Goal: Task Accomplishment & Management: Complete application form

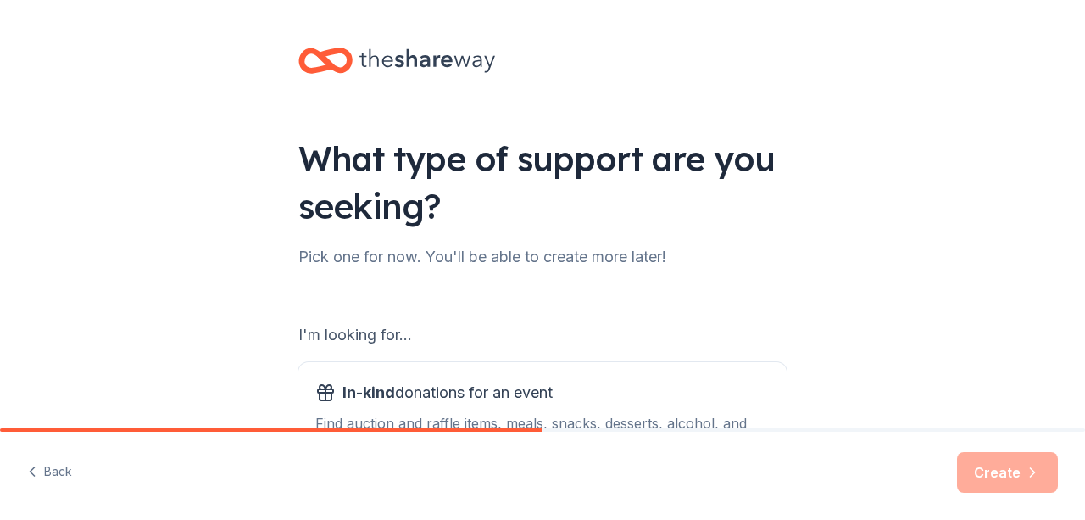
click at [648, 192] on div "What type of support are you seeking?" at bounding box center [542, 182] width 488 height 95
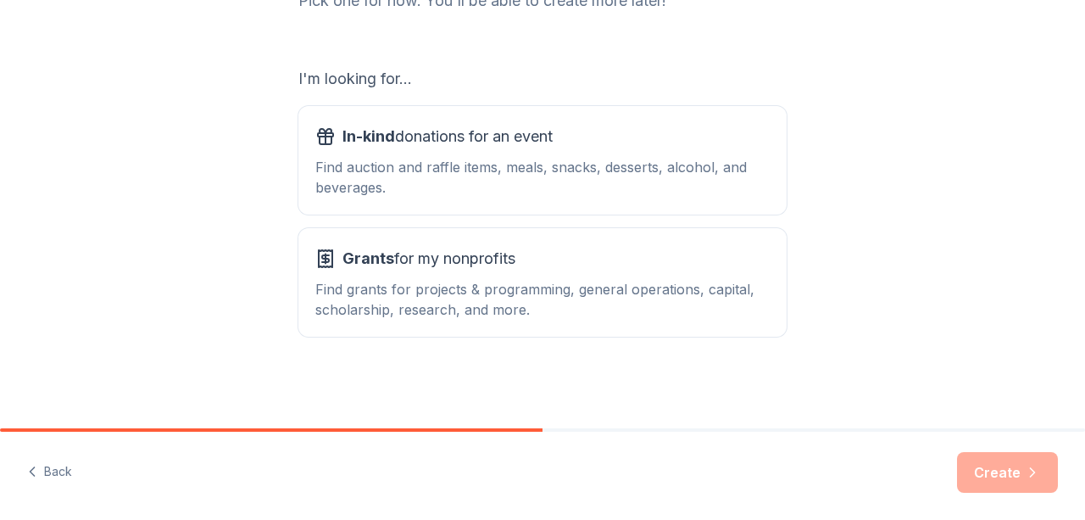
scroll to position [222, 0]
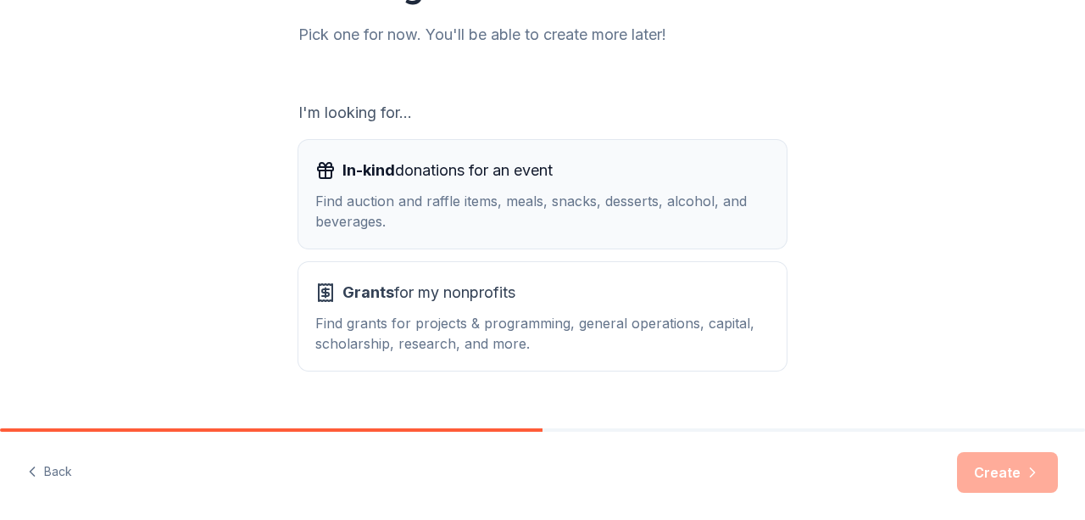
click at [638, 192] on div "Find auction and raffle items, meals, snacks, desserts, alcohol, and beverages." at bounding box center [542, 211] width 454 height 41
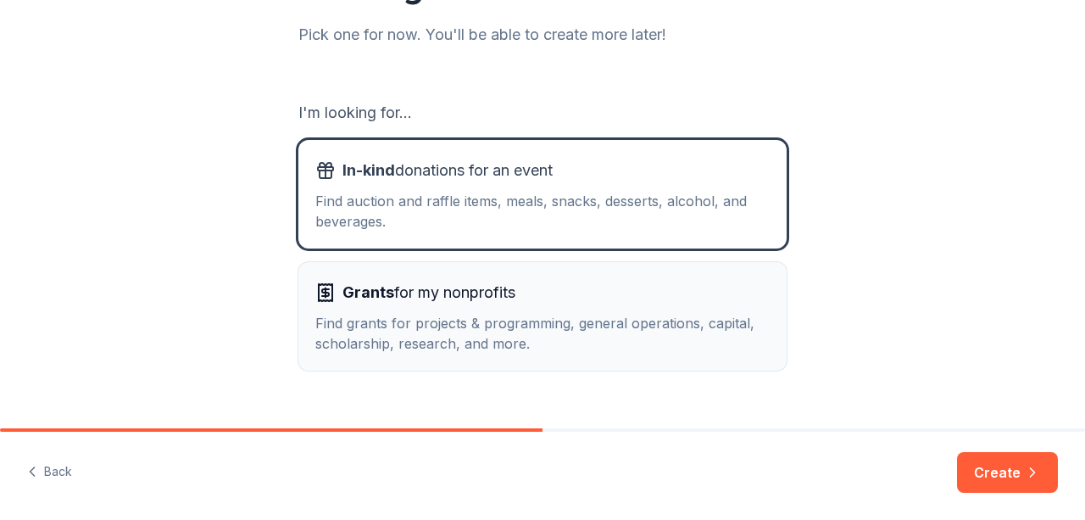
click at [736, 348] on div "Find grants for projects & programming, general operations, capital, scholarshi…" at bounding box center [542, 333] width 454 height 41
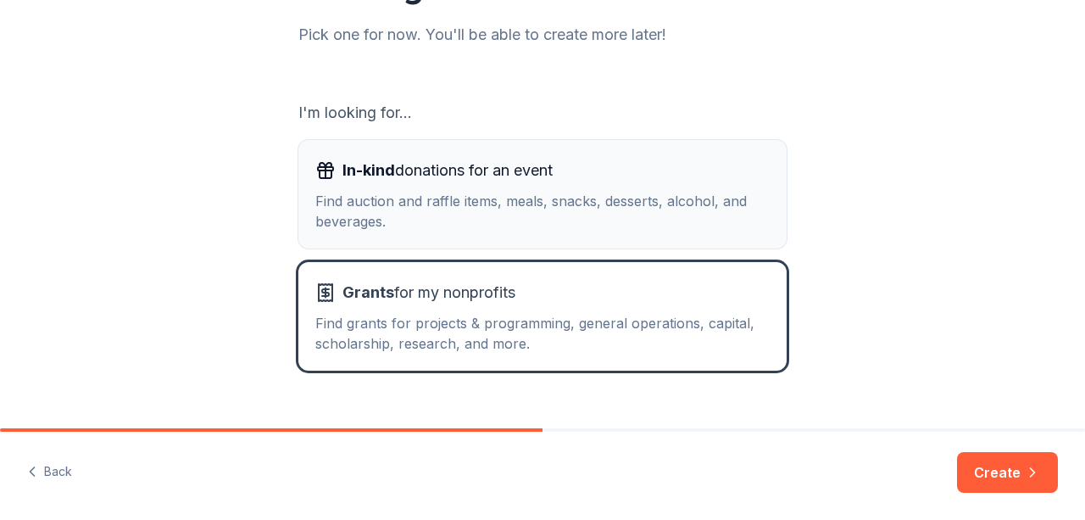
click at [697, 238] on button "In-kind donations for an event Find auction and raffle items, meals, snacks, de…" at bounding box center [542, 194] width 488 height 108
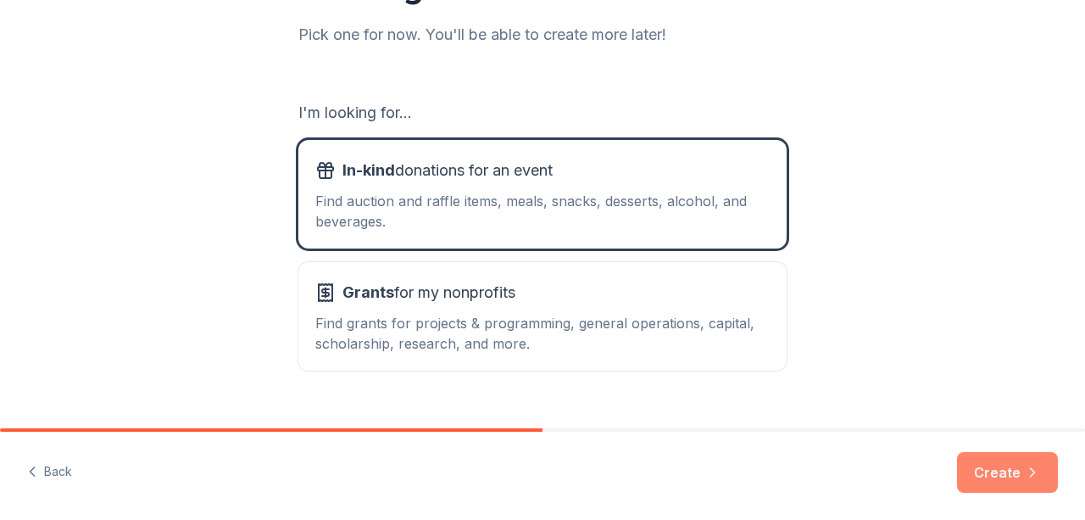
click at [1004, 467] on button "Create" at bounding box center [1007, 472] width 101 height 41
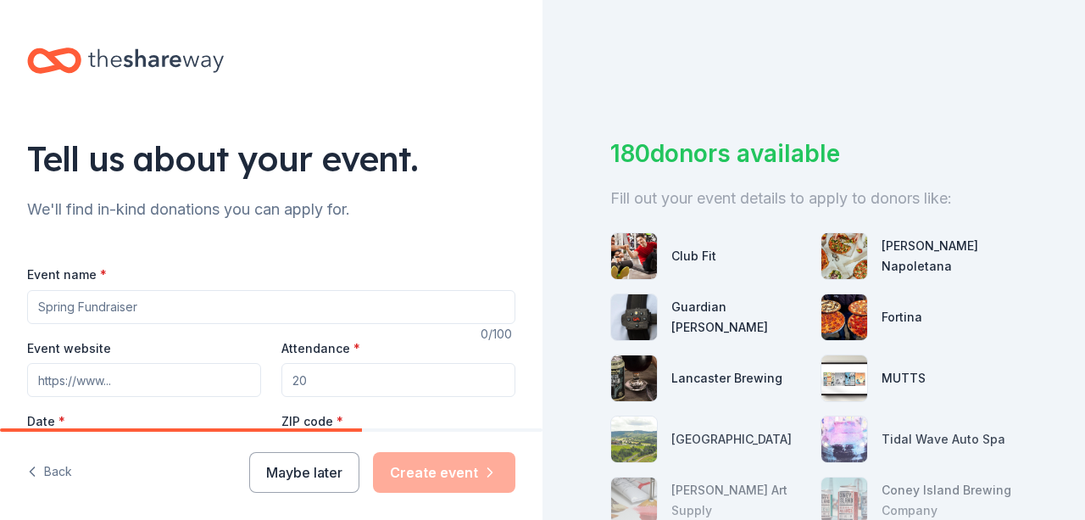
click at [166, 290] on input "Event name *" at bounding box center [271, 307] width 488 height 34
type input "F"
type input "Friends of [GEOGRAPHIC_DATA] 5k Run/Walk"
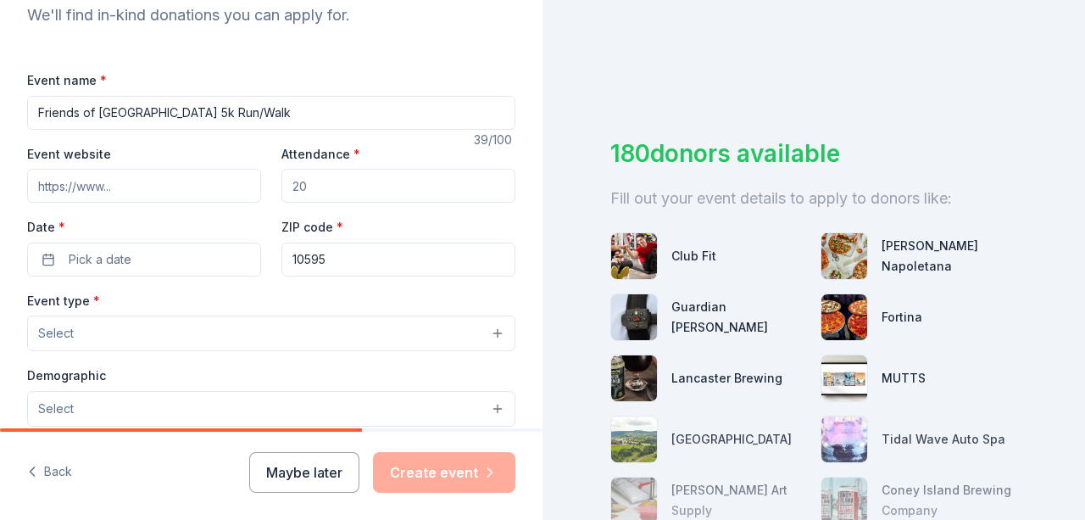
scroll to position [203, 0]
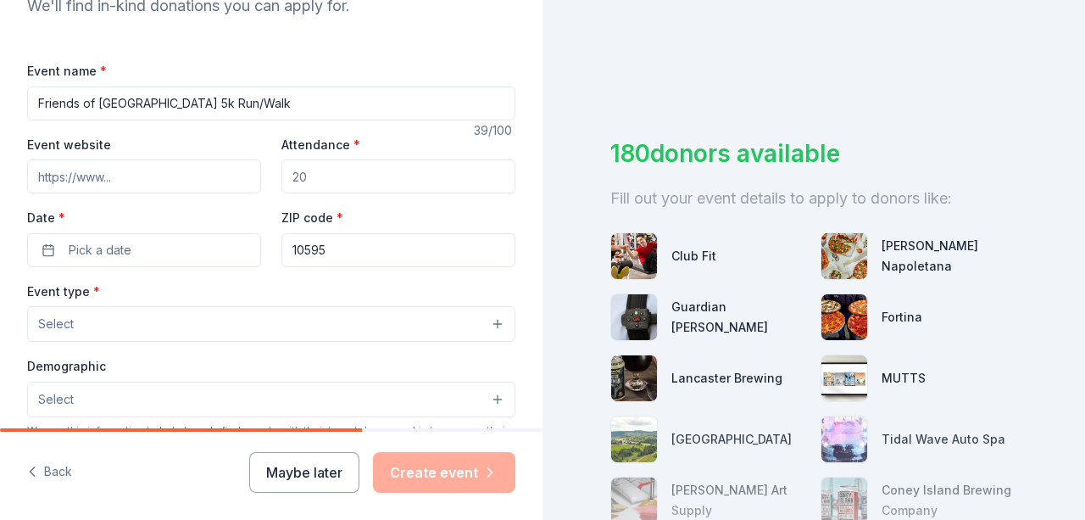
click at [137, 164] on input "Event website" at bounding box center [144, 176] width 234 height 34
type input "https://www.kensico.org/5k"
click at [321, 174] on input "Attendance *" at bounding box center [398, 176] width 234 height 34
type input "200"
click at [124, 261] on button "Pick a date" at bounding box center [144, 250] width 234 height 34
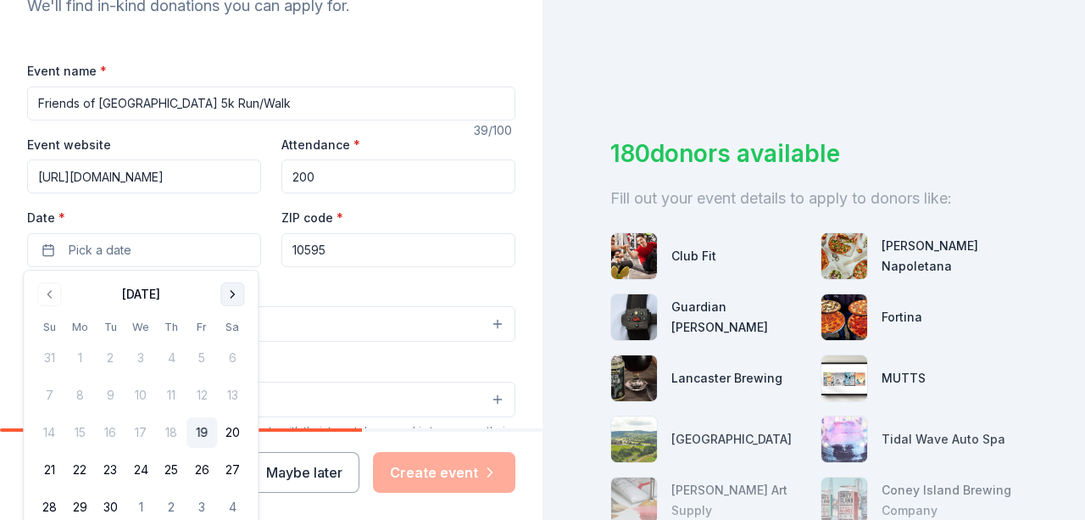
click at [224, 292] on button "Go to next month" at bounding box center [232, 294] width 24 height 24
click at [46, 501] on button "26" at bounding box center [49, 507] width 31 height 31
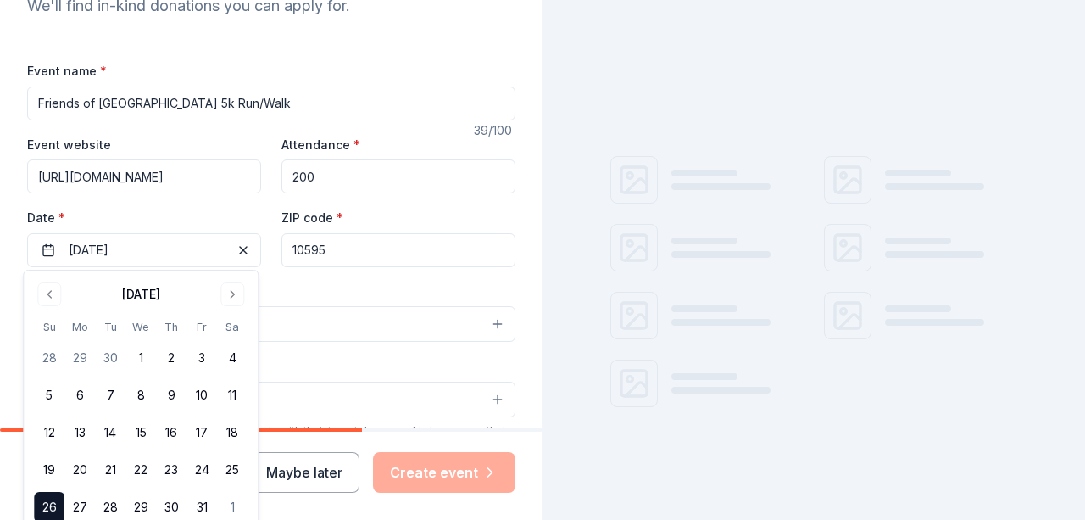
click at [292, 287] on div "Event type * Select" at bounding box center [271, 312] width 488 height 62
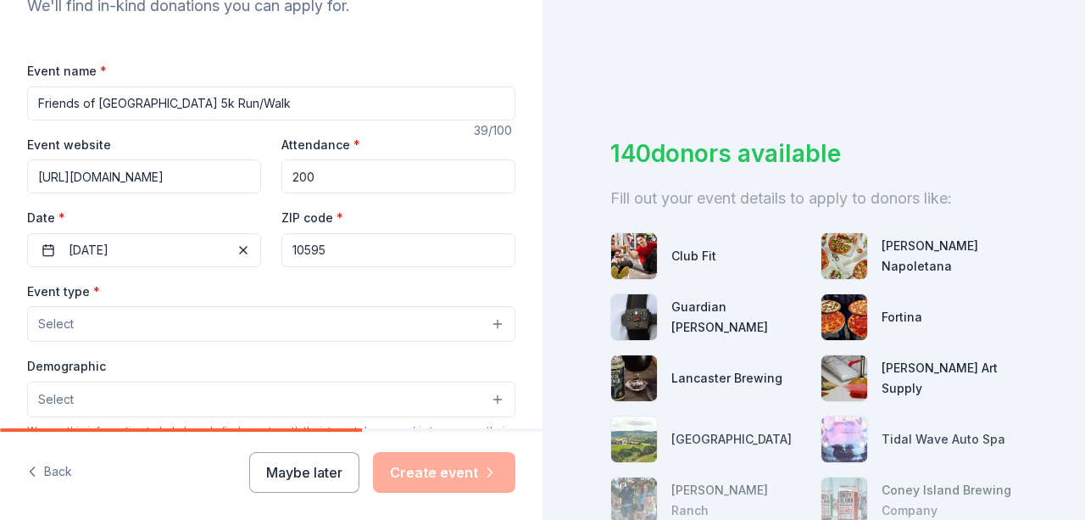
click at [170, 338] on button "Select" at bounding box center [271, 324] width 488 height 36
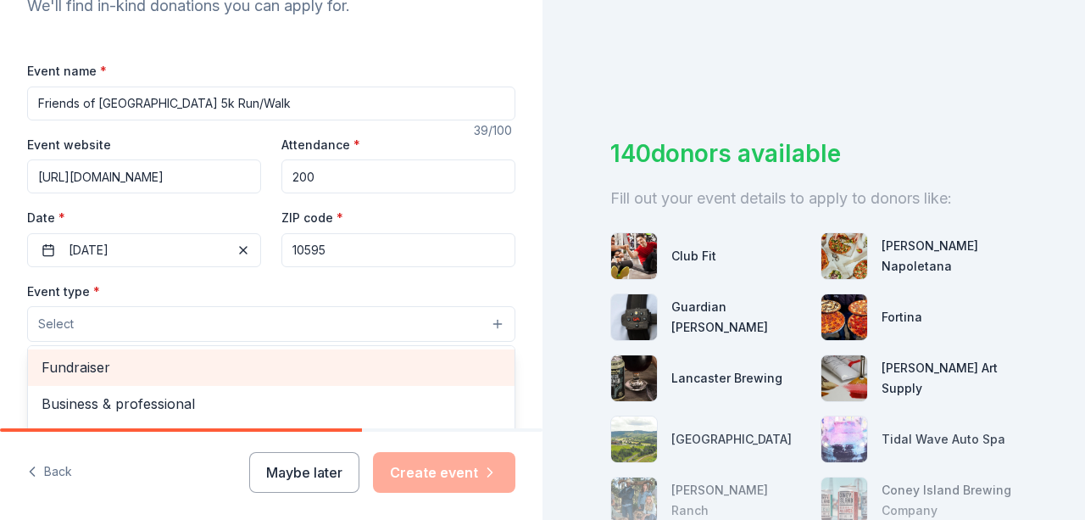
click at [359, 353] on div "Fundraiser" at bounding box center [271, 367] width 487 height 36
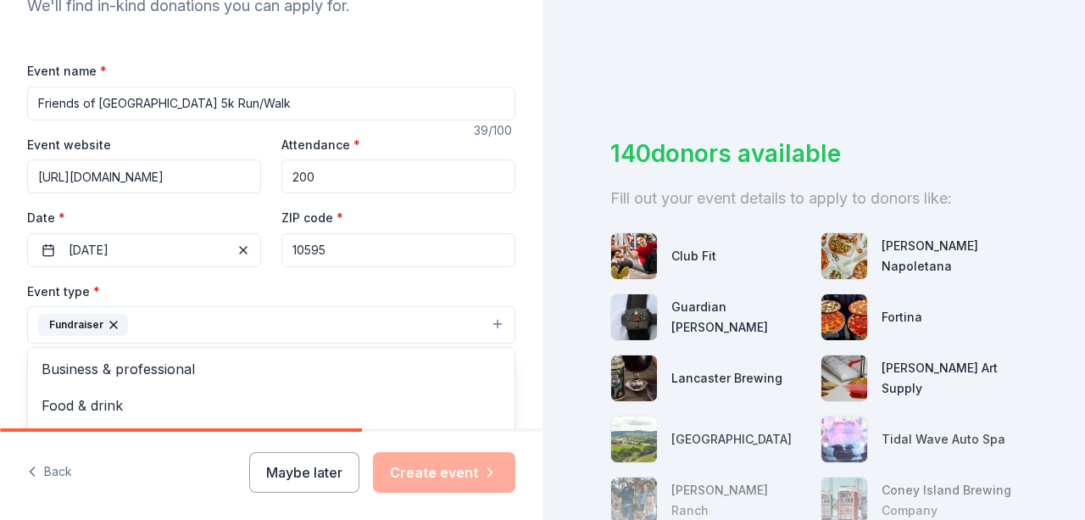
click at [526, 264] on div "Tell us about your event. We'll find in-kind donations you can apply for. Event…" at bounding box center [271, 362] width 542 height 1130
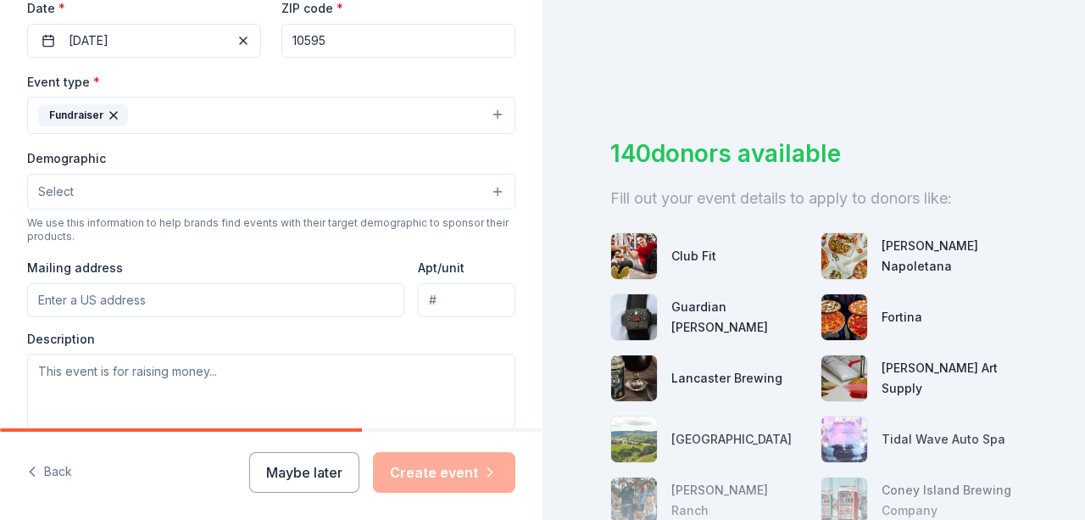
scroll to position [441, 0]
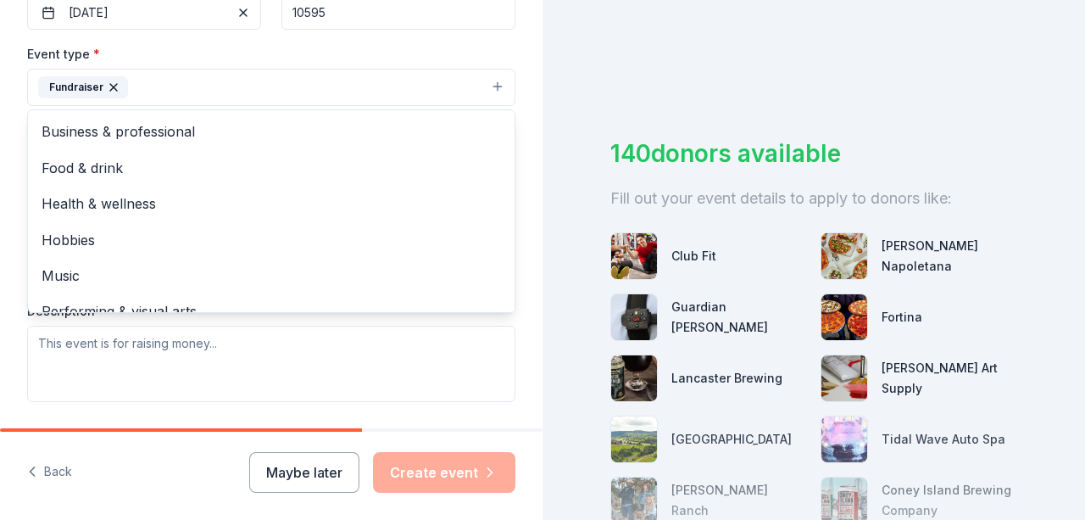
click at [481, 80] on button "Fundraiser" at bounding box center [271, 87] width 488 height 37
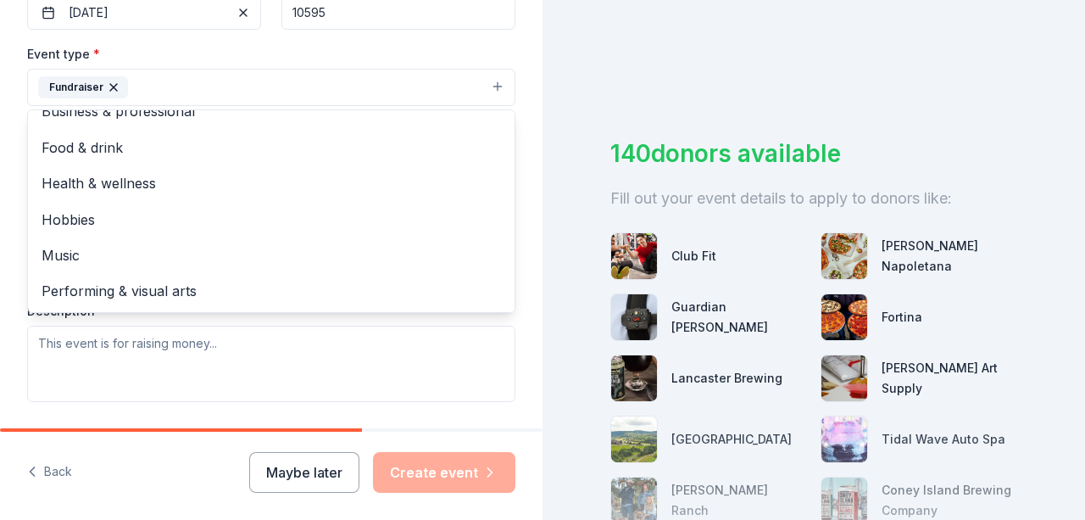
scroll to position [0, 0]
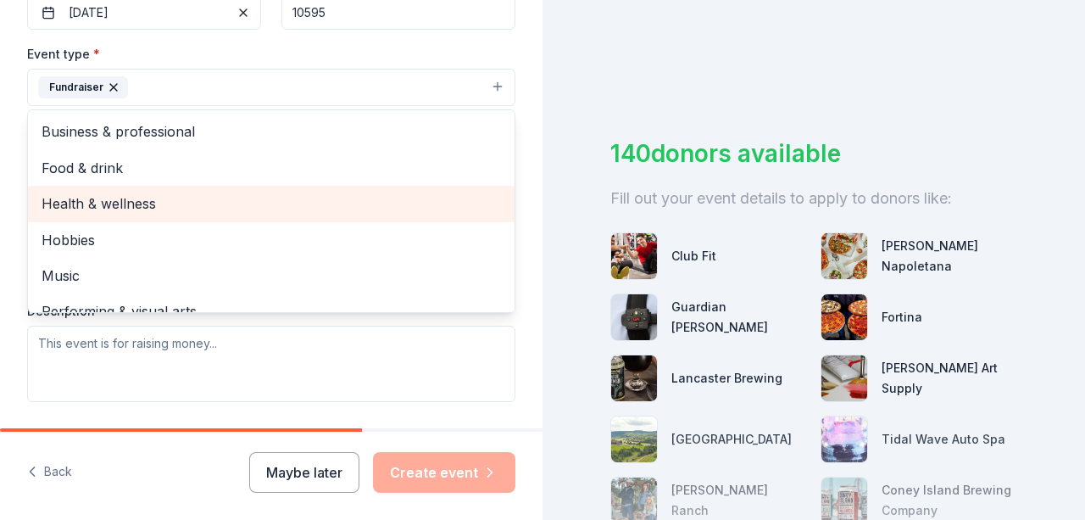
click at [113, 200] on span "Health & wellness" at bounding box center [271, 203] width 459 height 22
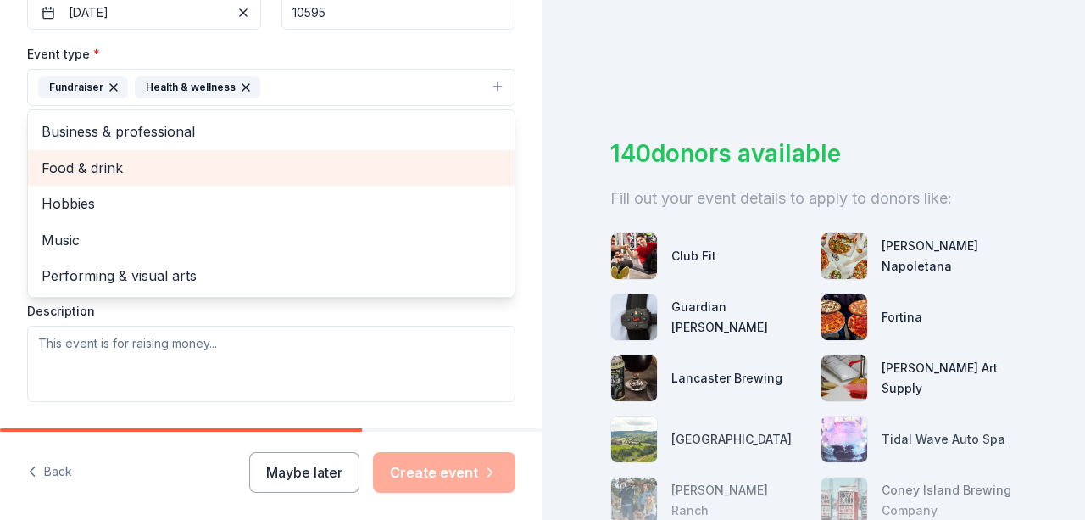
click at [147, 162] on span "Food & drink" at bounding box center [271, 168] width 459 height 22
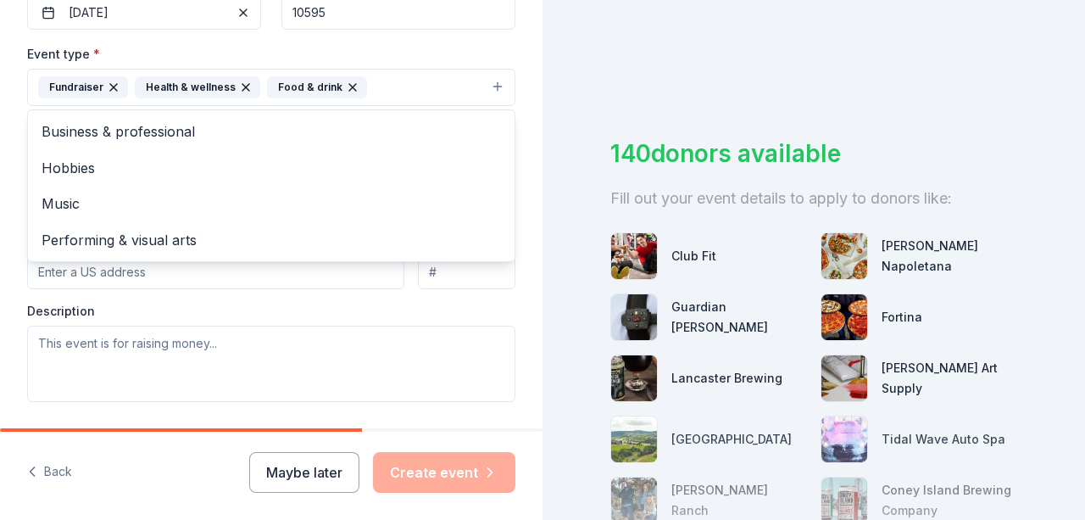
click at [0, 170] on div "Tell us about your event. We'll find in-kind donations you can apply for. Event…" at bounding box center [271, 124] width 542 height 1130
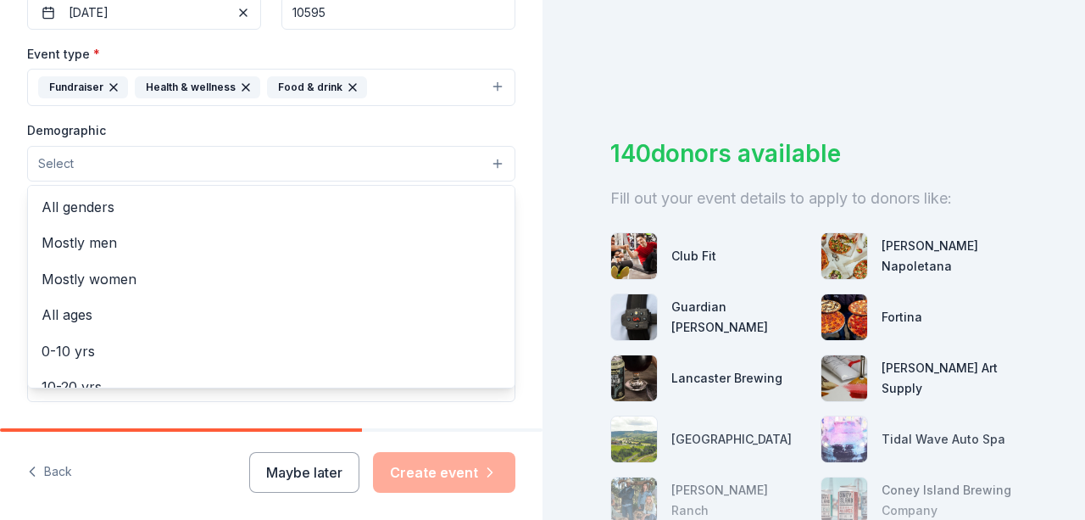
click at [163, 162] on button "Select" at bounding box center [271, 164] width 488 height 36
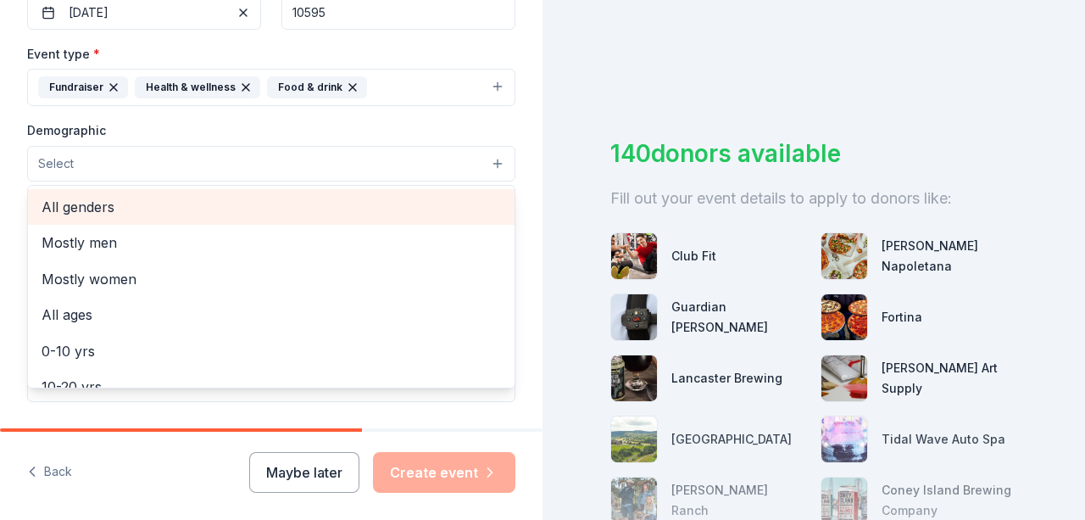
click at [148, 214] on div "All genders" at bounding box center [271, 207] width 487 height 36
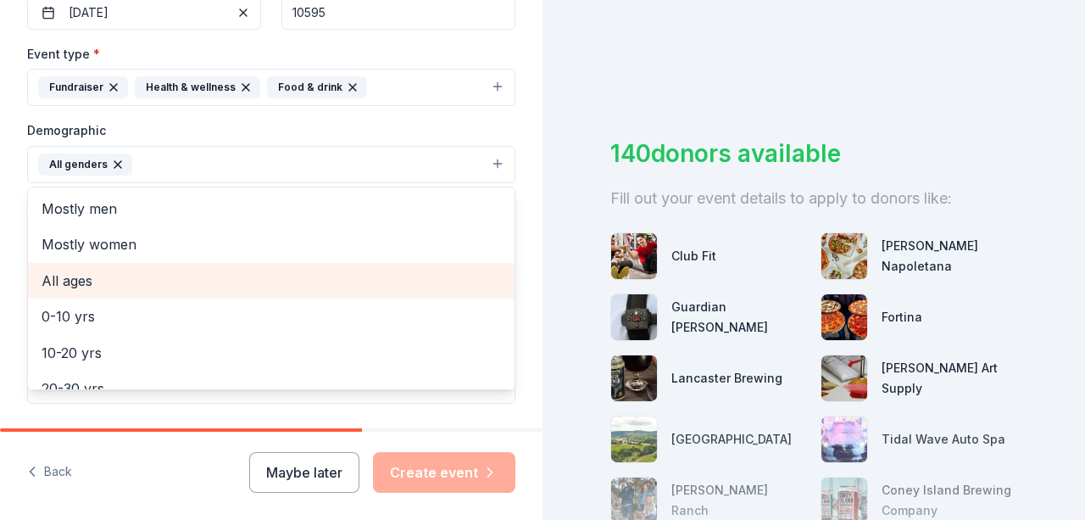
click at [111, 278] on span "All ages" at bounding box center [271, 281] width 459 height 22
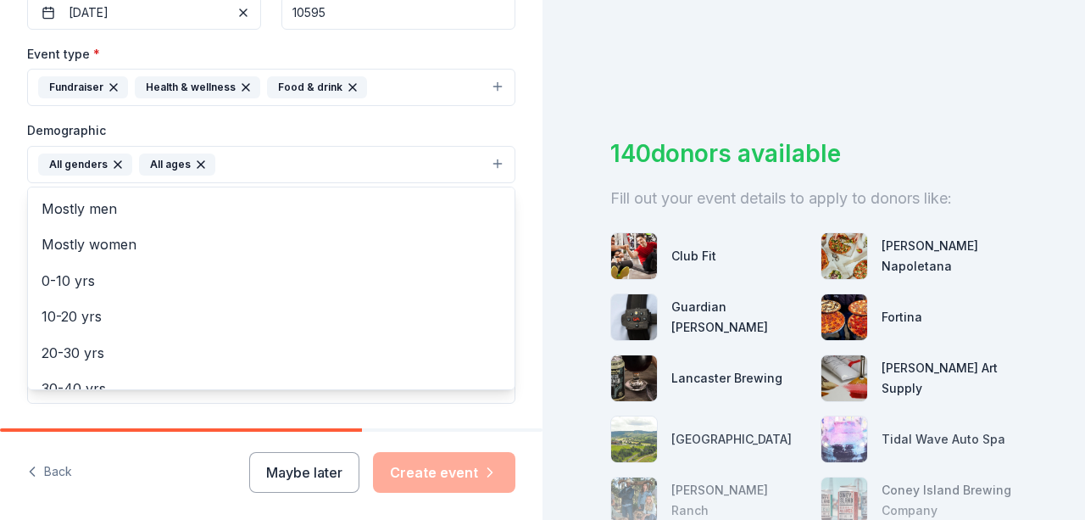
scroll to position [200, 0]
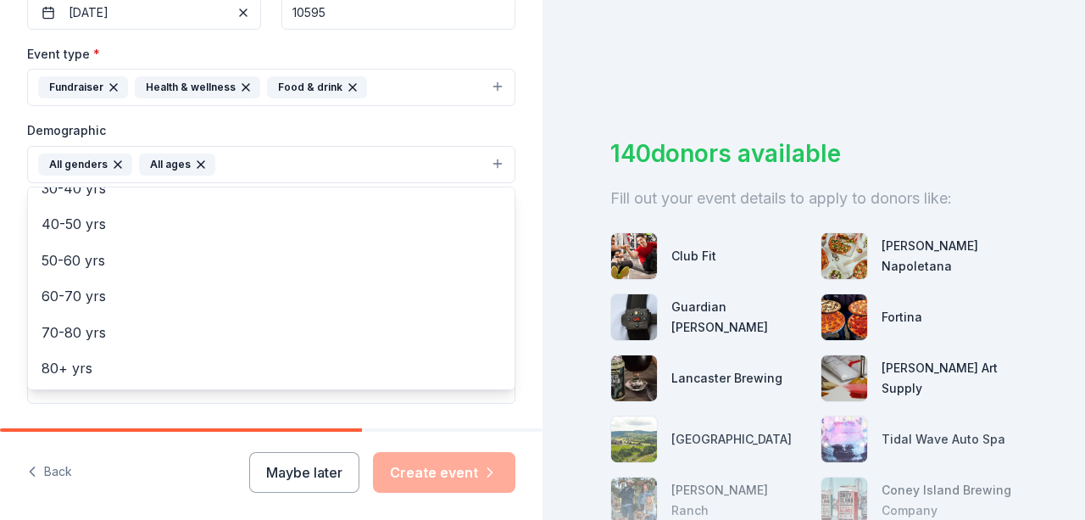
click at [0, 227] on div "Tell us about your event. We'll find in-kind donations you can apply for. Event…" at bounding box center [271, 125] width 542 height 1132
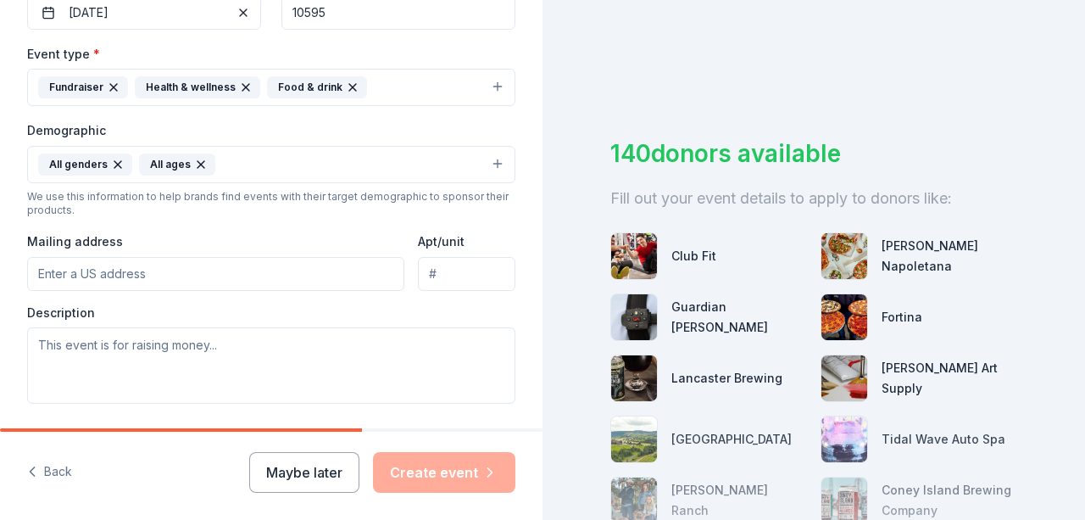
click at [136, 258] on input "Mailing address" at bounding box center [215, 274] width 377 height 34
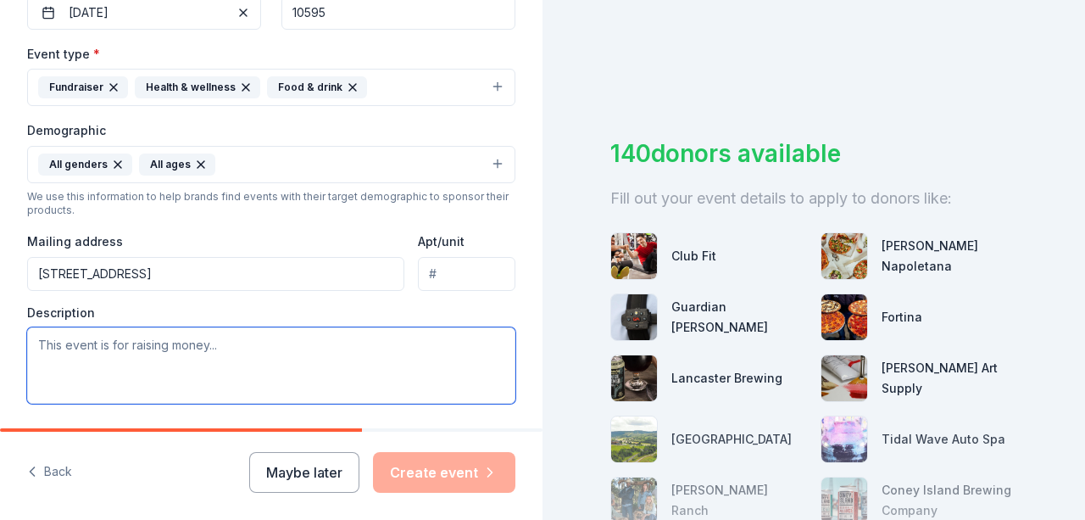
click at [258, 352] on textarea at bounding box center [271, 365] width 488 height 76
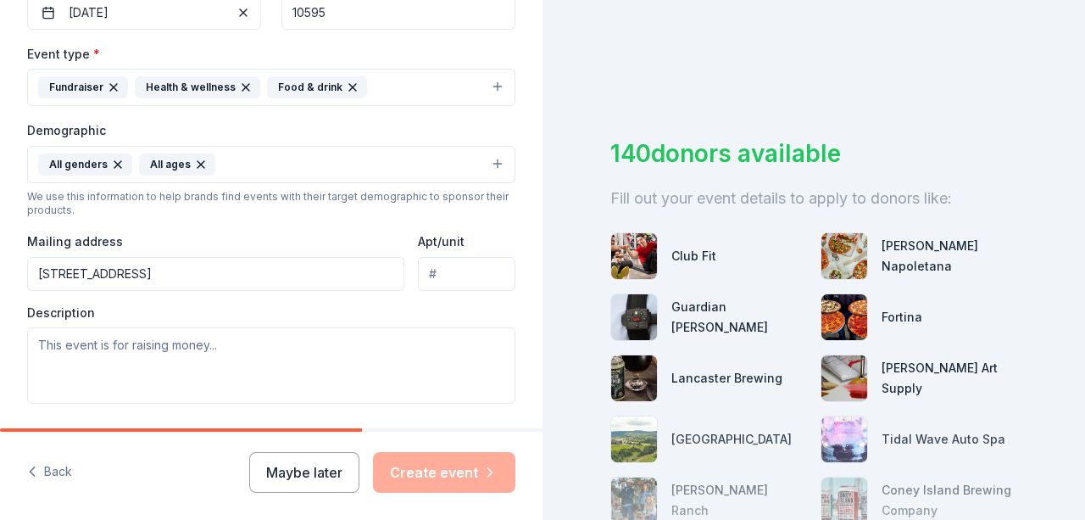
click at [234, 281] on input "273 Lakeview Avenue" at bounding box center [215, 274] width 377 height 34
type input "[STREET_ADDRESS]"
click at [220, 321] on div "Description" at bounding box center [271, 354] width 488 height 100
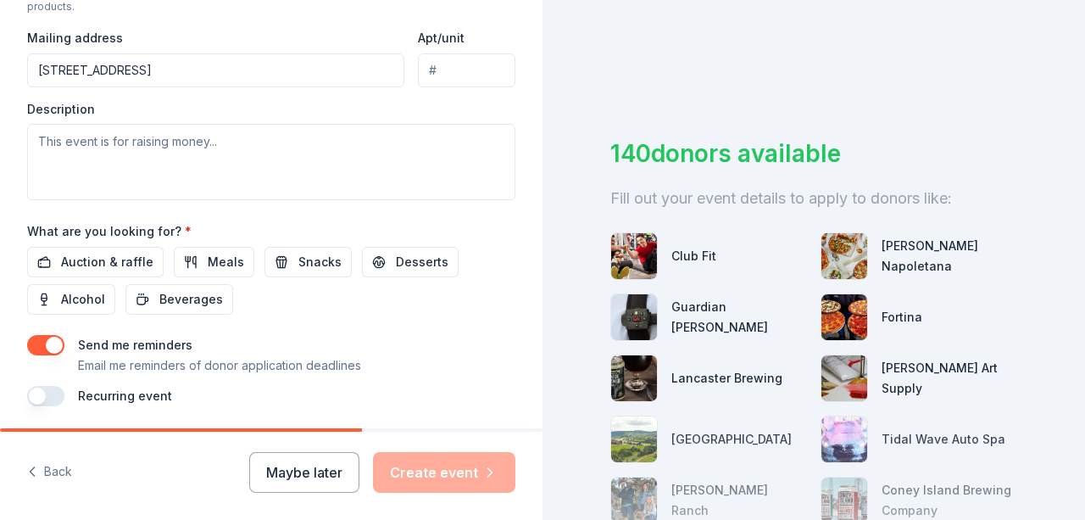
scroll to position [610, 0]
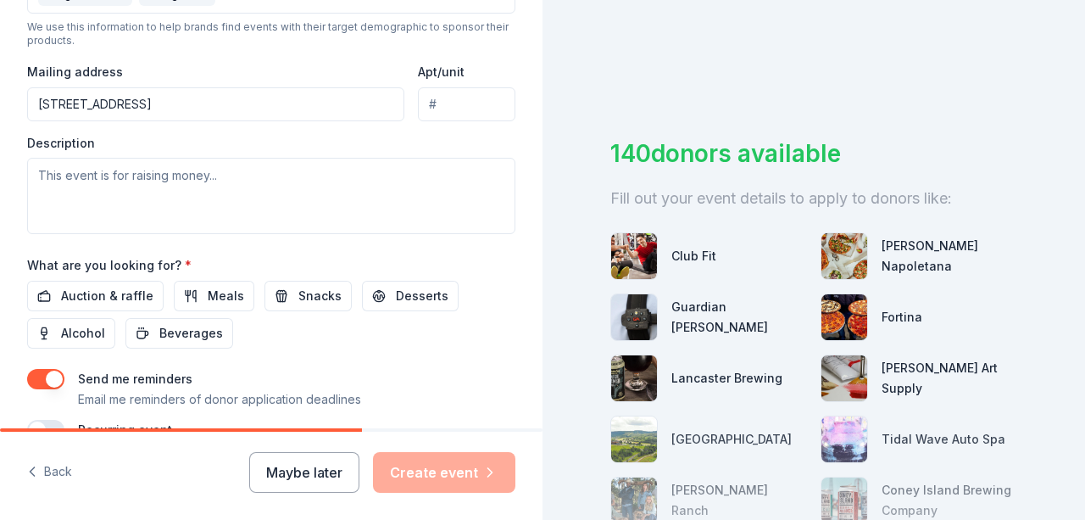
click at [298, 149] on div "Description" at bounding box center [271, 185] width 488 height 100
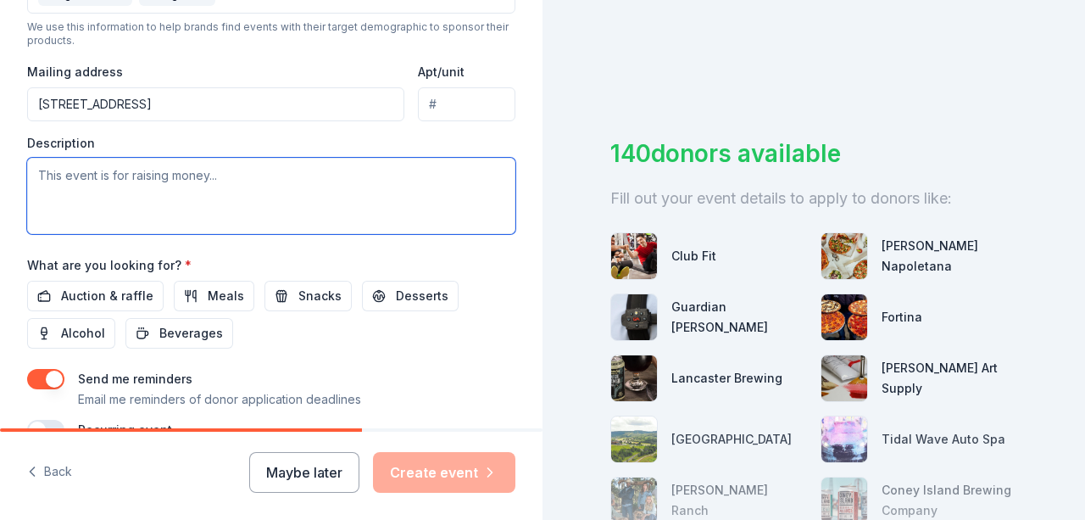
click at [284, 167] on textarea at bounding box center [271, 196] width 488 height 76
paste textarea "Friends of [GEOGRAPHIC_DATA] will host their annual fall 5K Run/Walk fundraiser…"
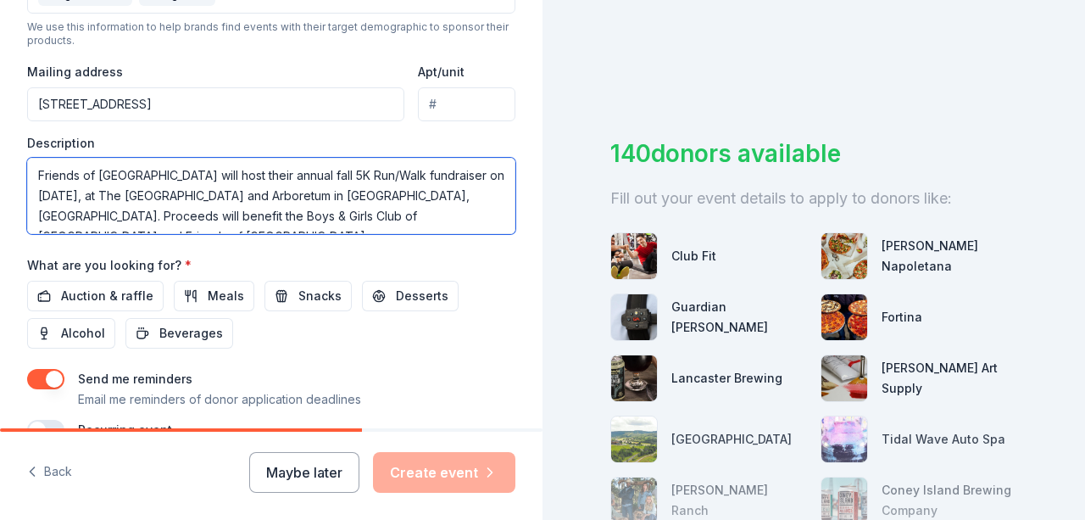
scroll to position [173, 0]
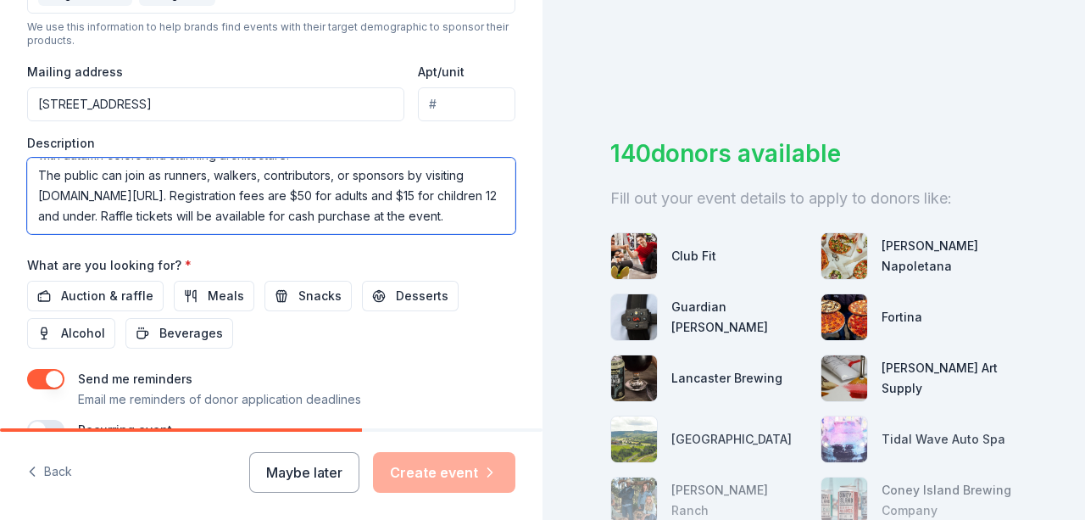
click at [49, 158] on textarea "Friends of [GEOGRAPHIC_DATA] will host their annual fall 5K Run/Walk fundraiser…" at bounding box center [271, 196] width 488 height 76
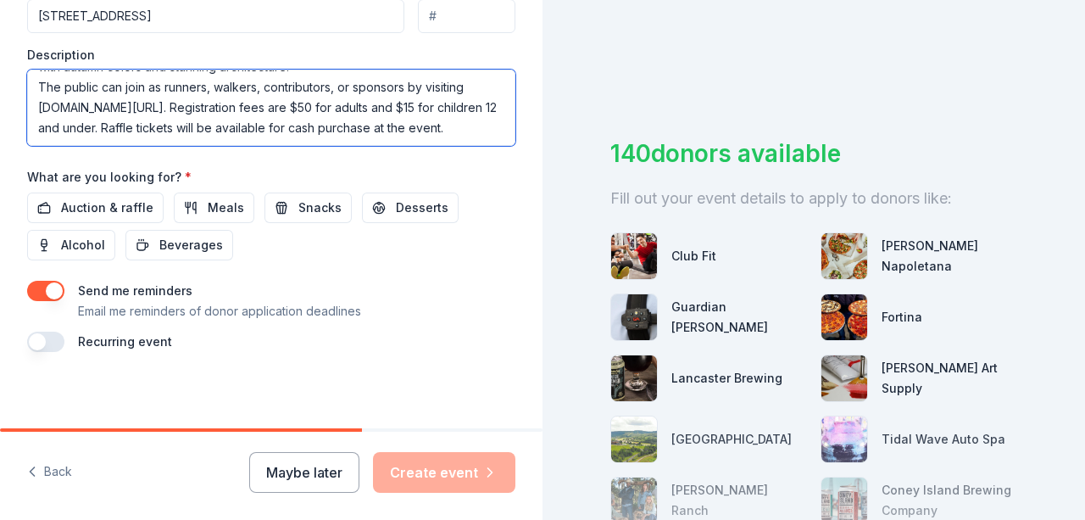
click at [276, 92] on textarea "Friends of [GEOGRAPHIC_DATA] will host their annual fall 5K Run/Walk fundraiser…" at bounding box center [271, 108] width 488 height 76
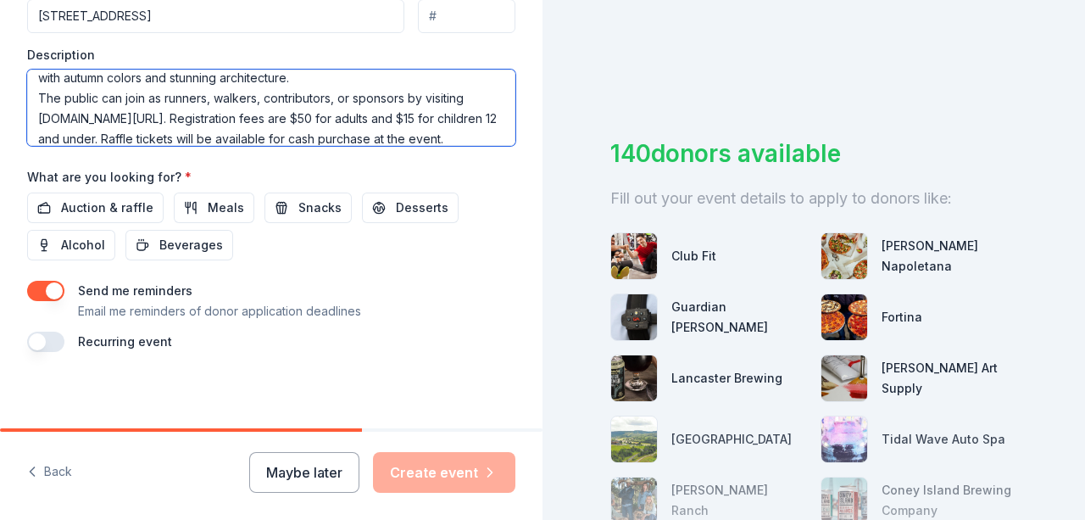
click at [276, 92] on textarea "Friends of [GEOGRAPHIC_DATA] will host their annual fall 5K Run/Walk fundraiser…" at bounding box center [271, 108] width 488 height 76
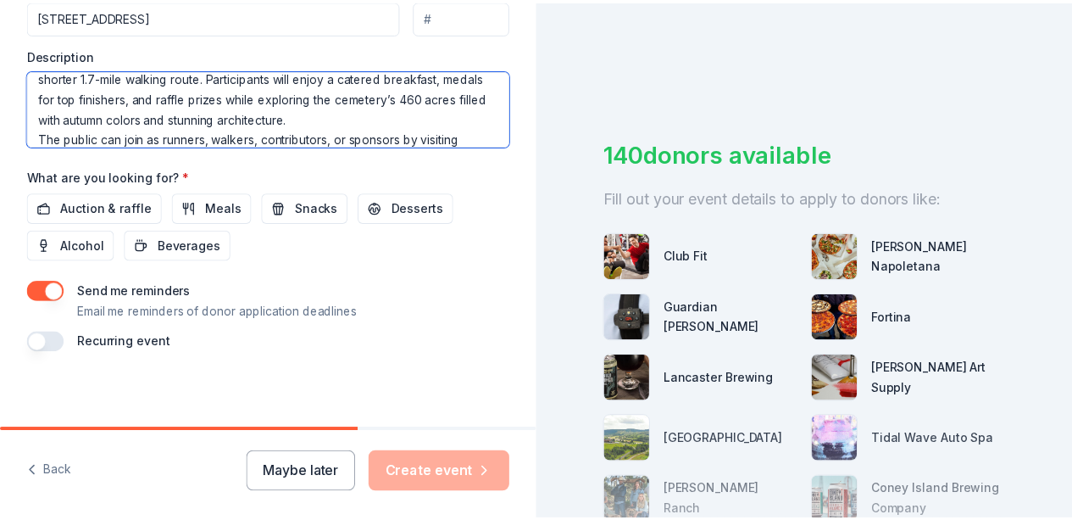
scroll to position [173, 0]
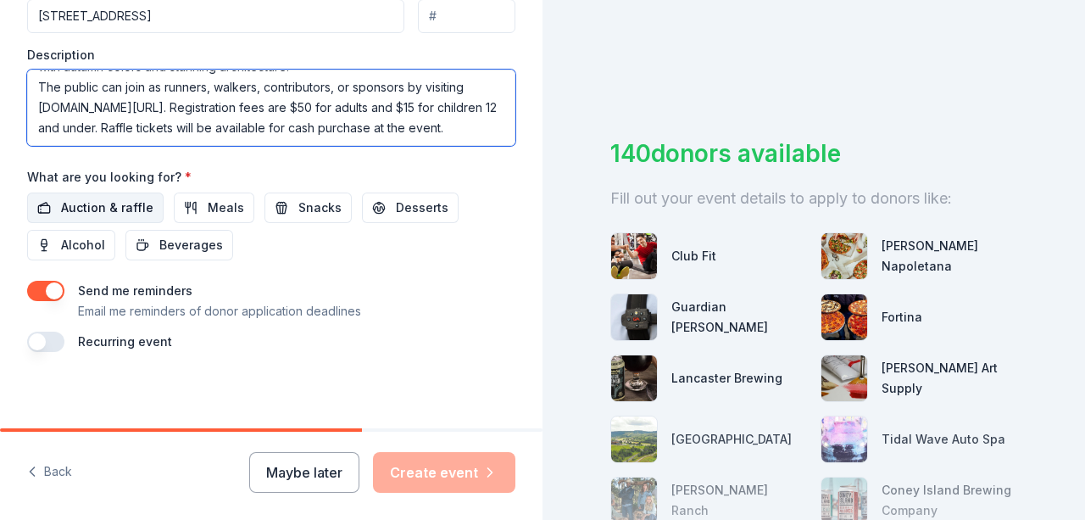
type textarea "Friends of [GEOGRAPHIC_DATA] will host their annual fall 5K Run/Walk fundraiser…"
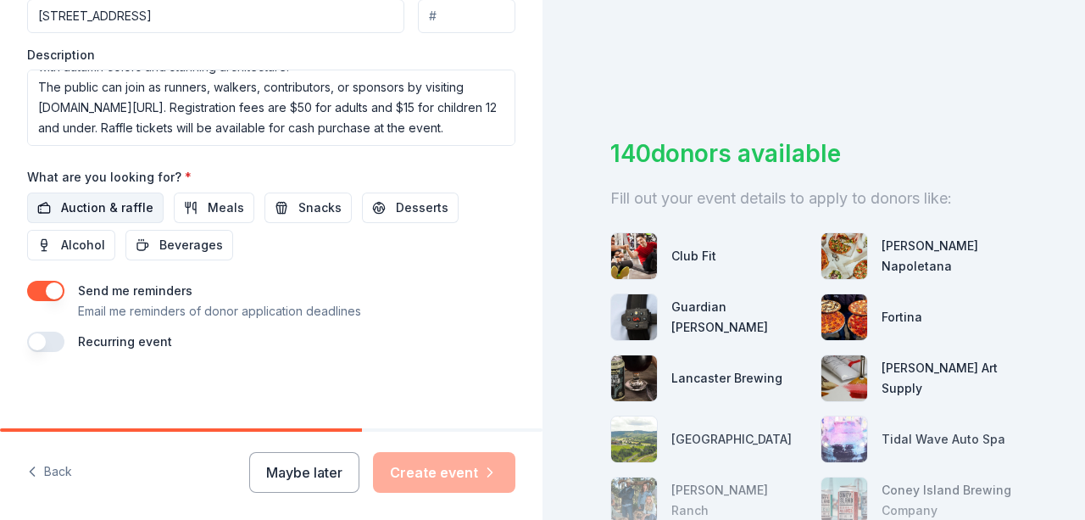
click at [126, 199] on span "Auction & raffle" at bounding box center [107, 207] width 92 height 20
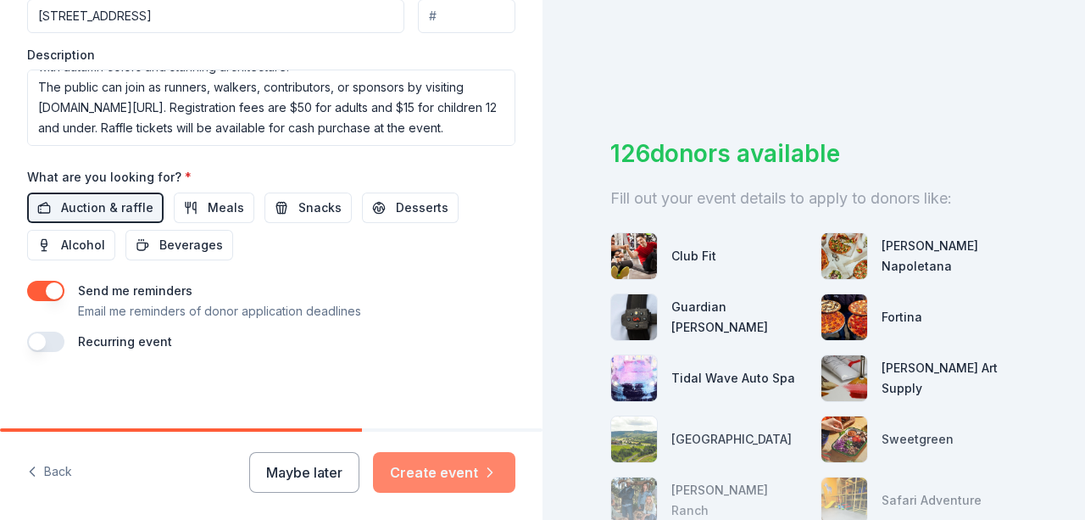
click at [459, 481] on button "Create event" at bounding box center [444, 472] width 142 height 41
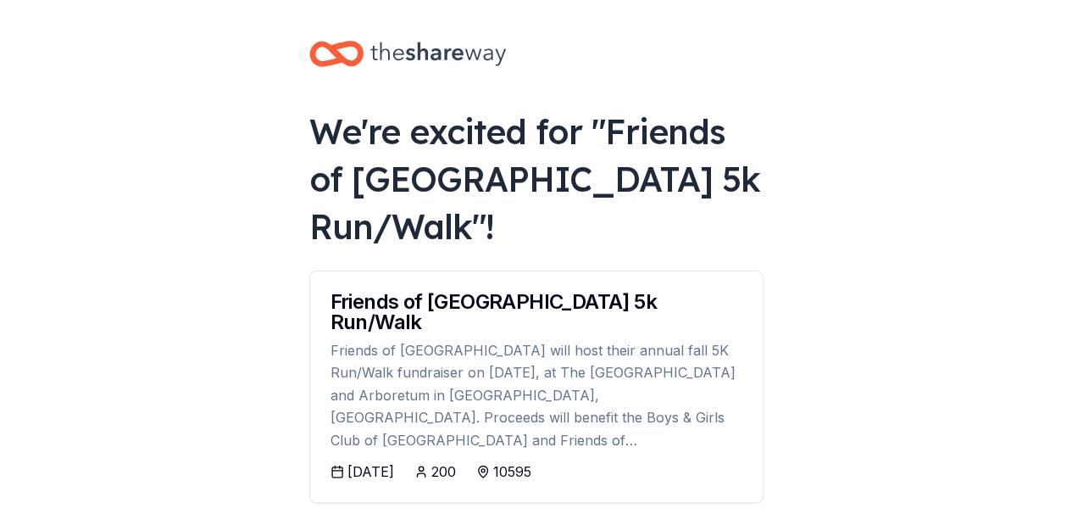
click at [536, 115] on div "We're excited for " Friends of Kensico Cemetery 5k Run/Walk "!" at bounding box center [536, 179] width 454 height 142
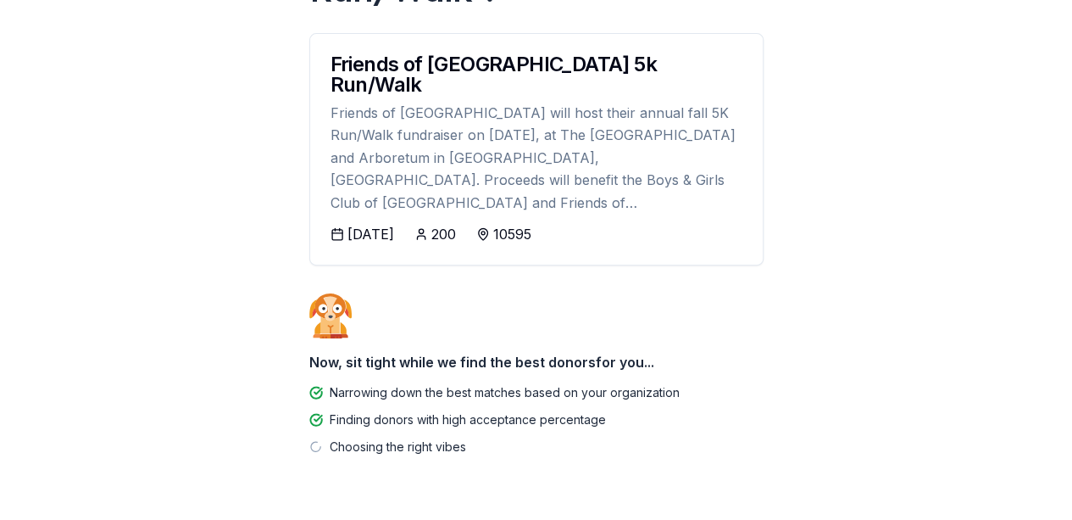
scroll to position [265, 0]
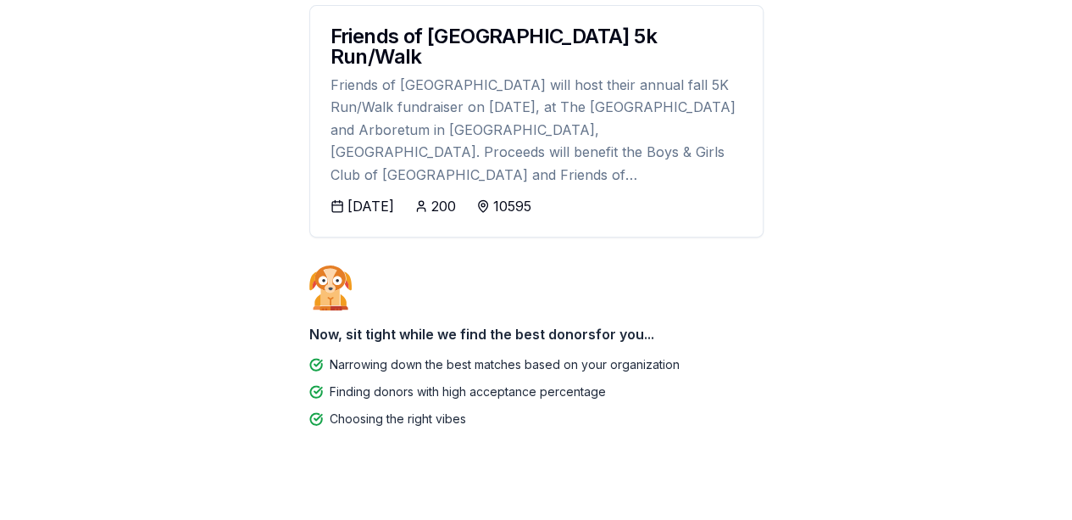
click at [541, 114] on div "Friends of [GEOGRAPHIC_DATA] will host their annual fall 5K Run/Walk fundraiser…" at bounding box center [537, 130] width 412 height 112
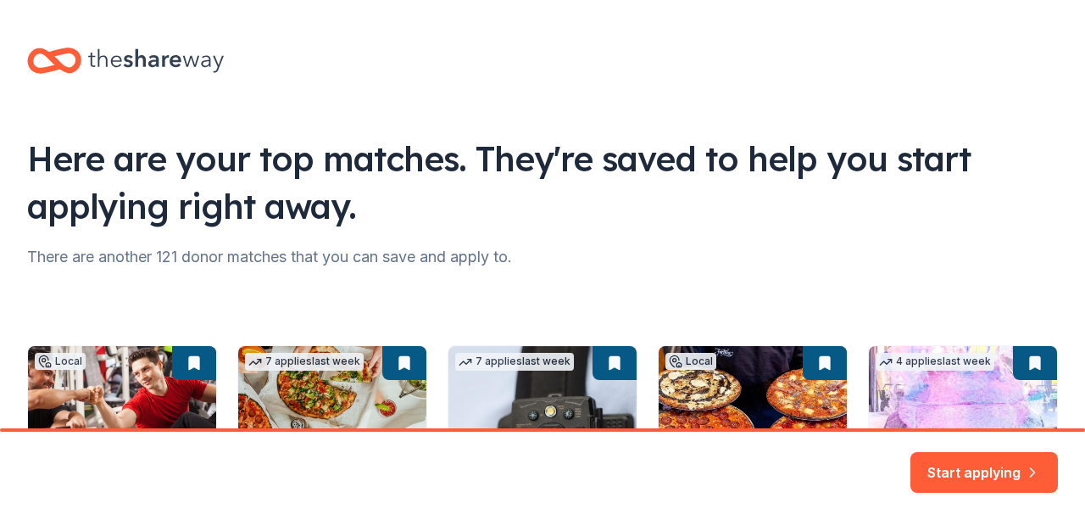
click at [537, 109] on div "Here are your top matches. They're saved to help you start applying right away.…" at bounding box center [542, 356] width 1085 height 713
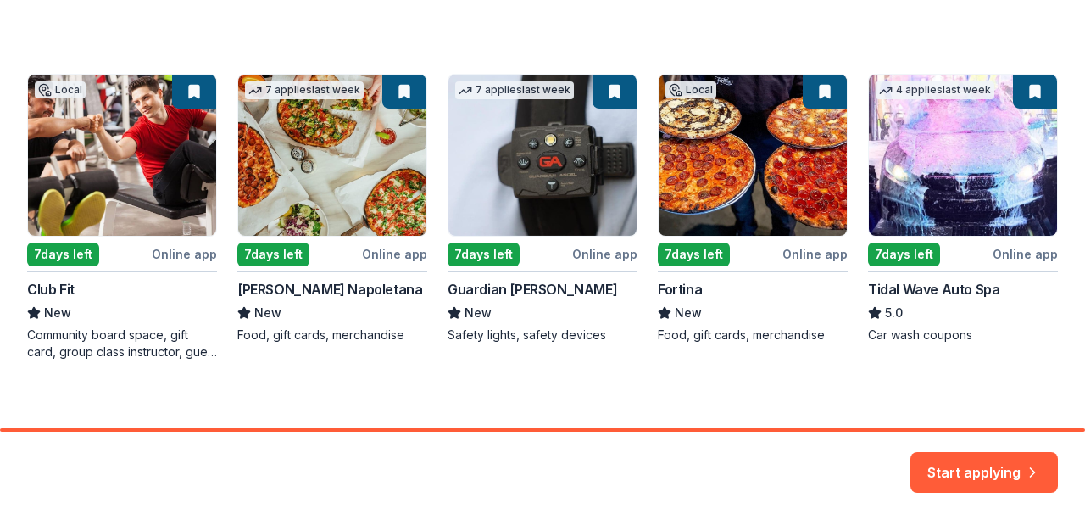
scroll to position [237, 0]
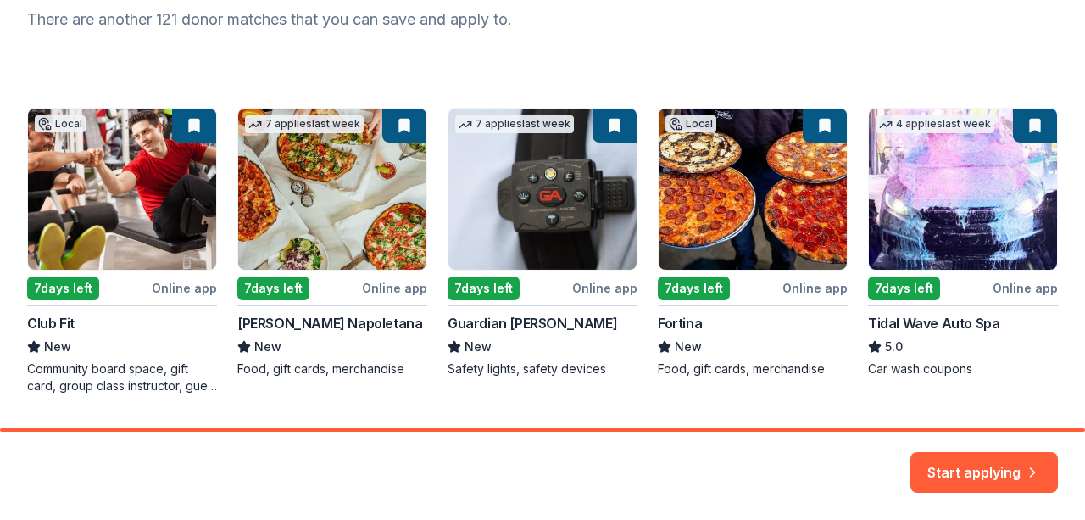
click at [188, 280] on div "Local 7 days left Online app Club Fit New Community board space, gift card, gro…" at bounding box center [542, 251] width 1031 height 286
click at [1069, 460] on div "Start applying" at bounding box center [542, 475] width 1085 height 88
click at [1010, 462] on button "Start applying" at bounding box center [983, 462] width 147 height 41
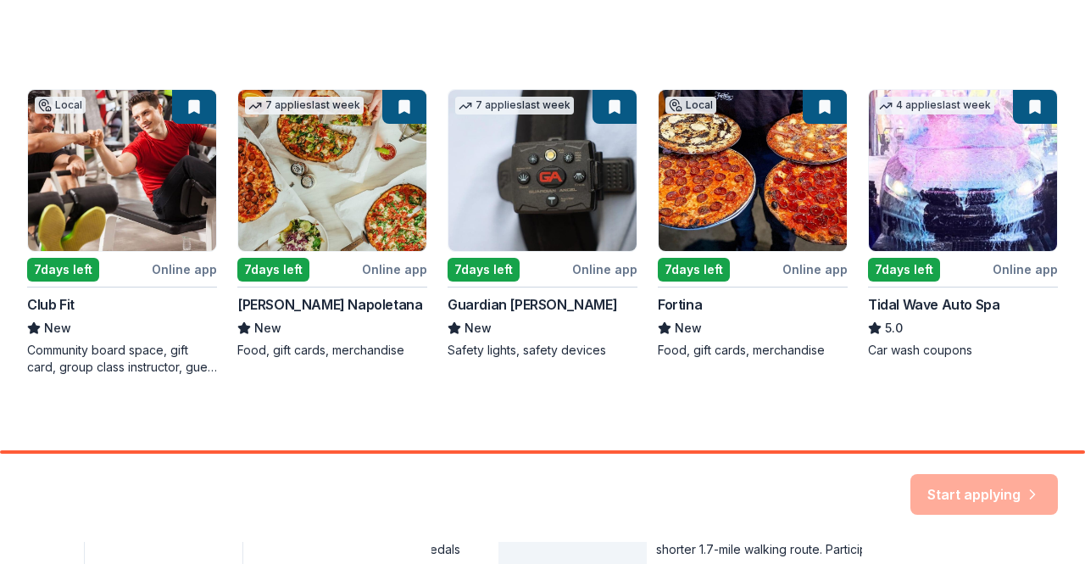
scroll to position [284, 0]
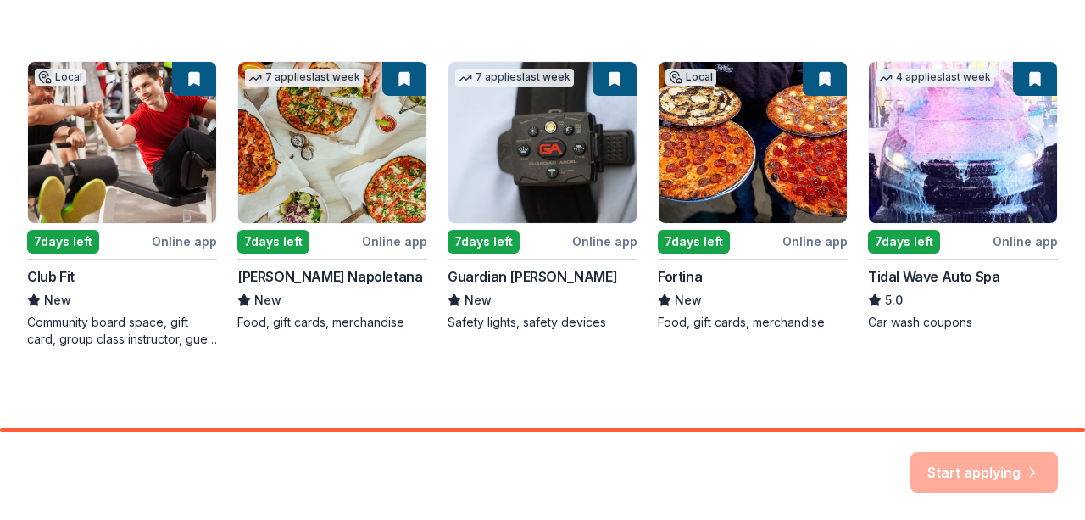
click at [991, 467] on div "Start applying" at bounding box center [983, 472] width 147 height 41
click at [395, 286] on div "Local 7 days left Online app Club Fit New Community board space, gift card, gro…" at bounding box center [542, 204] width 1031 height 286
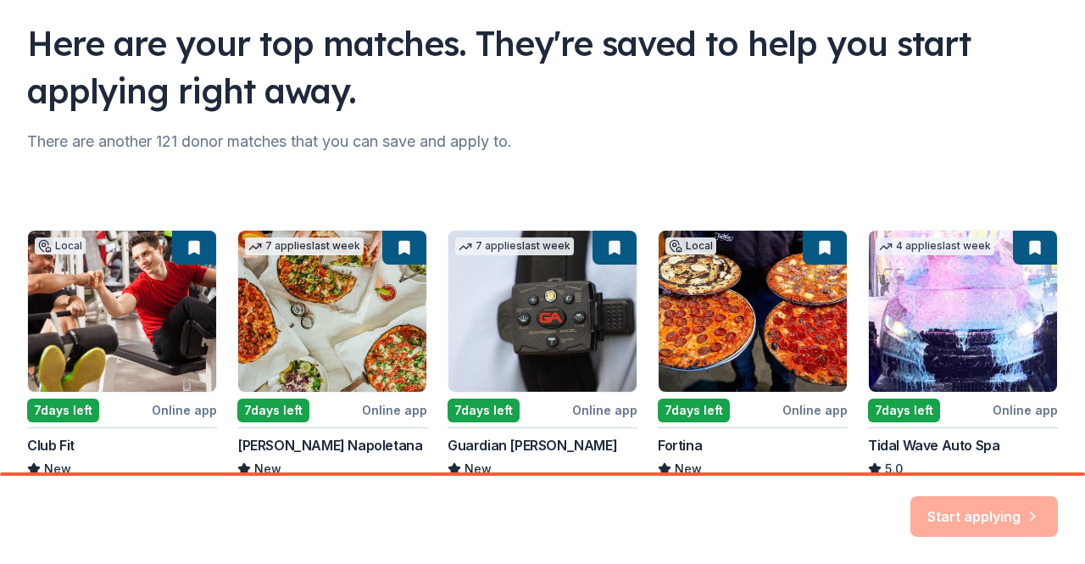
scroll to position [93, 0]
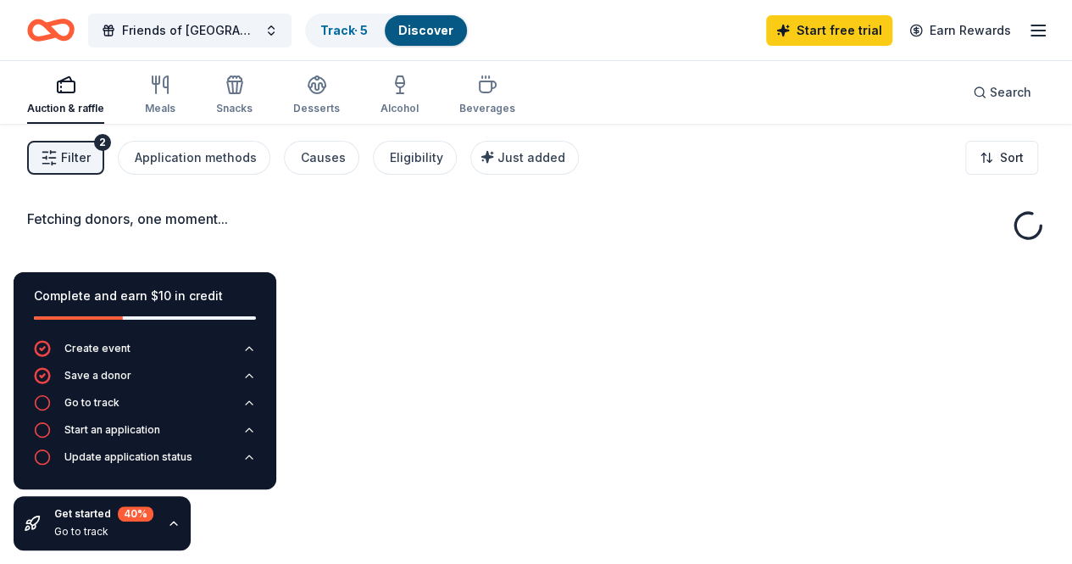
click at [639, 111] on div "Auction & raffle Meals Snacks Desserts Alcohol Beverages Search" at bounding box center [536, 92] width 1018 height 63
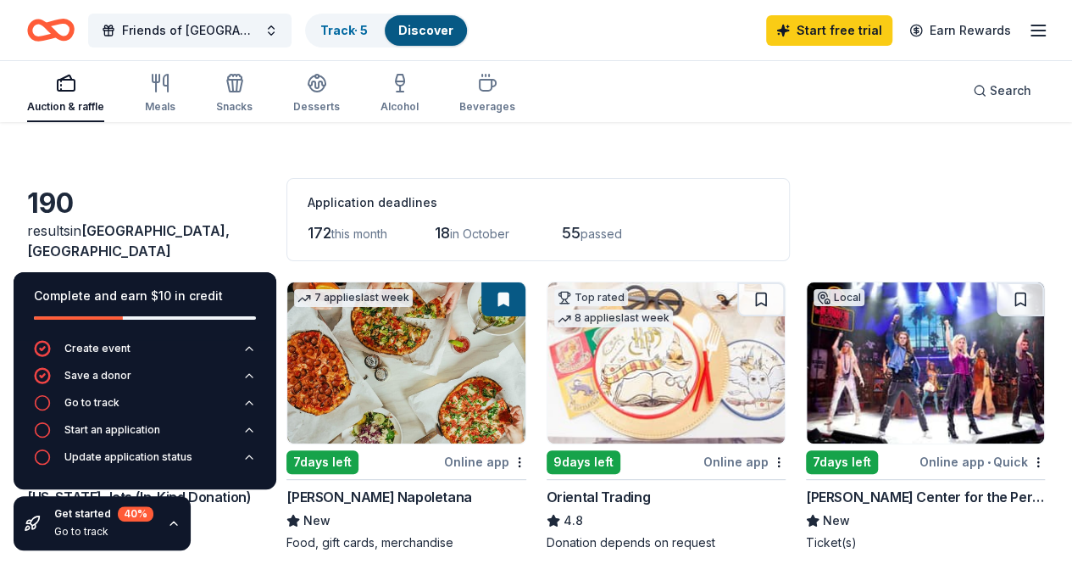
scroll to position [34, 0]
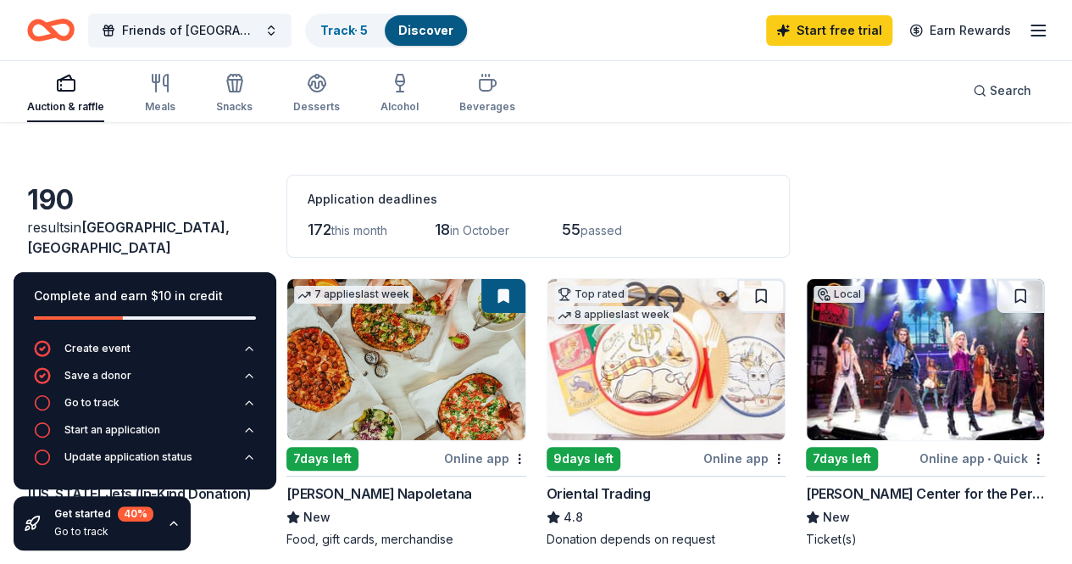
click at [637, 203] on div "Application deadlines" at bounding box center [538, 199] width 461 height 20
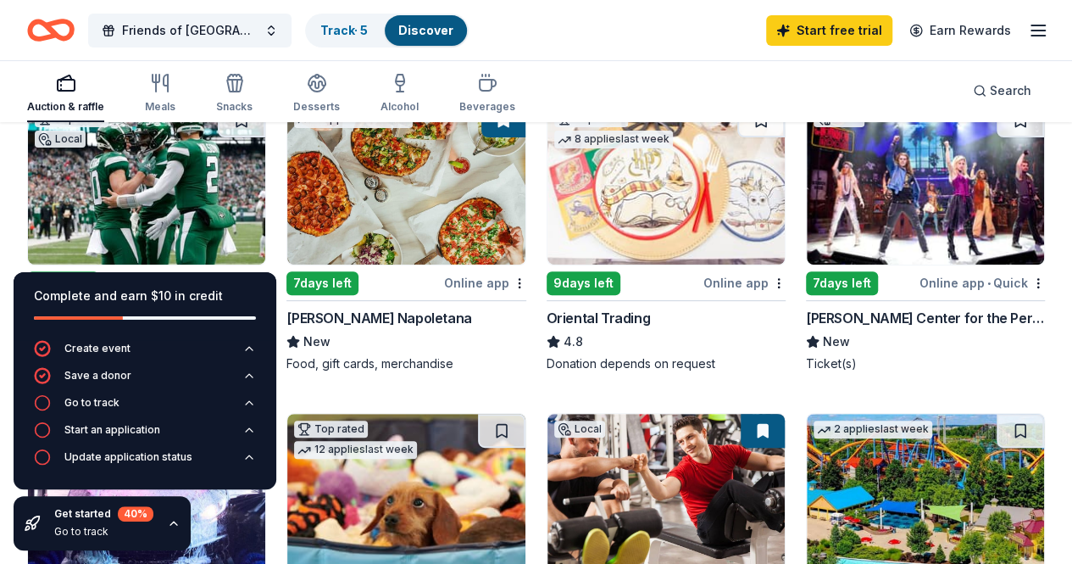
scroll to position [136, 0]
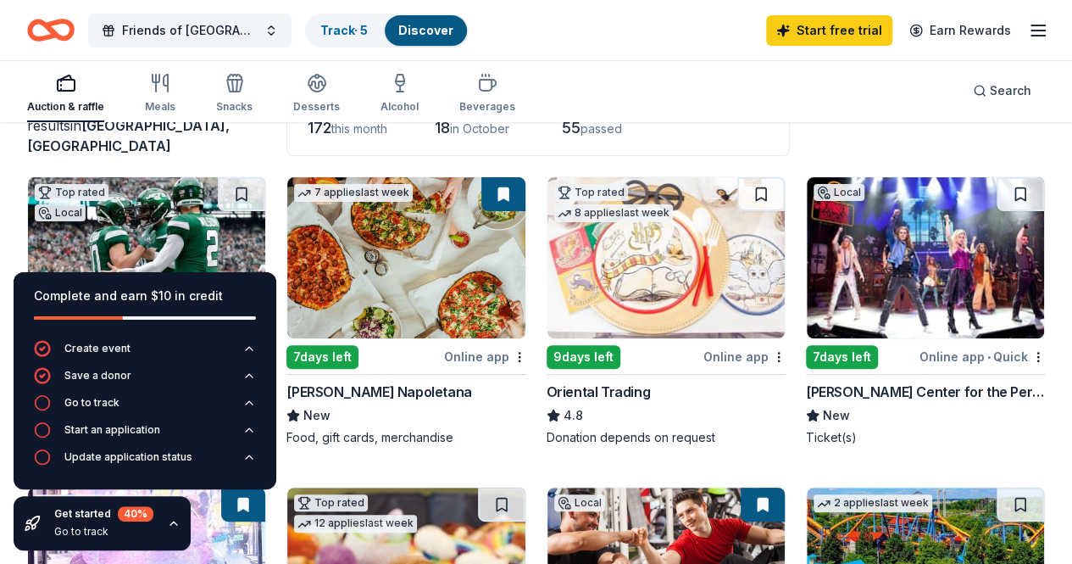
click at [253, 398] on icon "button" at bounding box center [249, 403] width 14 height 14
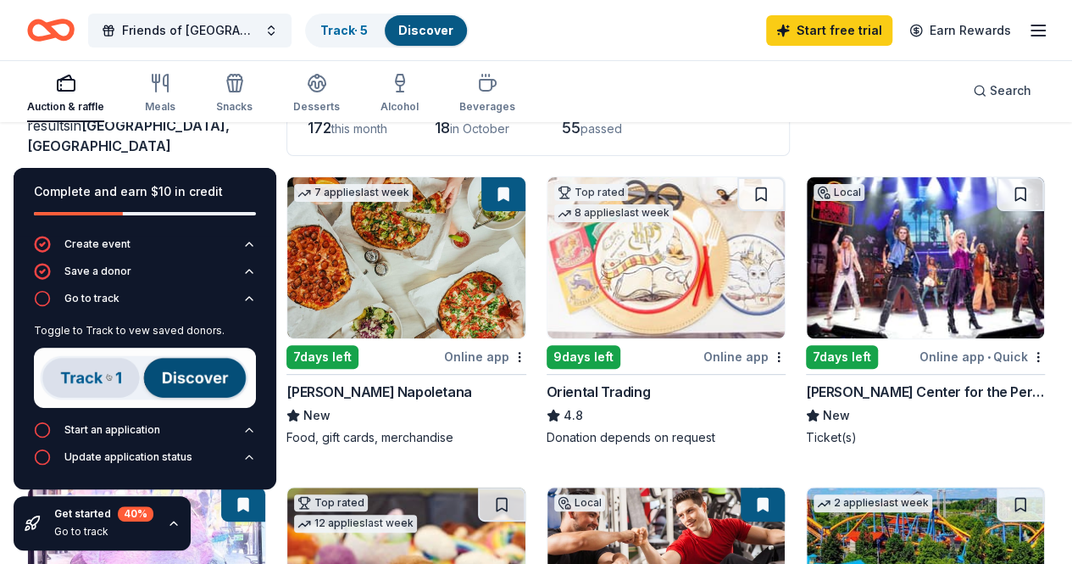
click at [661, 94] on div "Auction & raffle Meals Snacks Desserts Alcohol Beverages Search" at bounding box center [536, 90] width 1018 height 63
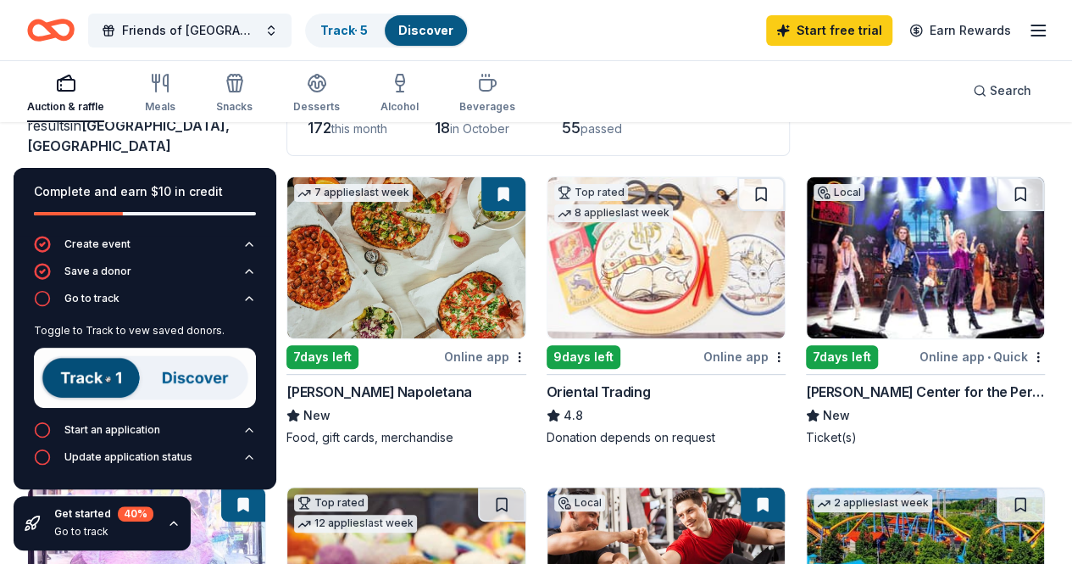
click at [661, 94] on div "Auction & raffle Meals Snacks Desserts Alcohol Beverages Search" at bounding box center [536, 90] width 1018 height 63
click at [241, 429] on button "Start an application" at bounding box center [145, 434] width 222 height 27
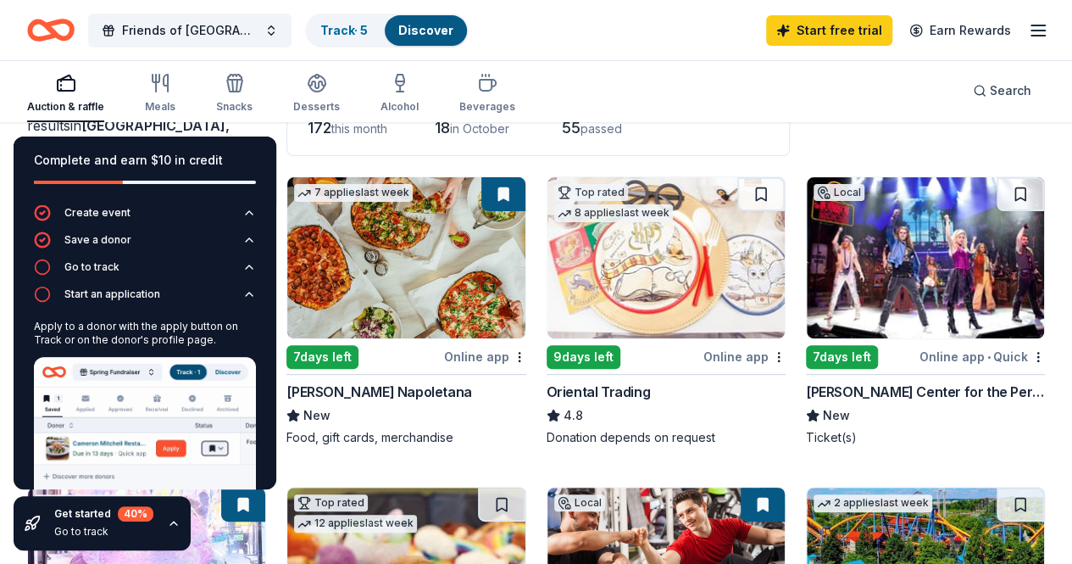
scroll to position [57, 0]
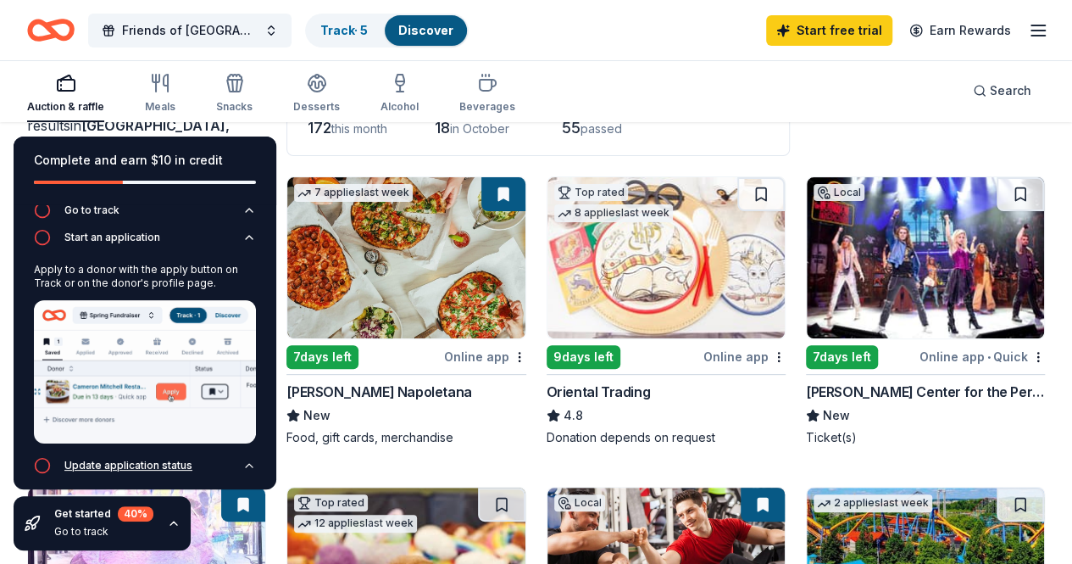
click at [214, 465] on button "Update application status" at bounding box center [145, 470] width 222 height 27
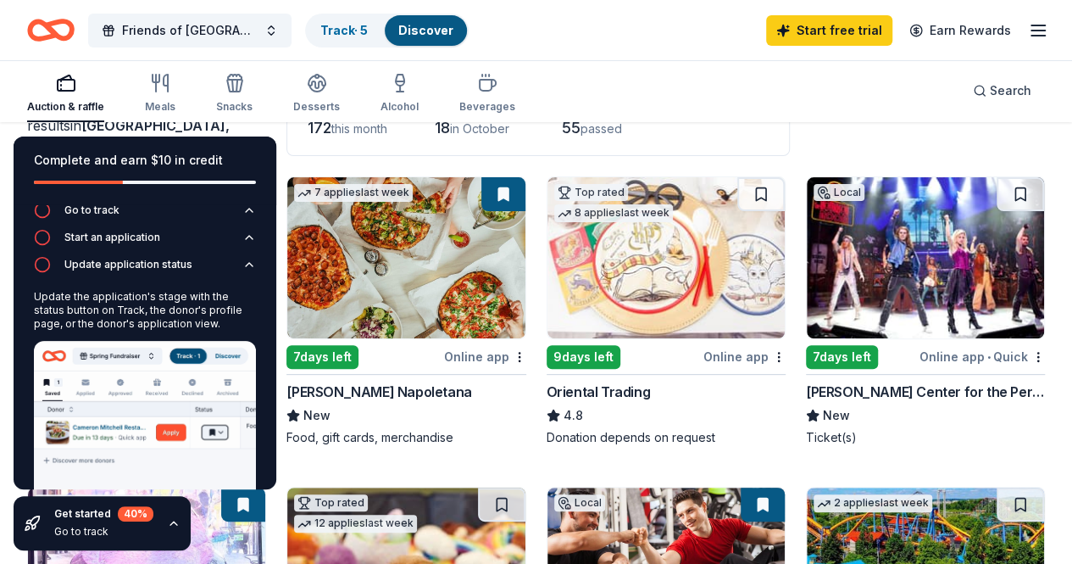
click at [602, 48] on div "Friends of Kensico Cemetery 5k Run/Walk Track · 5 Discover Start free trial Ear…" at bounding box center [536, 30] width 1018 height 40
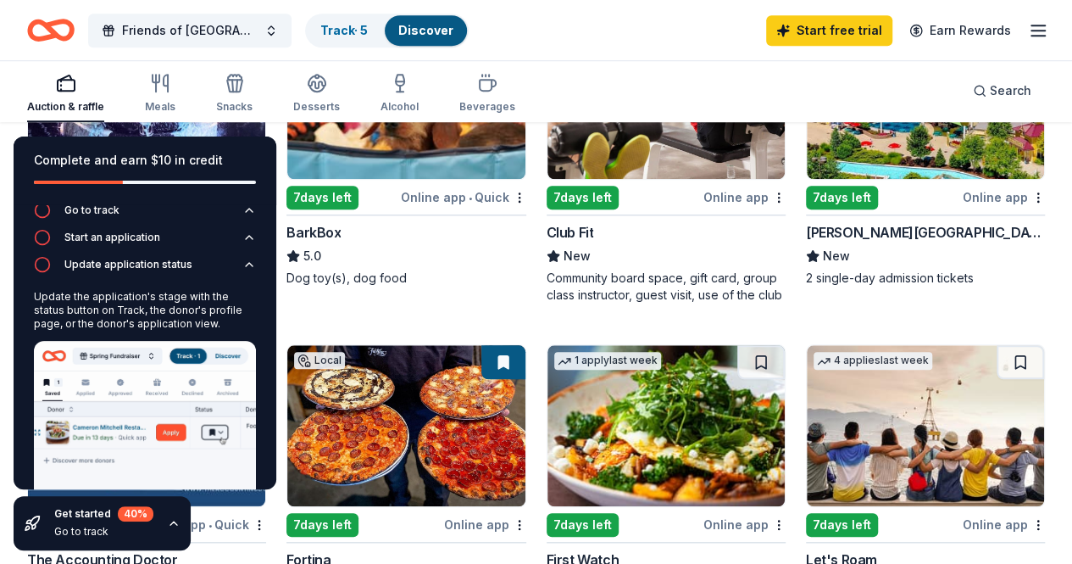
scroll to position [610, 0]
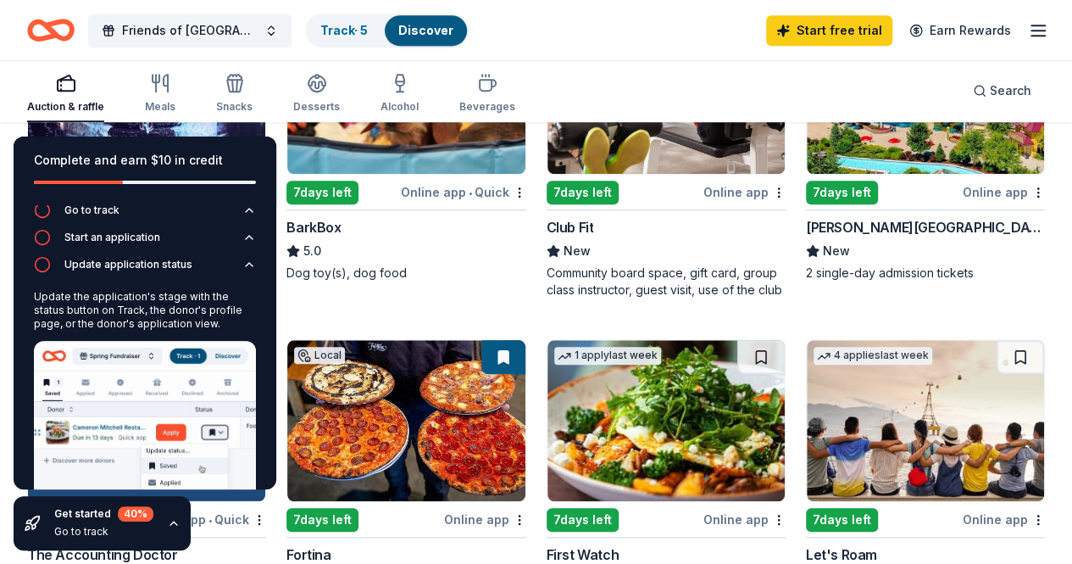
click at [704, 192] on div "Online app" at bounding box center [745, 191] width 82 height 21
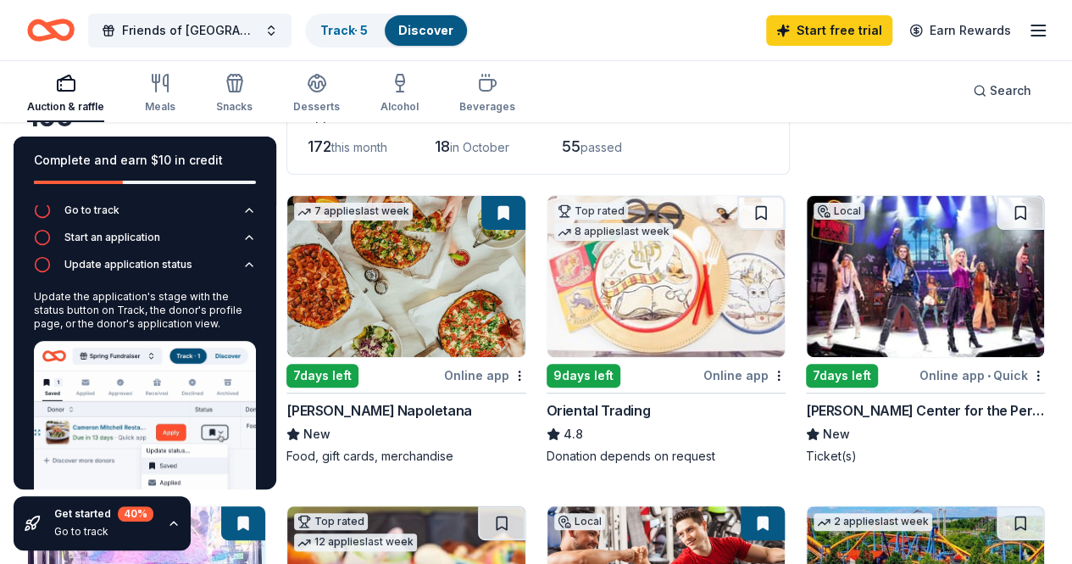
click at [548, 319] on img at bounding box center [666, 276] width 237 height 161
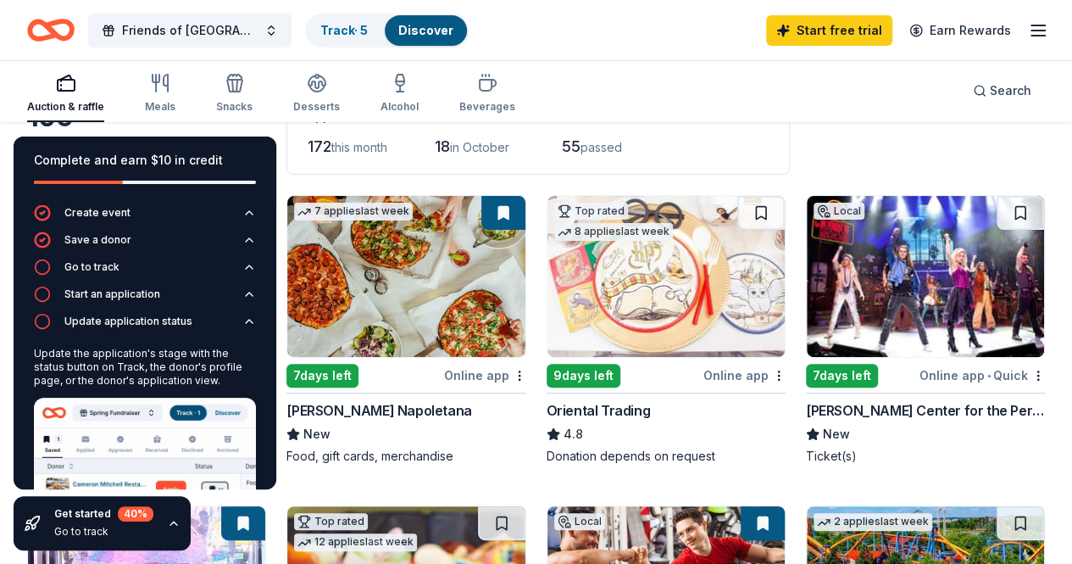
drag, startPoint x: 173, startPoint y: 514, endPoint x: 171, endPoint y: 525, distance: 11.1
click at [171, 519] on div "Get started 40 % Go to track" at bounding box center [102, 523] width 177 height 54
click at [171, 519] on icon "button" at bounding box center [174, 523] width 14 height 14
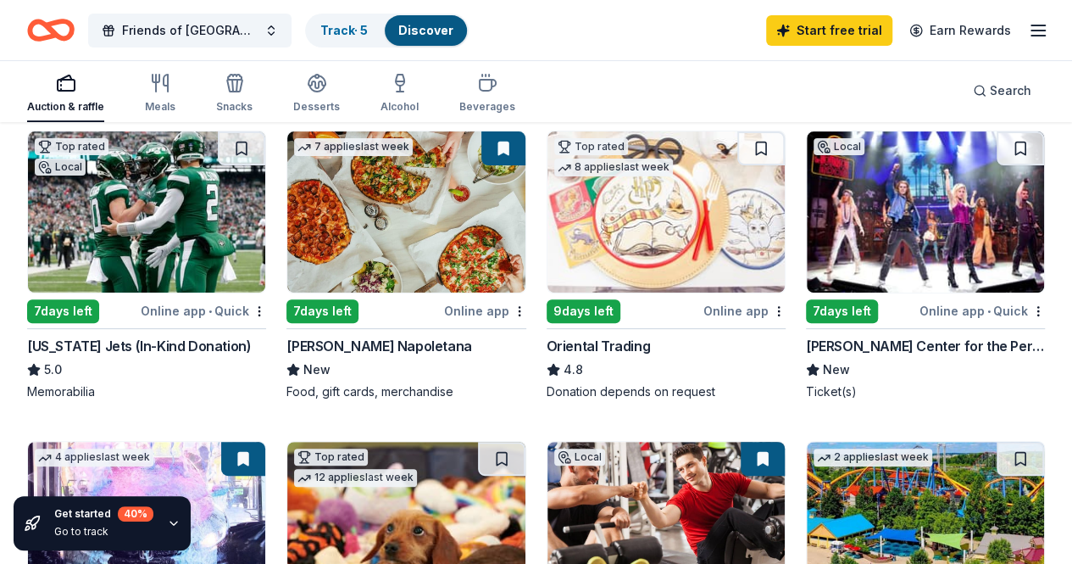
scroll to position [185, 0]
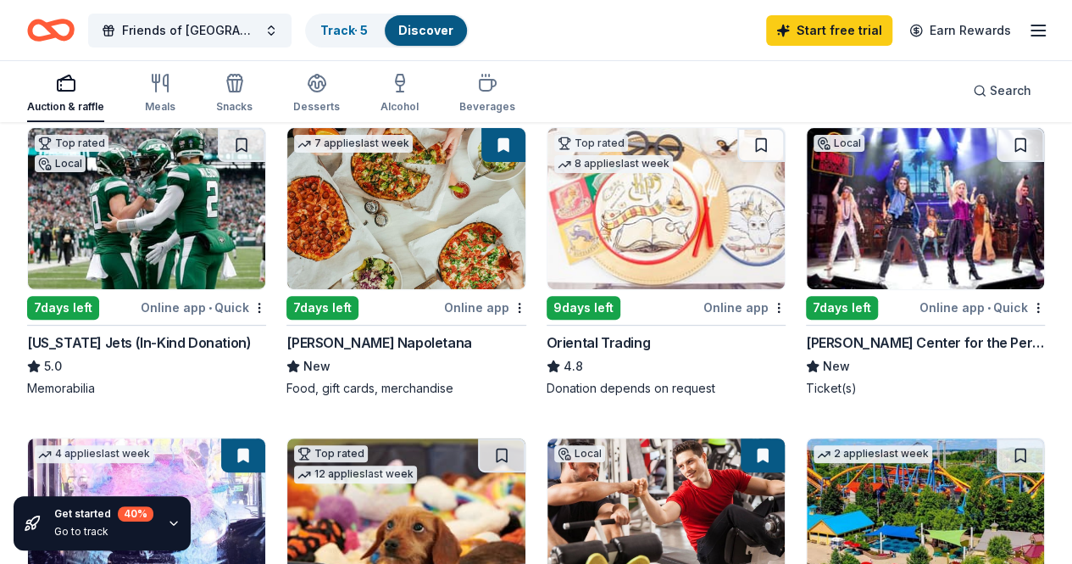
click at [105, 225] on img at bounding box center [146, 208] width 237 height 161
click at [548, 242] on img at bounding box center [666, 208] width 237 height 161
click at [265, 438] on img at bounding box center [146, 518] width 237 height 161
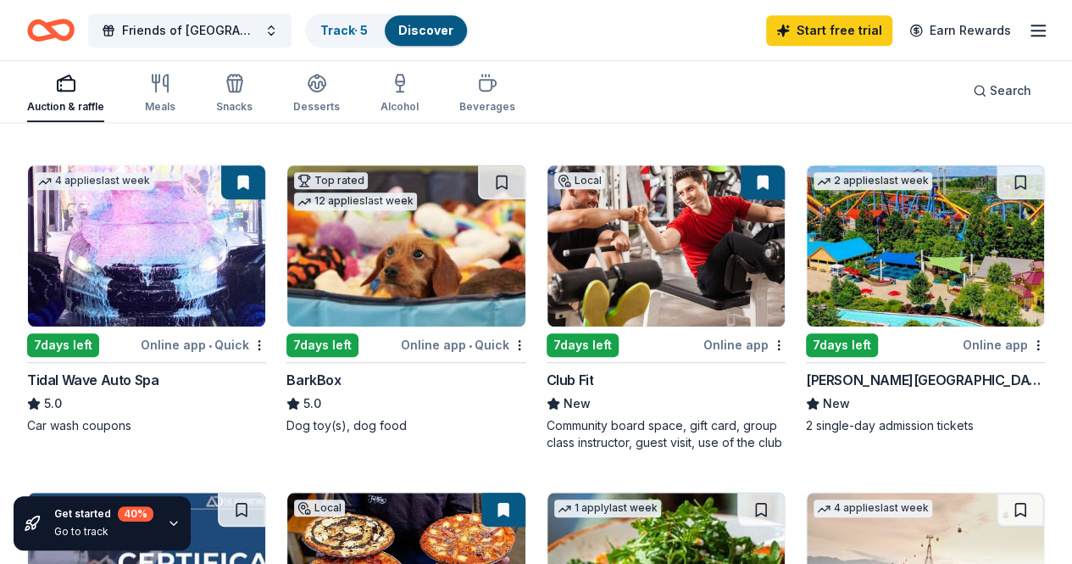
scroll to position [678, 0]
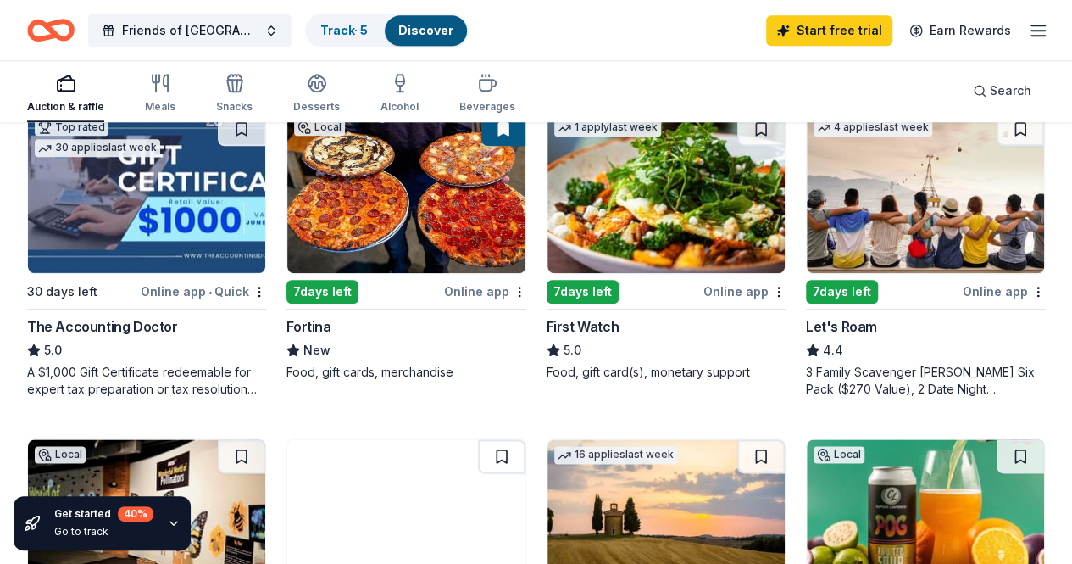
scroll to position [837, 0]
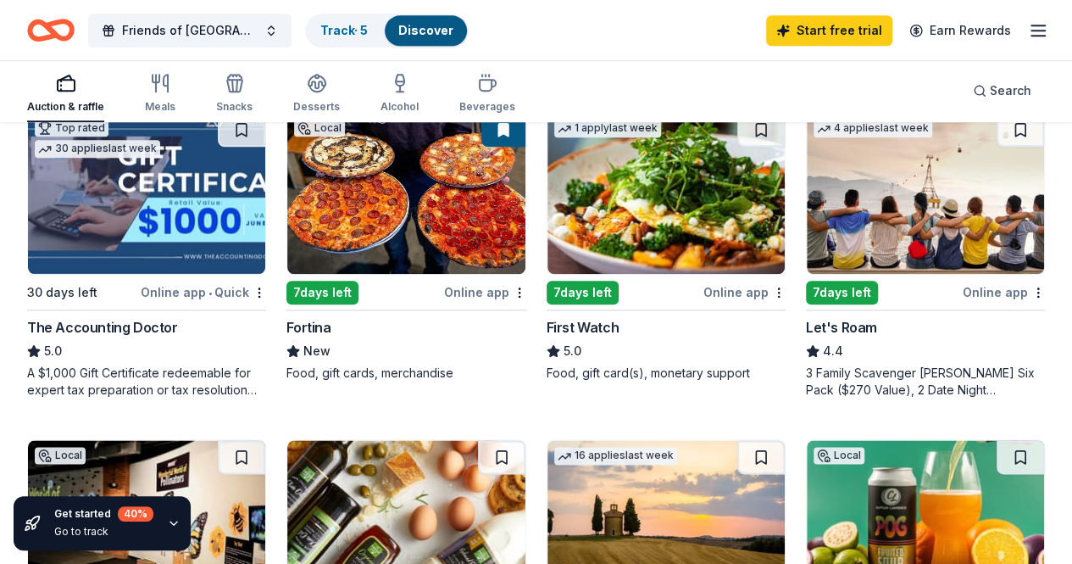
click at [785, 440] on img at bounding box center [666, 520] width 237 height 161
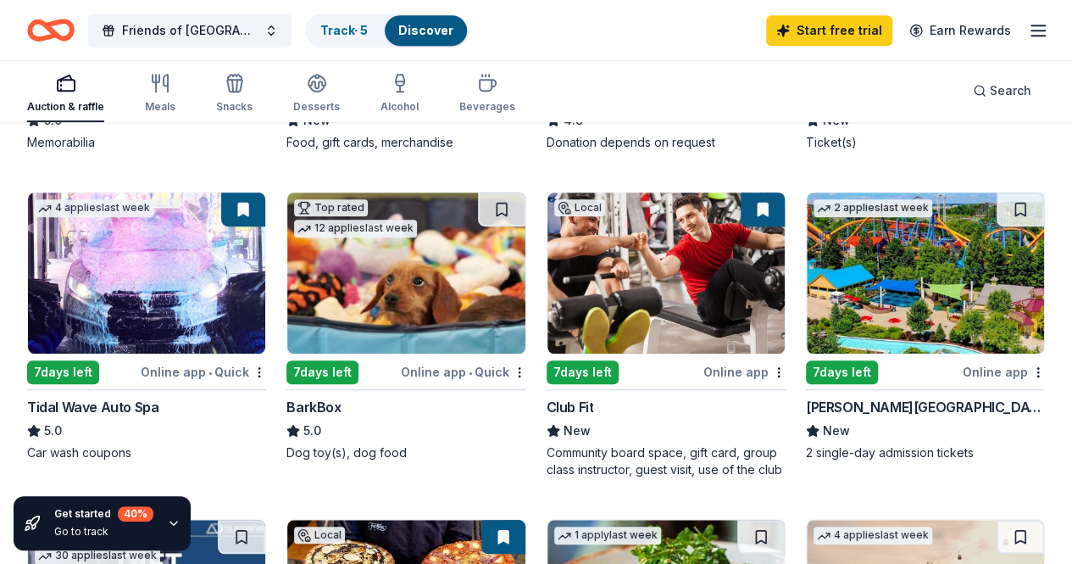
scroll to position [397, 0]
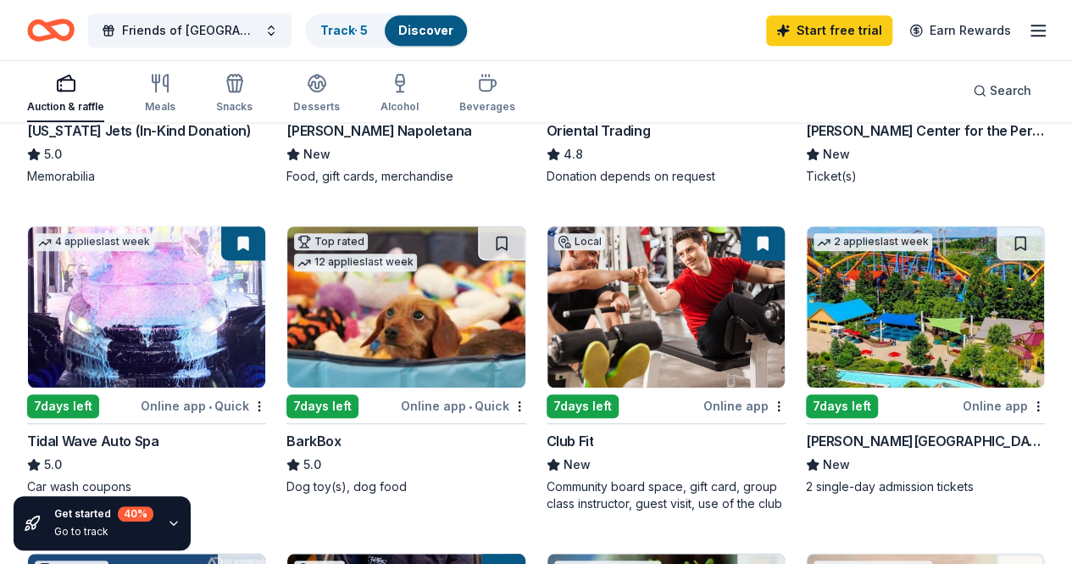
drag, startPoint x: 114, startPoint y: 312, endPoint x: 93, endPoint y: 409, distance: 99.6
click at [286, 409] on div "7 days left" at bounding box center [322, 406] width 72 height 24
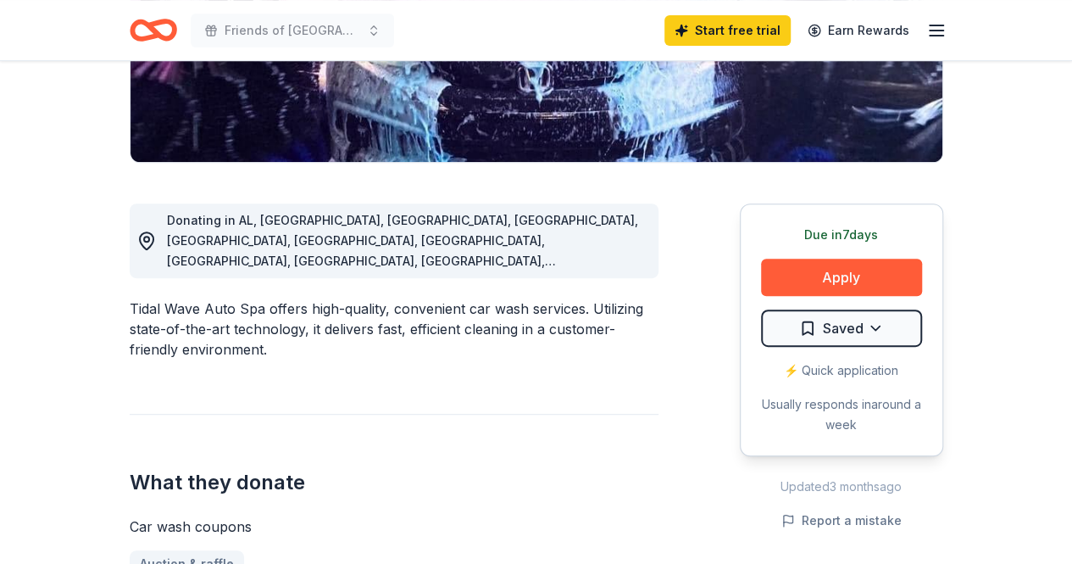
scroll to position [324, 0]
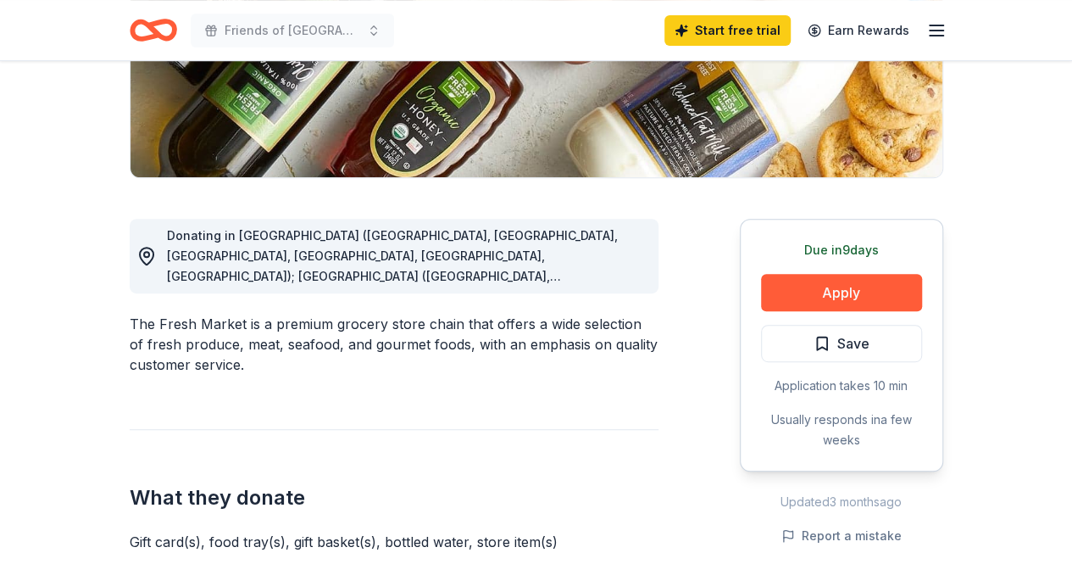
scroll to position [339, 0]
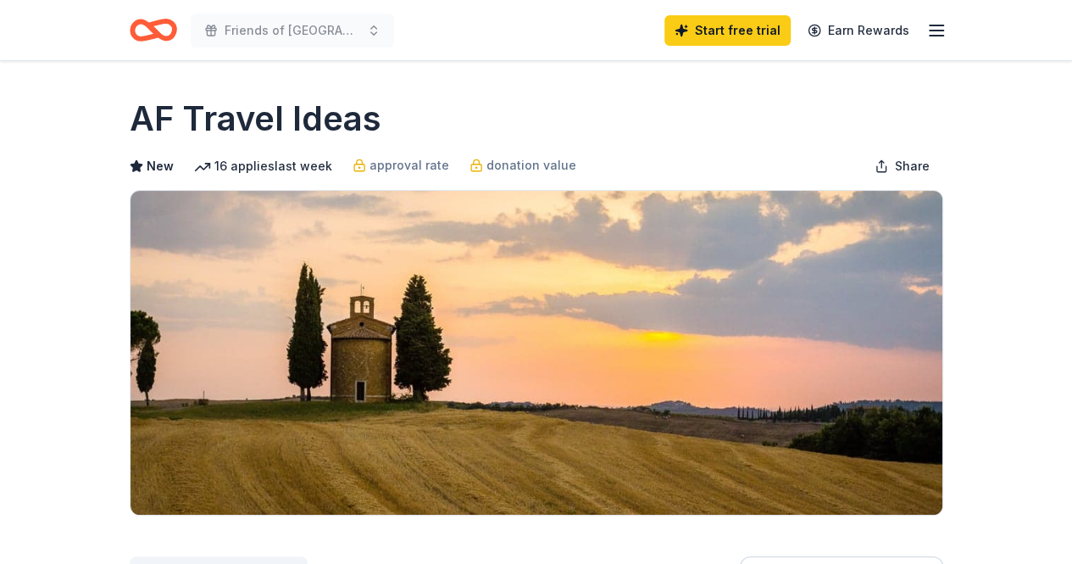
click at [526, 97] on div "AF Travel Ideas" at bounding box center [537, 118] width 814 height 47
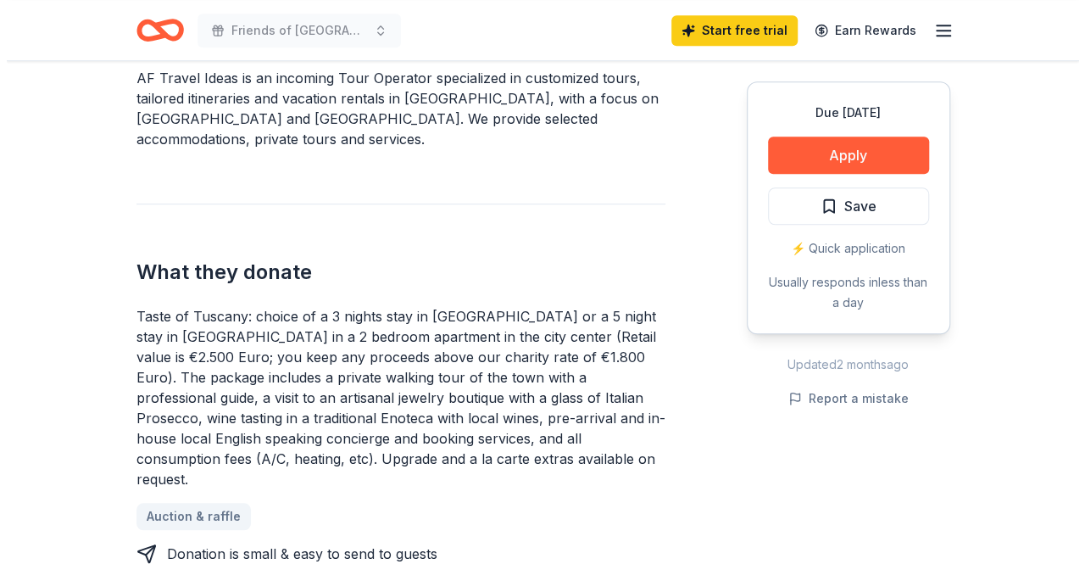
scroll to position [576, 0]
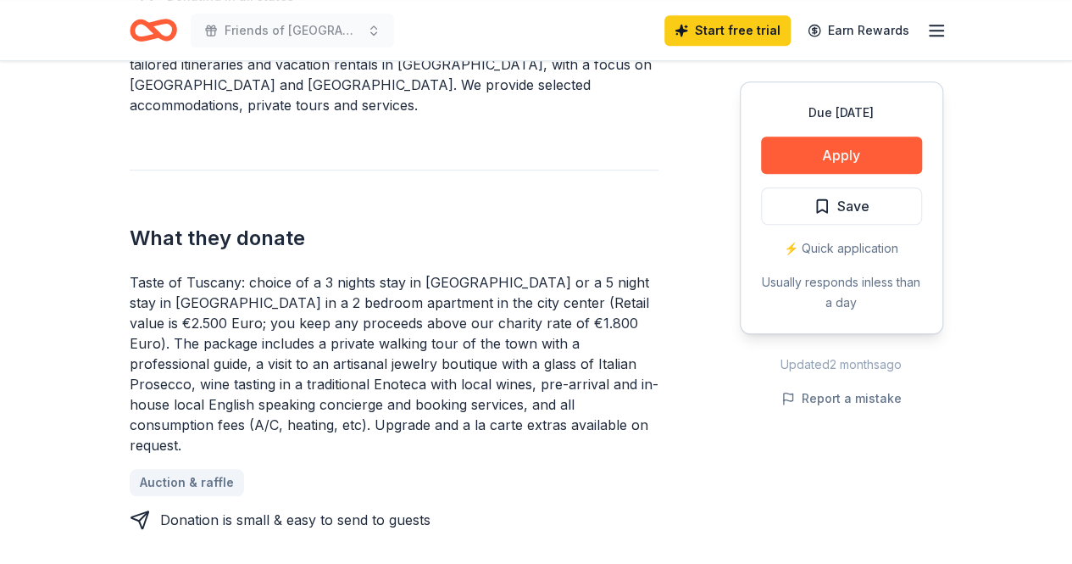
click at [526, 97] on div "Donating in all states AF Travel Ideas is an incoming Tour Operator specialized…" at bounding box center [394, 346] width 529 height 815
click at [786, 148] on button "Apply" at bounding box center [841, 154] width 161 height 37
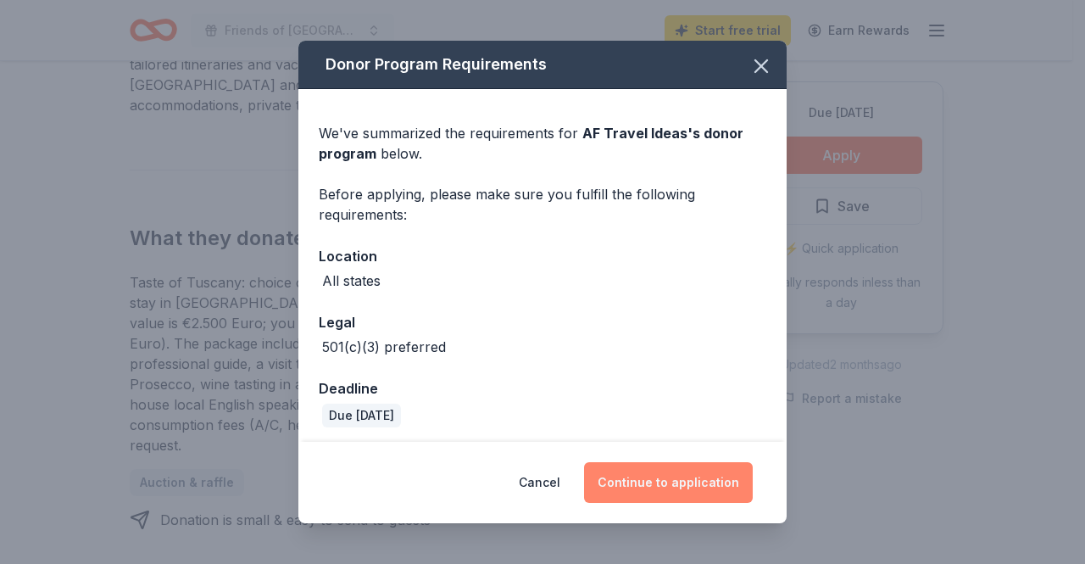
click at [650, 474] on button "Continue to application" at bounding box center [668, 482] width 169 height 41
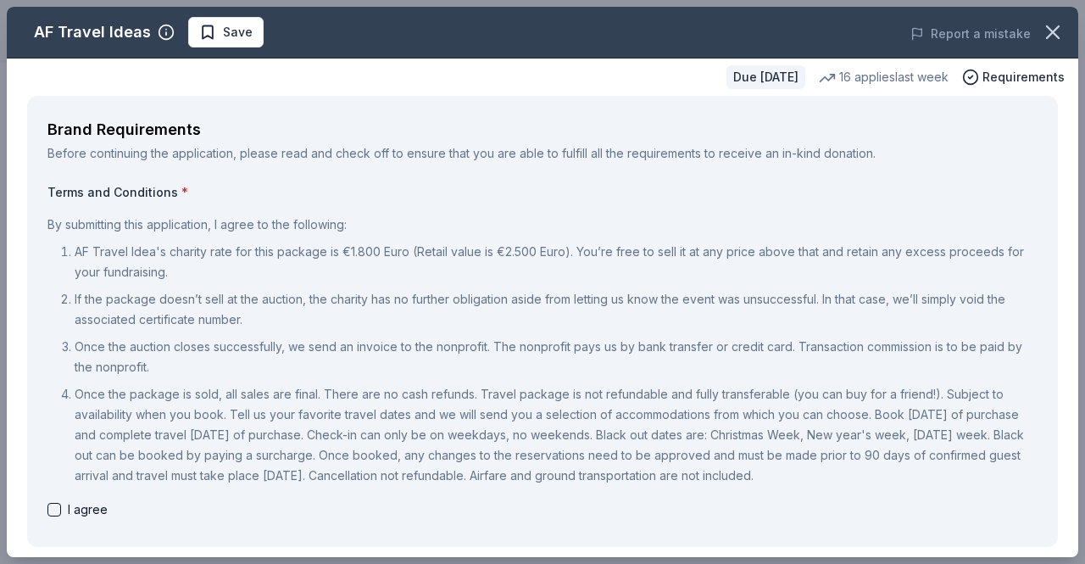
click at [425, 97] on div "Brand Requirements Before continuing the application, please read and check off…" at bounding box center [542, 321] width 1031 height 451
click at [52, 513] on button "button" at bounding box center [54, 510] width 14 height 14
click at [302, 481] on p "Once the package is sold, all sales are final. There are no cash refunds. Trave…" at bounding box center [556, 435] width 963 height 102
drag, startPoint x: 1060, startPoint y: 547, endPoint x: 1072, endPoint y: 549, distance: 13.0
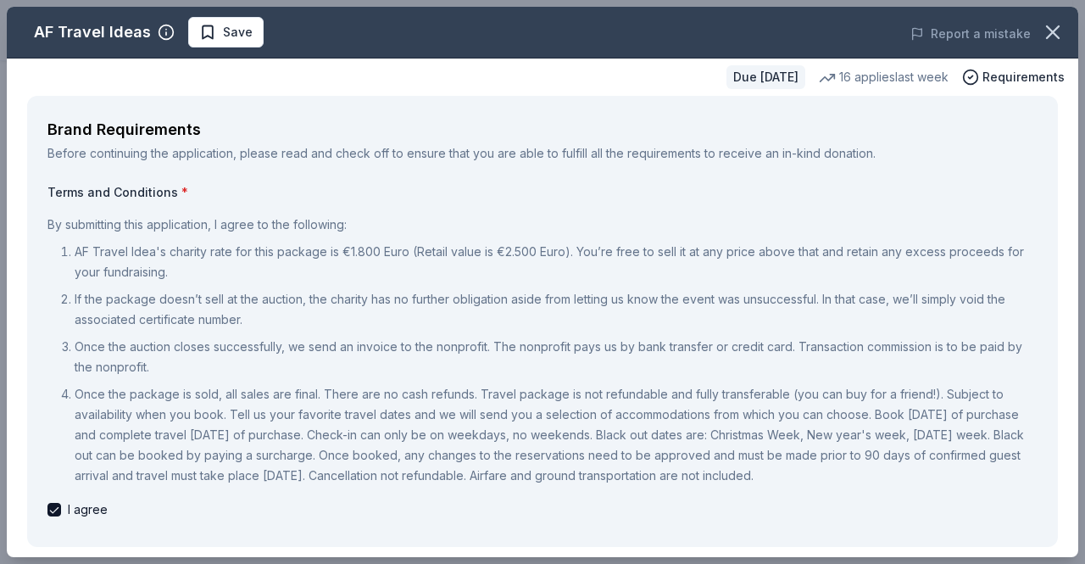
click at [1071, 549] on div "AF Travel Ideas Save Report a mistake Due in 30 days 16 applies last week Requi…" at bounding box center [542, 282] width 1071 height 550
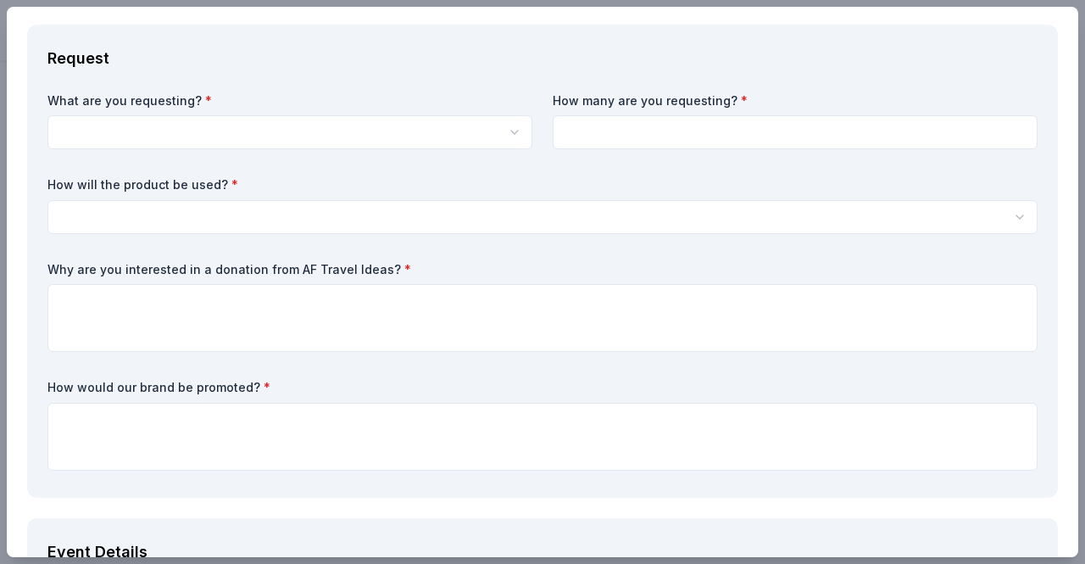
scroll to position [0, 0]
click at [355, 131] on html "Friends of Kensico Cemetery 5k Run/Walk Start free trial Earn Rewards Due in 30…" at bounding box center [542, 282] width 1085 height 564
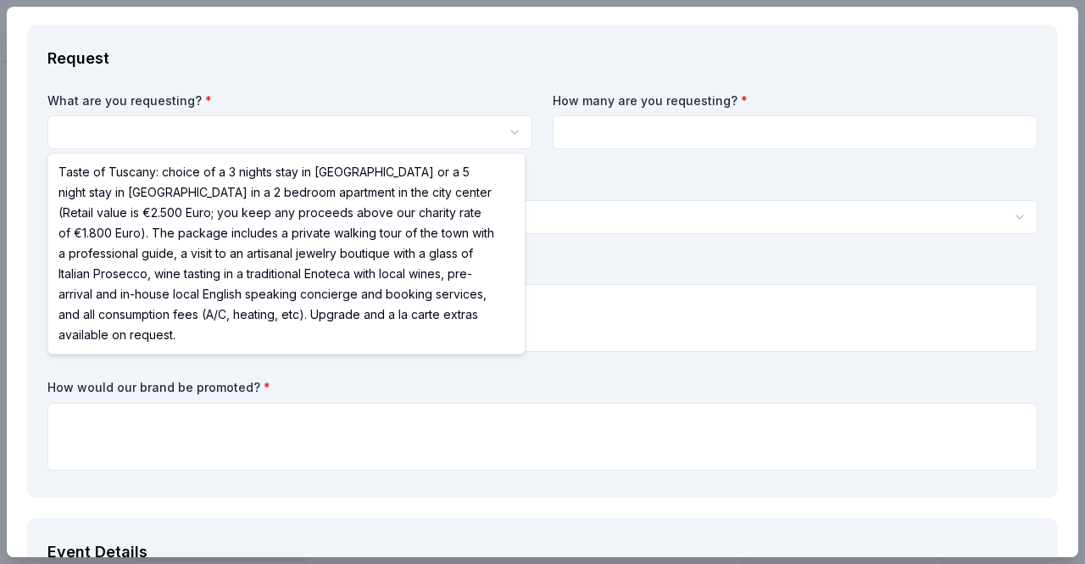
select select "Taste of Tuscany: choice of a 3 nights stay in Florence or a 5 night stay in Co…"
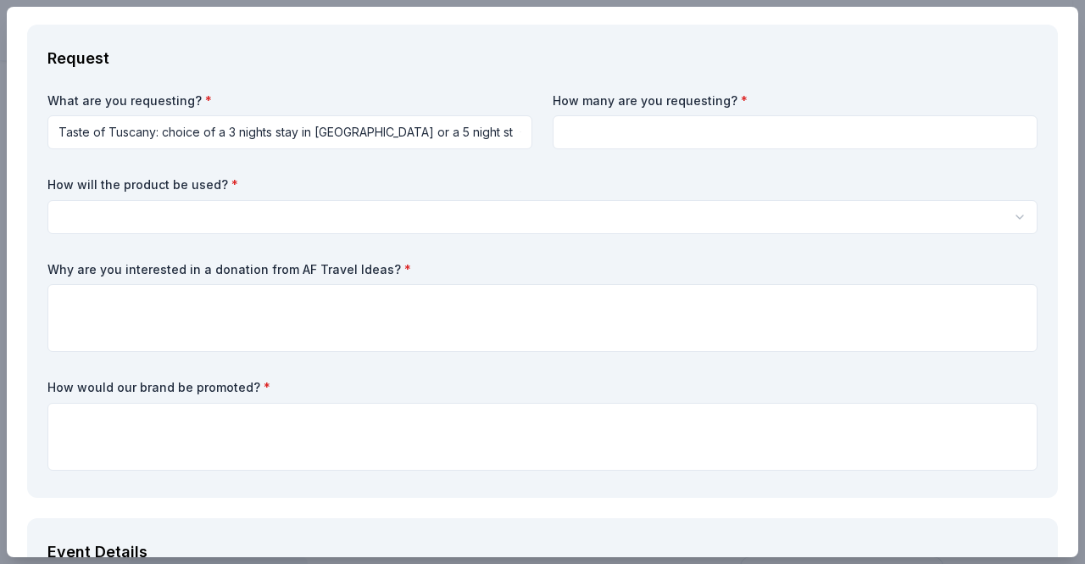
click at [675, 121] on input at bounding box center [795, 132] width 485 height 34
type input "1"
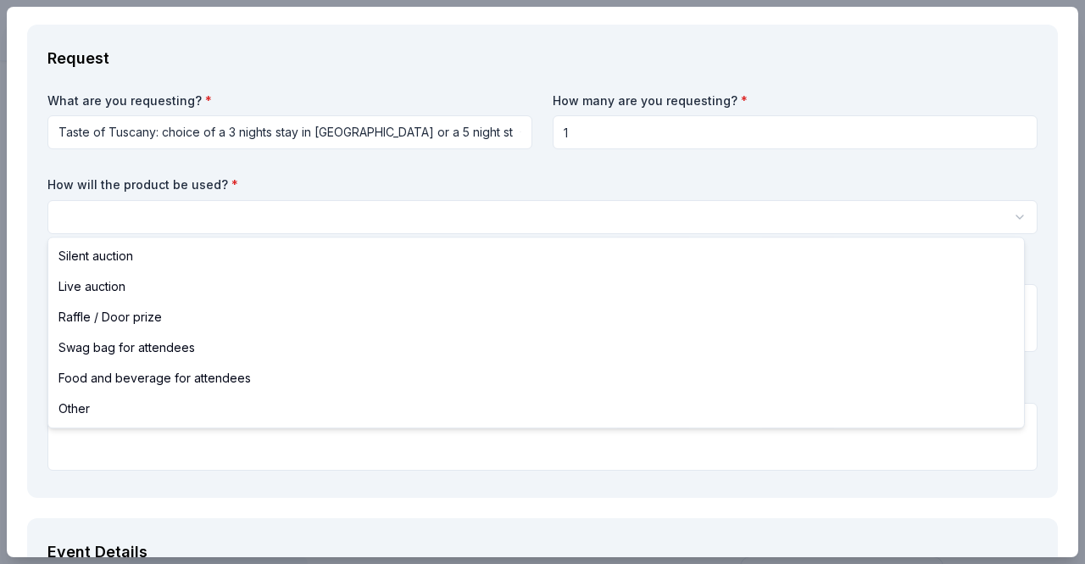
click at [548, 205] on html "Friends of Kensico Cemetery 5k Run/Walk Save Apply Due in 30 days Share AF Trav…" at bounding box center [542, 282] width 1085 height 564
select select "raffleDoorPrize"
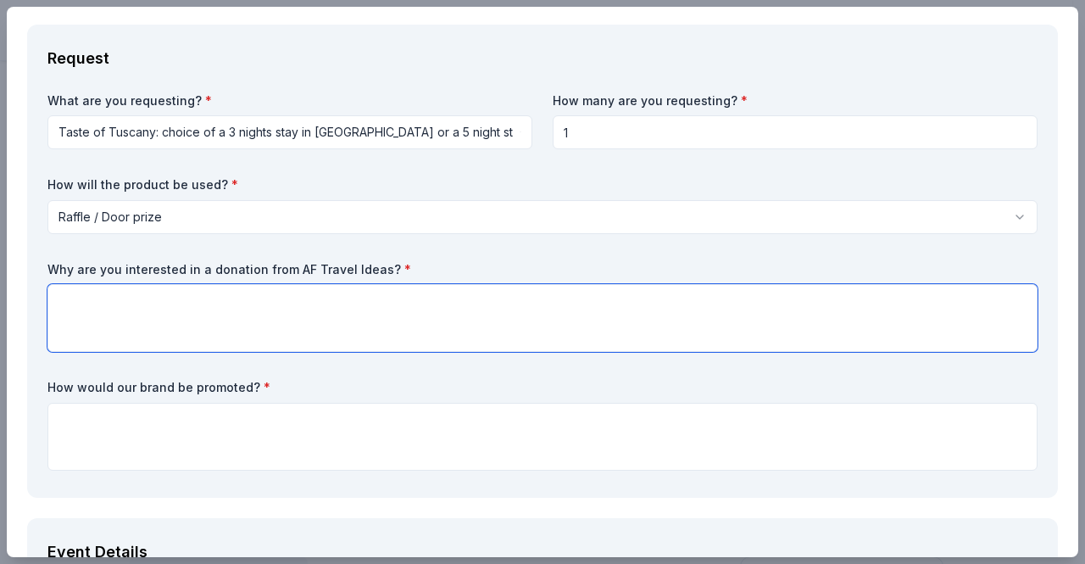
click at [373, 306] on textarea at bounding box center [542, 318] width 990 height 68
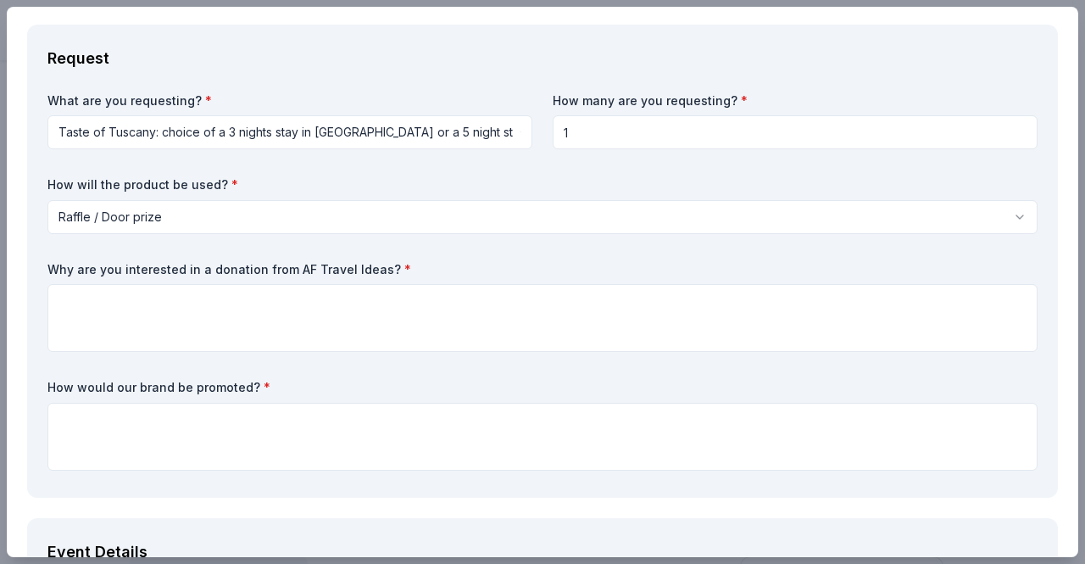
click at [381, 365] on div "What are you requesting? * Taste of Tuscany: choice of a 3 nights stay in Flore…" at bounding box center [542, 284] width 990 height 385
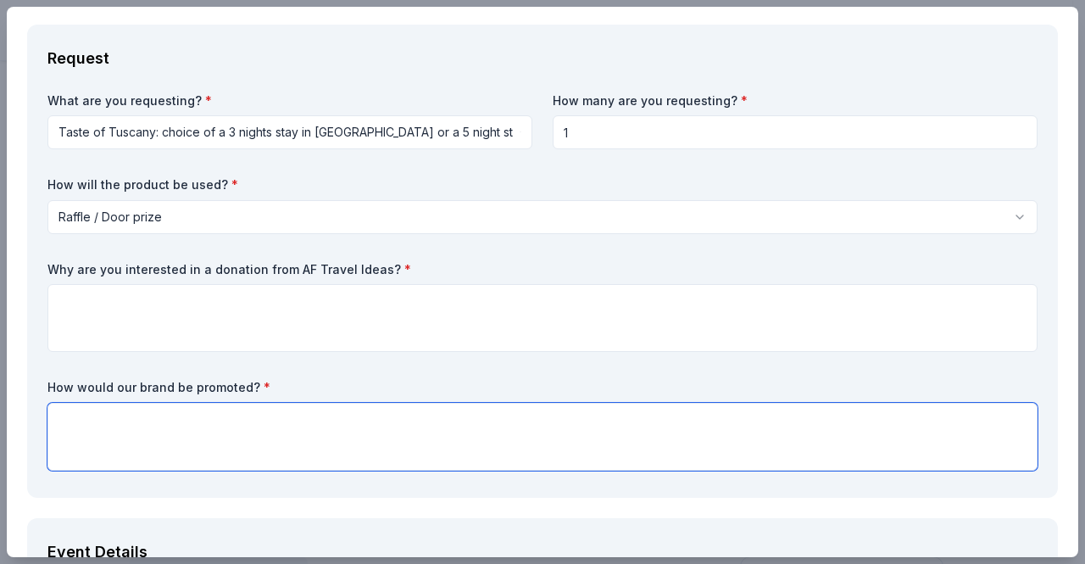
click at [225, 418] on textarea at bounding box center [542, 437] width 990 height 68
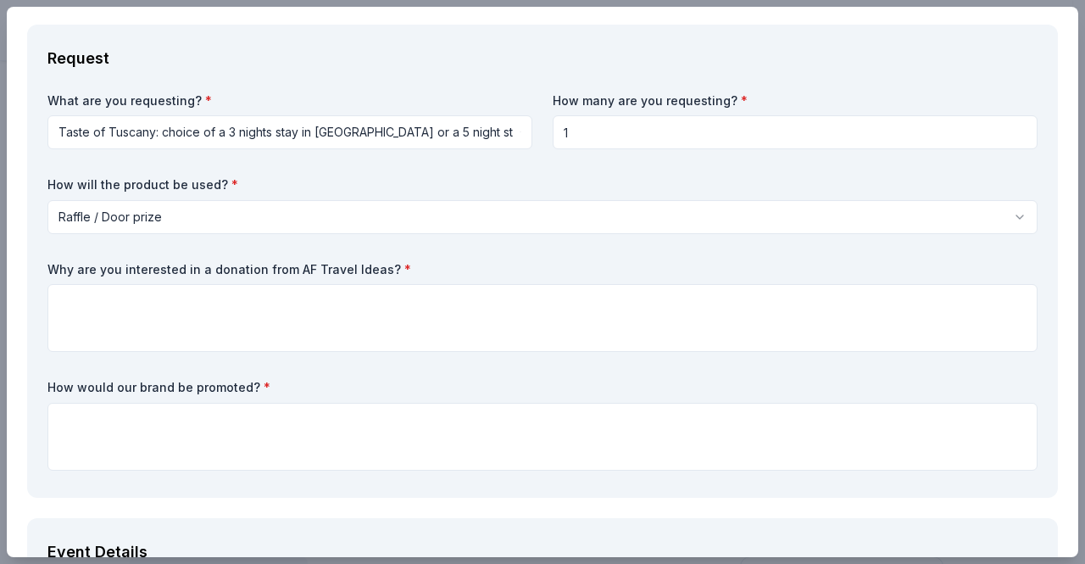
click at [0, 296] on div "AF Travel Ideas Save Report a mistake Due in 30 days 16 applies last week Requi…" at bounding box center [542, 282] width 1085 height 564
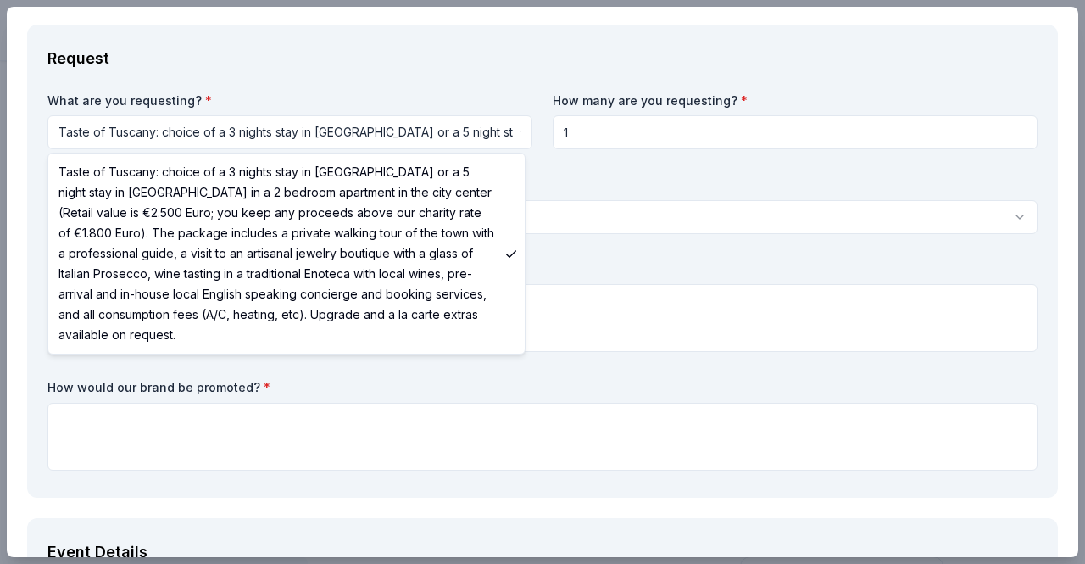
click at [454, 129] on html "Friends of Kensico Cemetery 5k Run/Walk Save Apply Due in 30 days Share AF Trav…" at bounding box center [542, 282] width 1085 height 564
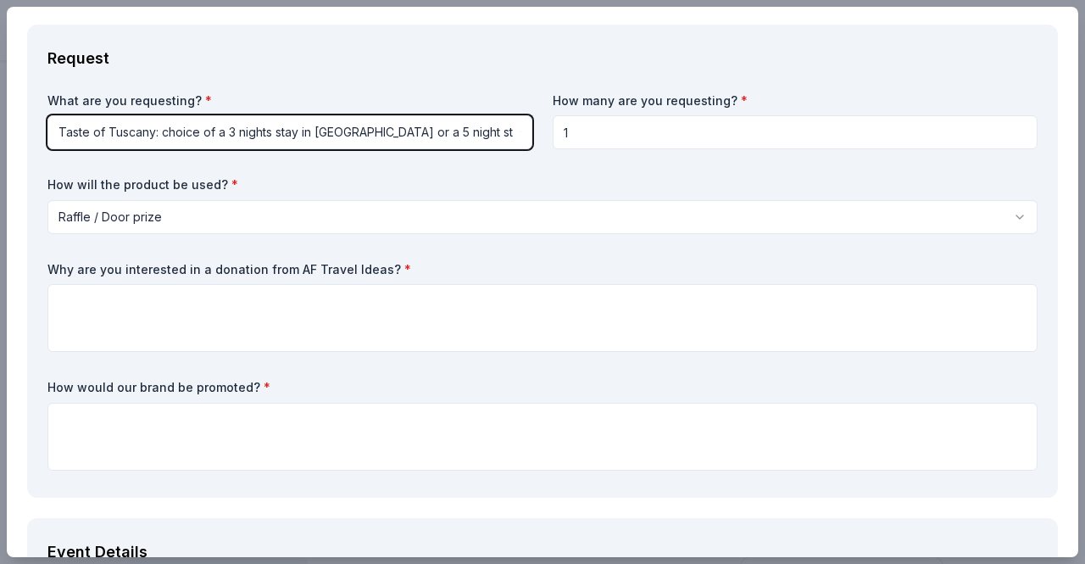
click at [454, 129] on html "Friends of Kensico Cemetery 5k Run/Walk Save Apply Due in 30 days Share AF Trav…" at bounding box center [542, 282] width 1085 height 564
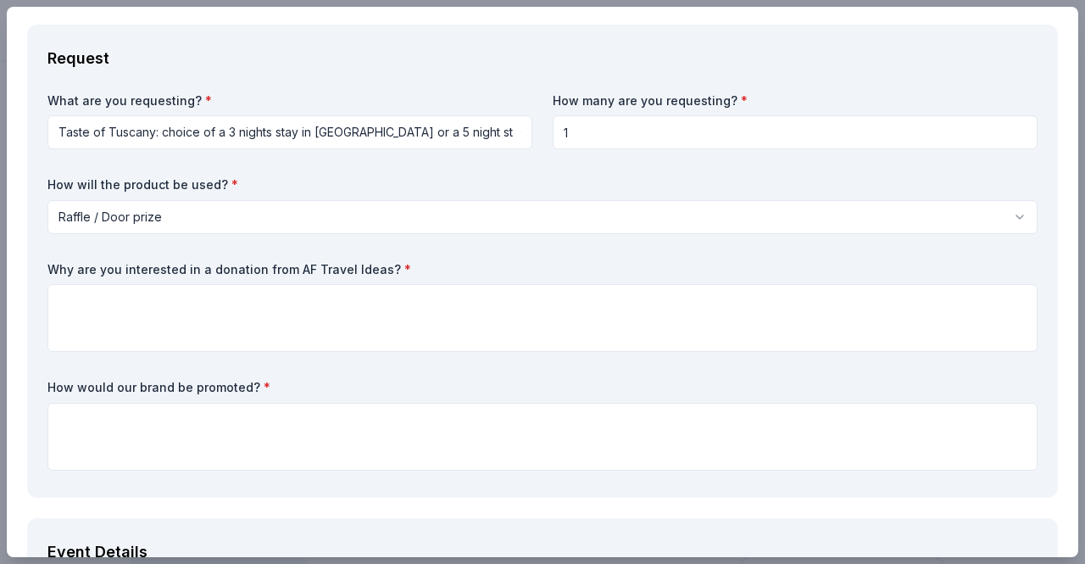
click at [31, 288] on div "Request What are you requesting? * Taste of Tuscany: choice of a 3 nights stay …" at bounding box center [542, 261] width 1031 height 473
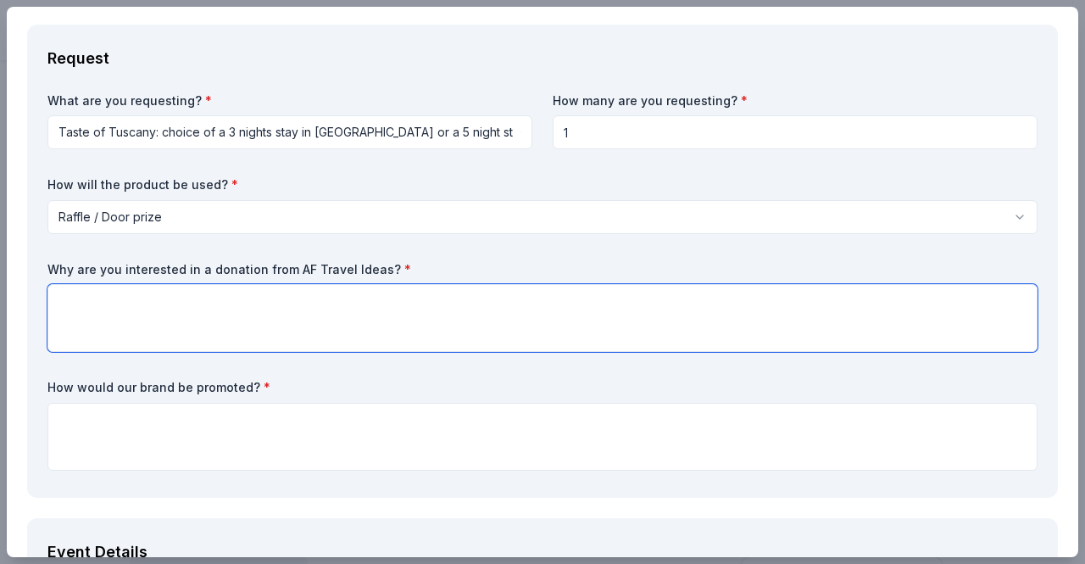
click at [159, 329] on textarea at bounding box center [542, 318] width 990 height 68
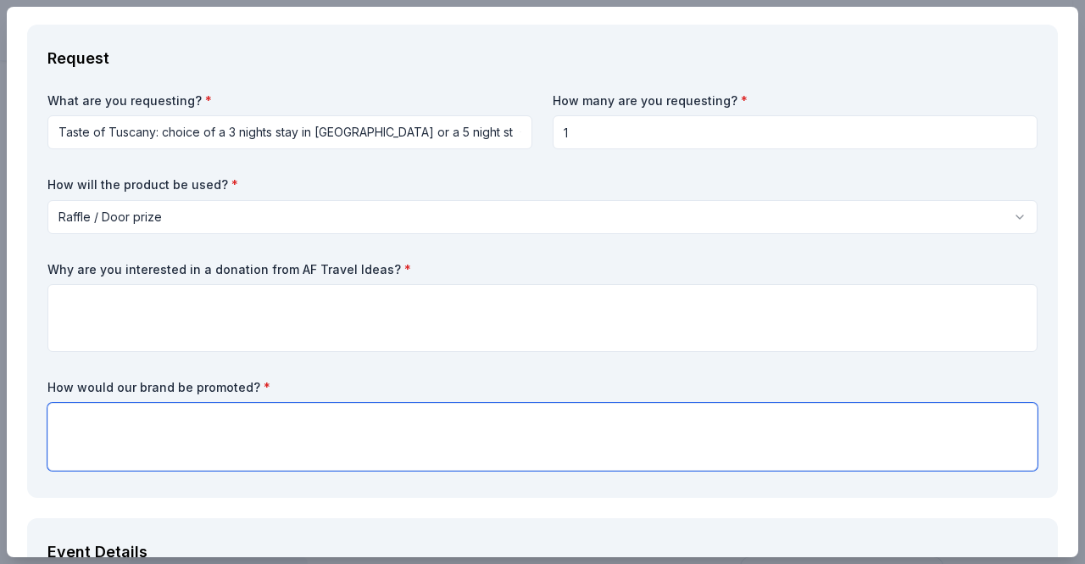
click at [127, 421] on textarea at bounding box center [542, 437] width 990 height 68
paste textarea "By contributing, your brand will be prominently recognized in our raffle materi…"
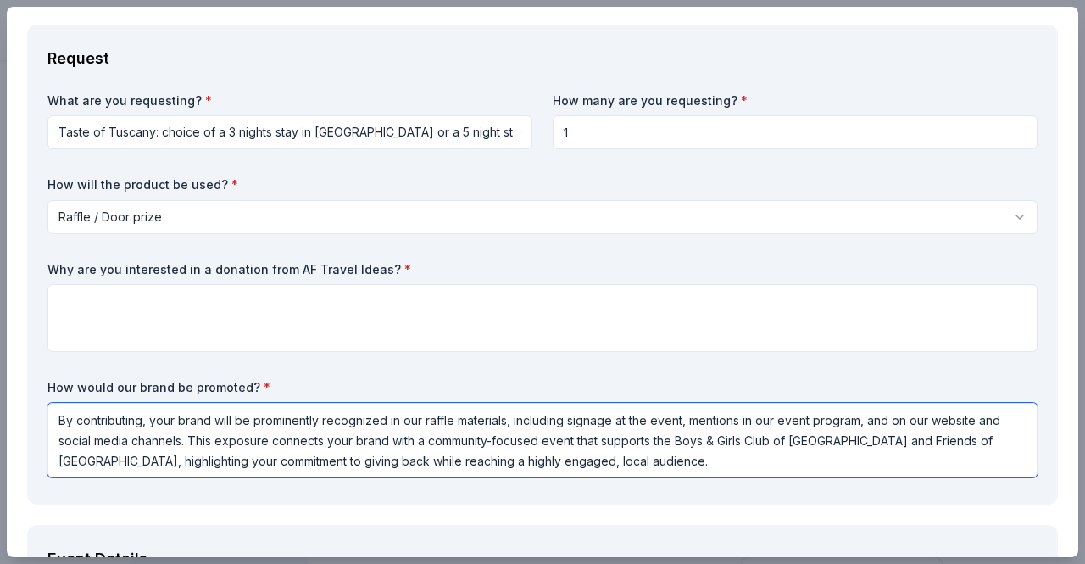
type textarea "By contributing, your brand will be prominently recognized in our raffle materi…"
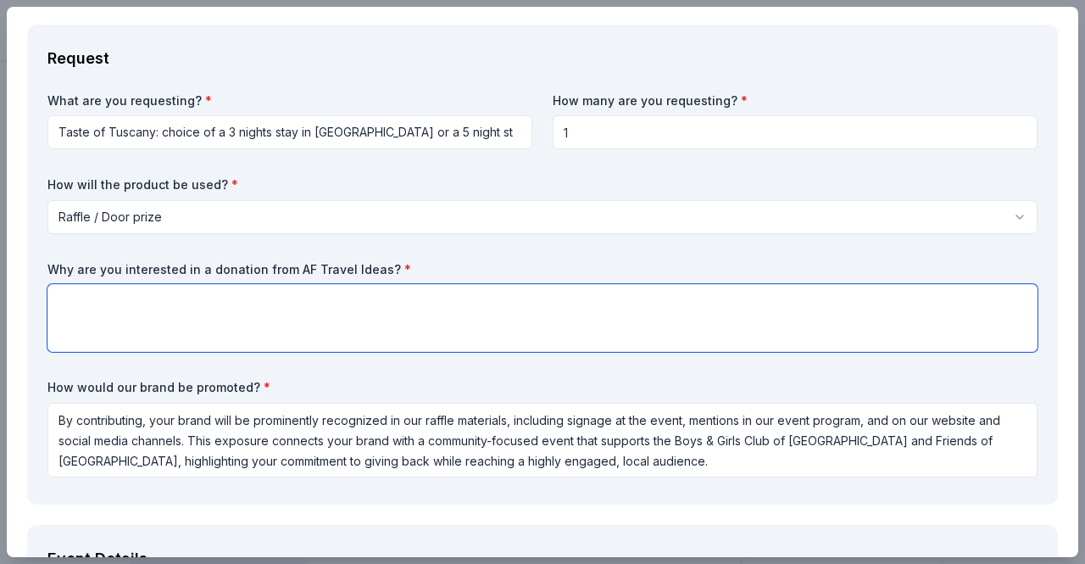
click at [157, 284] on textarea at bounding box center [542, 318] width 990 height 68
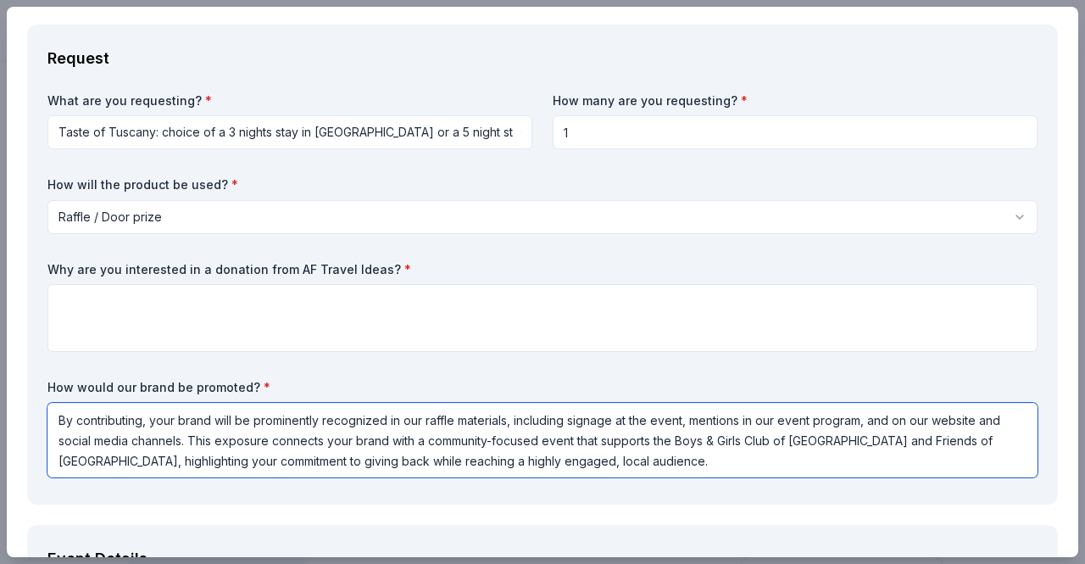
click at [812, 428] on textarea "By contributing, your brand will be prominently recognized in our raffle materi…" at bounding box center [542, 440] width 990 height 75
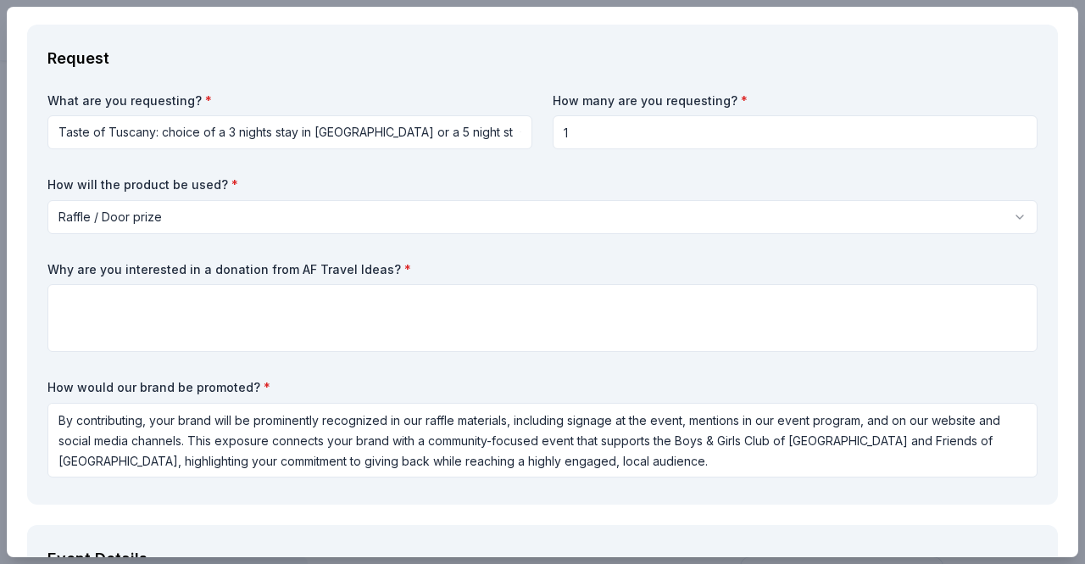
drag, startPoint x: 3, startPoint y: 321, endPoint x: 233, endPoint y: 330, distance: 230.7
click at [3, 321] on div "AF Travel Ideas Save Report a mistake Due in 30 days 16 applies last week Requi…" at bounding box center [542, 282] width 1085 height 564
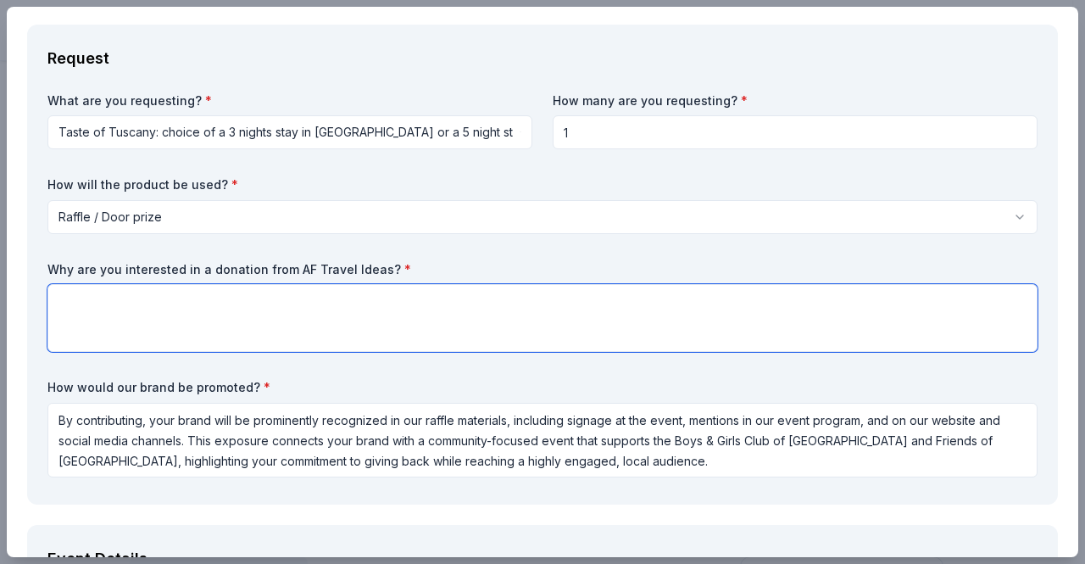
click at [214, 298] on textarea at bounding box center [542, 318] width 990 height 68
paste textarea "We would be thrilled to include a travel package in our raffle because it offer…"
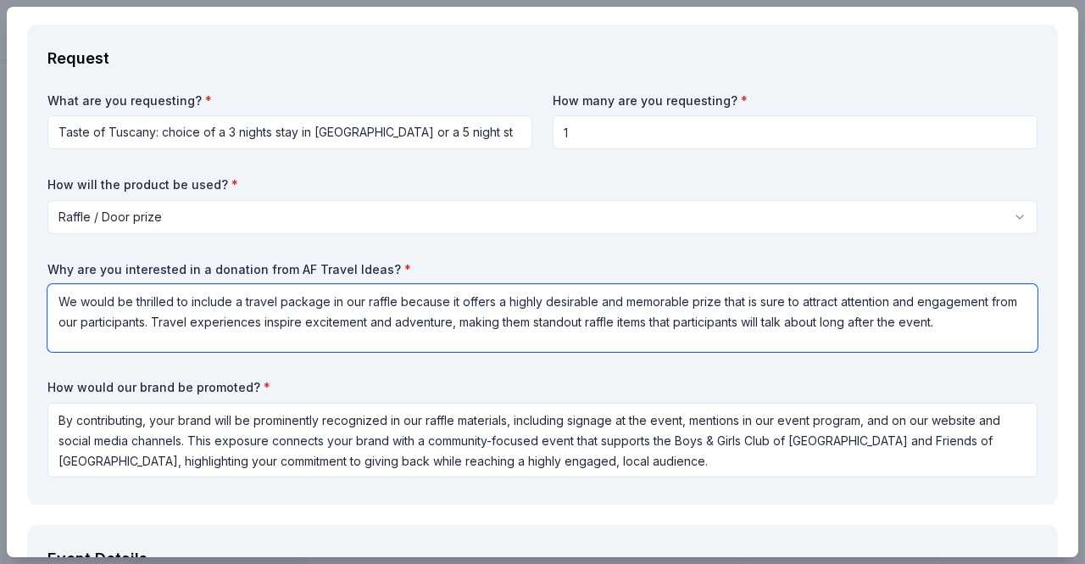
click at [214, 298] on textarea "We would be thrilled to include a travel package in our raffle because it offer…" at bounding box center [542, 318] width 990 height 68
type textarea "We would be thrilled to include a travel package in our raffle because it offer…"
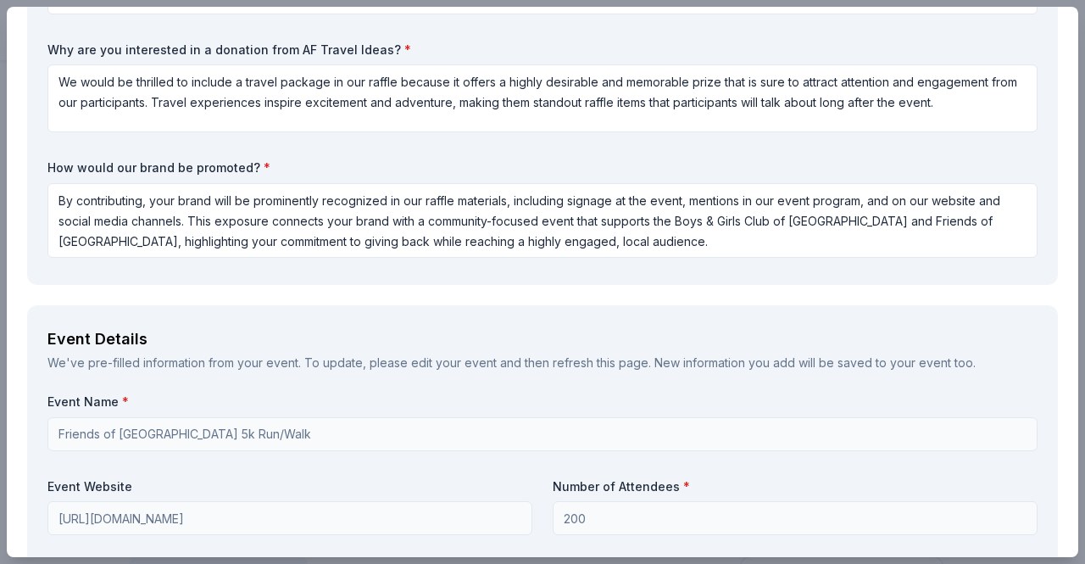
scroll to position [776, 0]
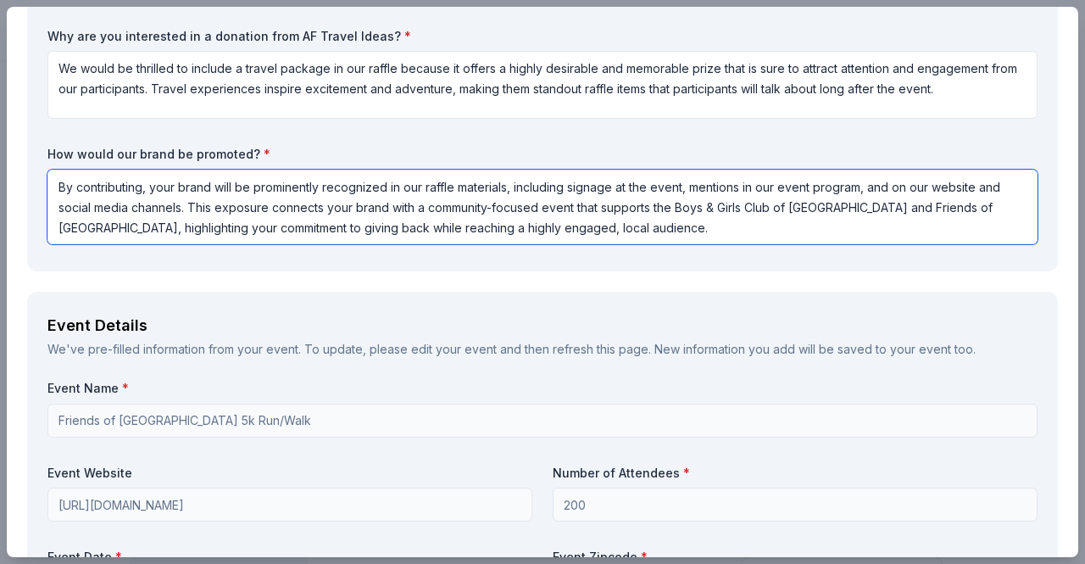
click at [559, 186] on textarea "By contributing, your brand will be prominently recognized in our raffle materi…" at bounding box center [542, 207] width 990 height 75
click at [715, 228] on textarea "By contributing, your brand will be prominently recognized in our raffle materi…" at bounding box center [542, 207] width 990 height 75
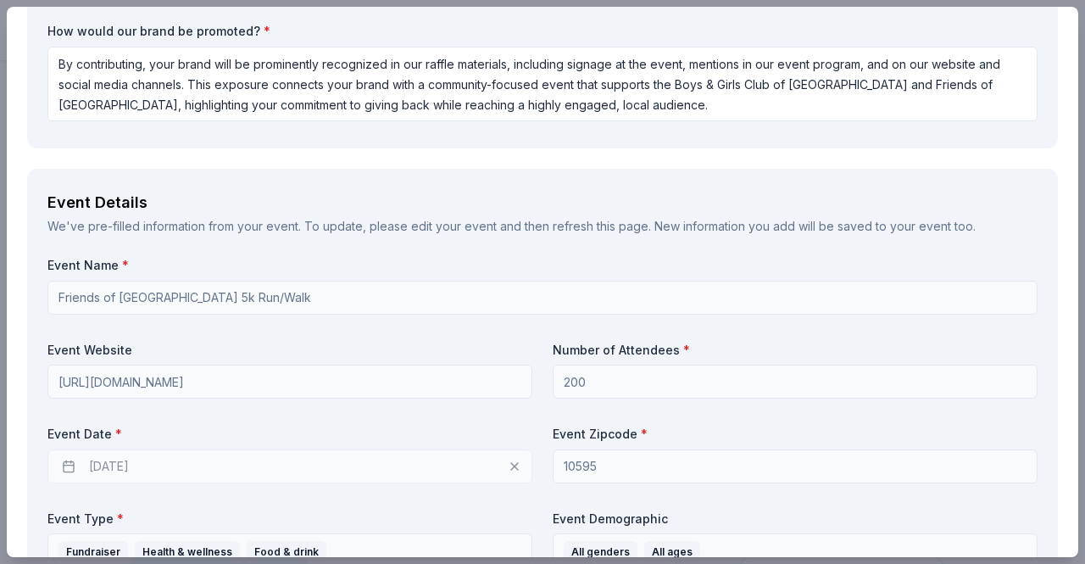
scroll to position [878, 0]
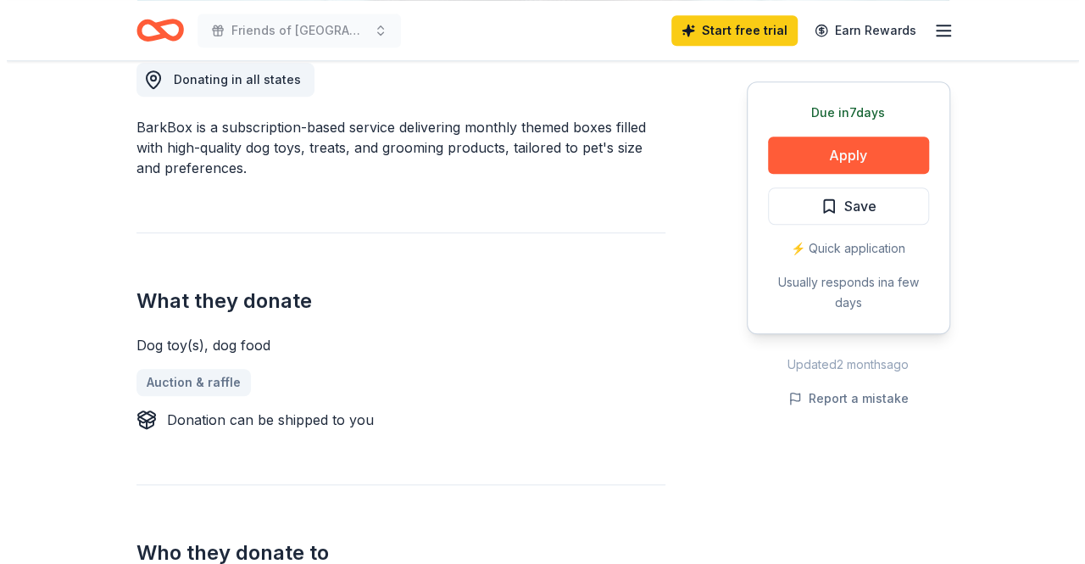
scroll to position [493, 0]
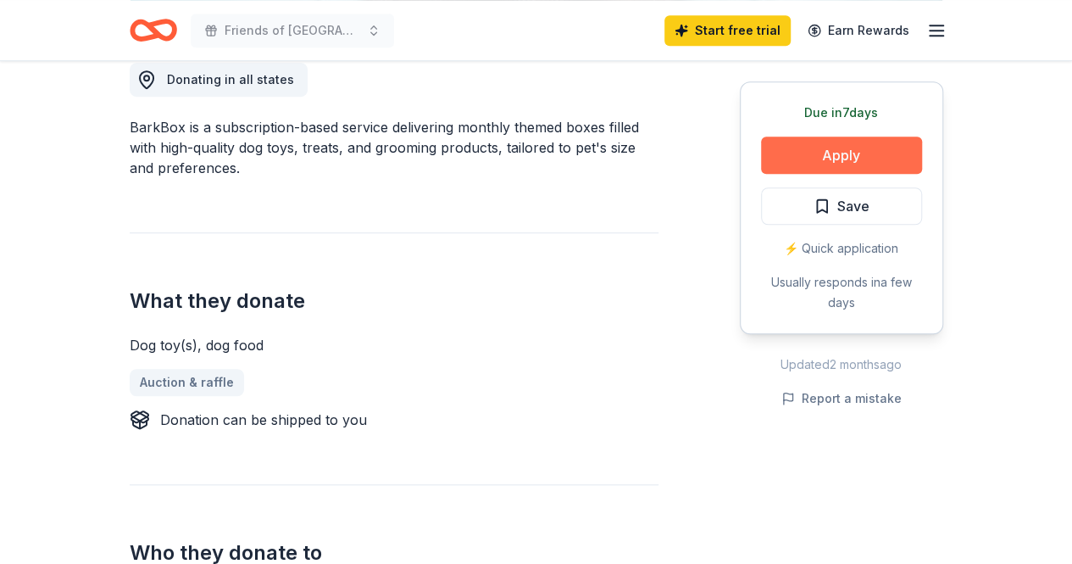
click at [887, 167] on button "Apply" at bounding box center [841, 154] width 161 height 37
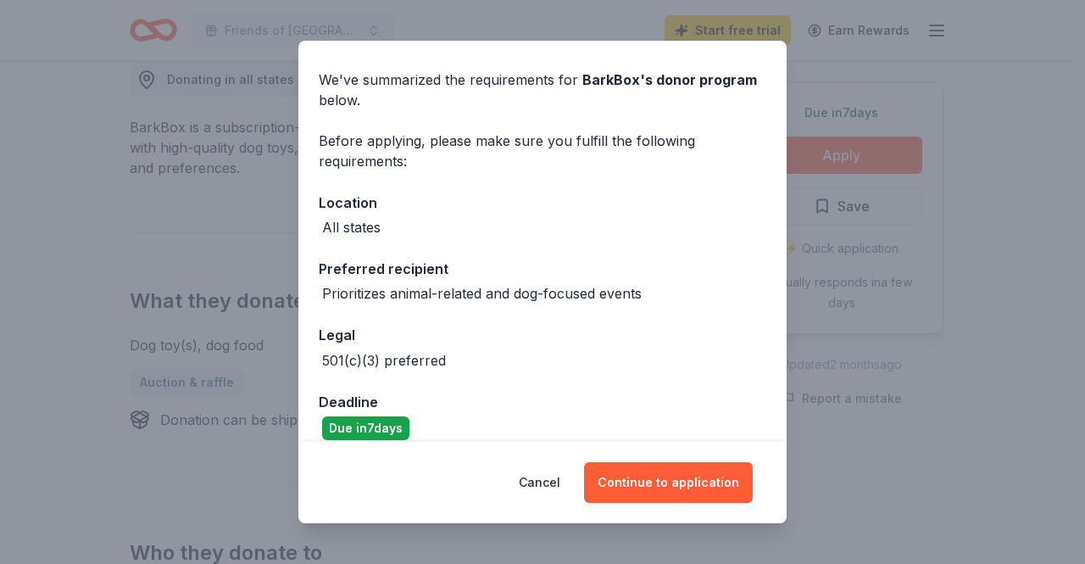
scroll to position [71, 0]
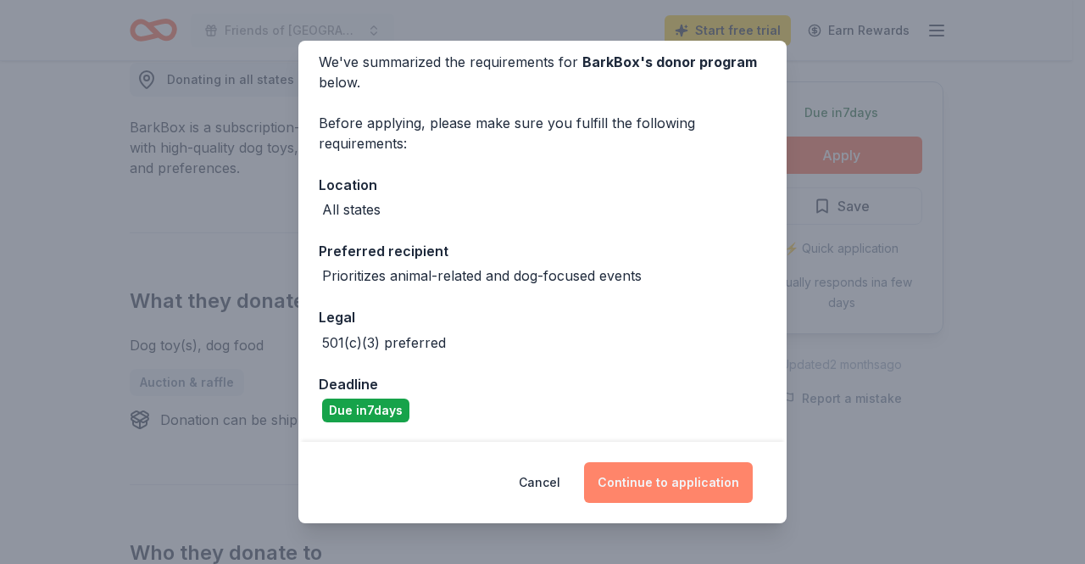
click at [666, 464] on button "Continue to application" at bounding box center [668, 482] width 169 height 41
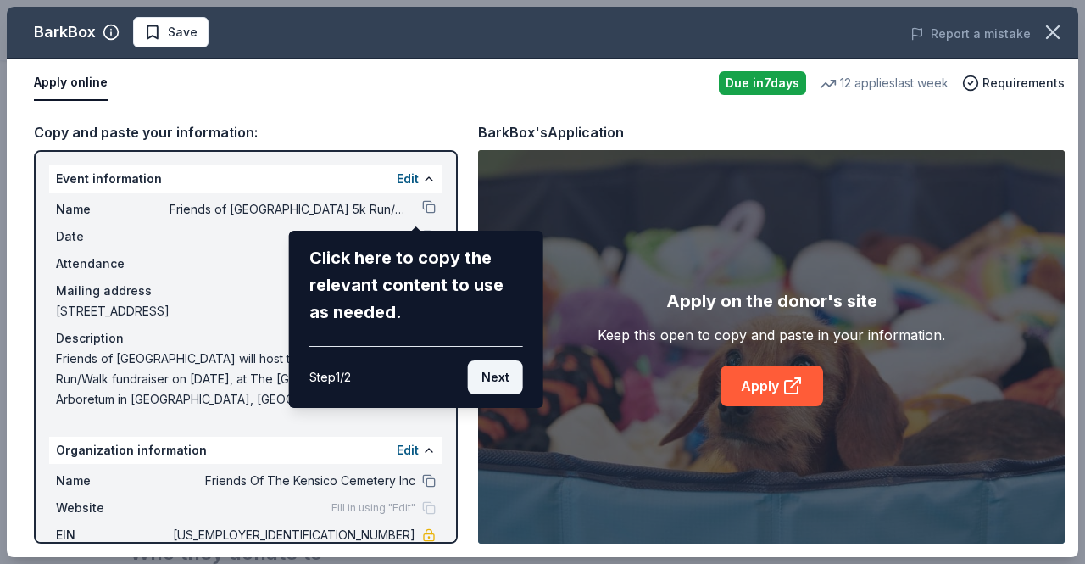
click at [510, 380] on button "Next" at bounding box center [495, 377] width 55 height 34
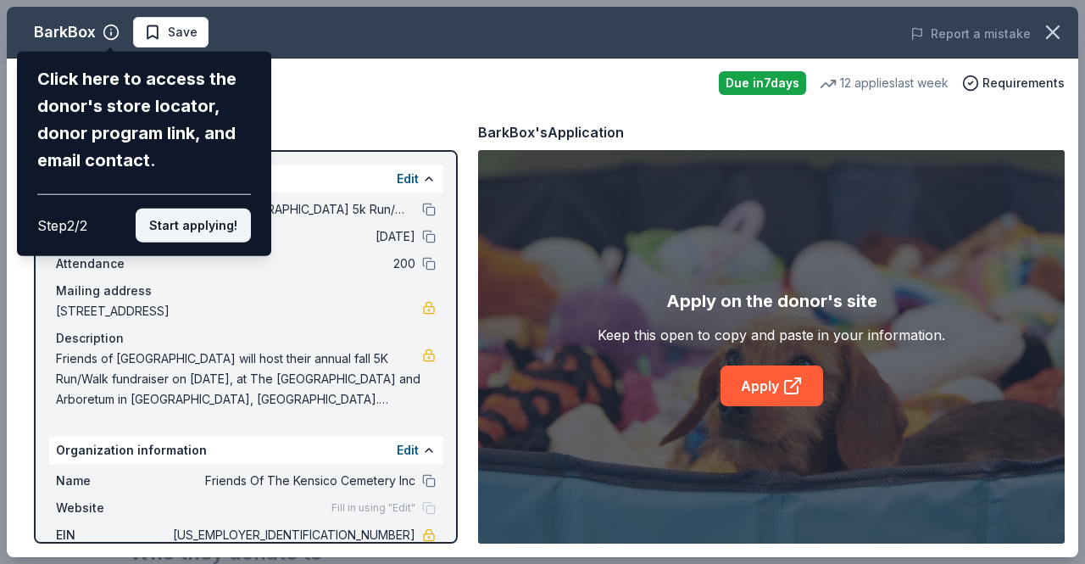
click at [215, 221] on button "Start applying!" at bounding box center [193, 226] width 115 height 34
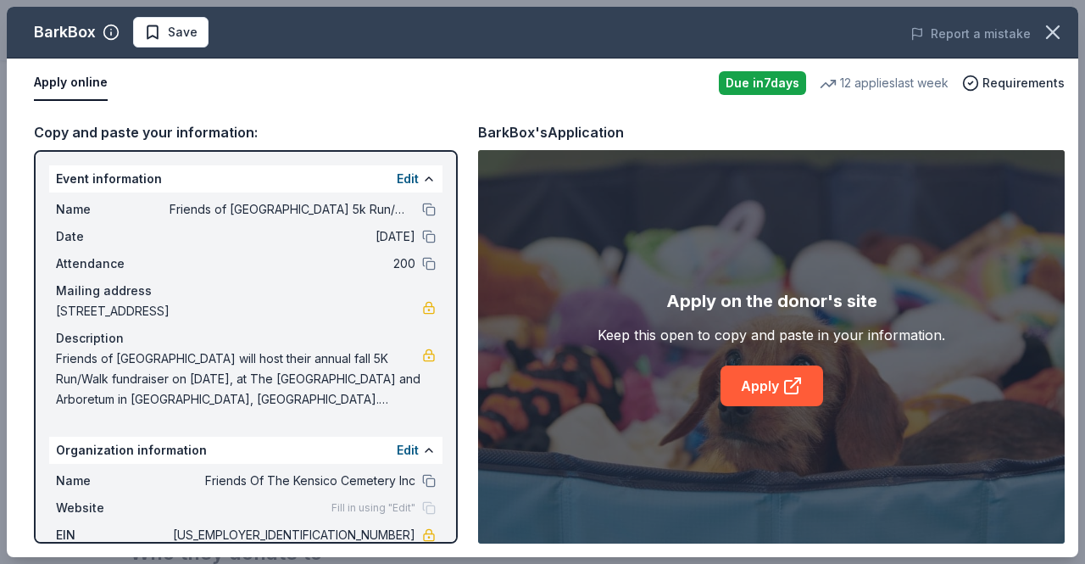
click at [771, 388] on div "BarkBox Save Report a mistake Apply online Due in 7 days 12 applies last week R…" at bounding box center [542, 282] width 1071 height 550
click at [785, 388] on div "BarkBox Save Report a mistake Apply online Due in 7 days 12 applies last week R…" at bounding box center [542, 282] width 1071 height 550
click at [742, 130] on div "BarkBox Save Report a mistake Apply online Due in 7 days 12 applies last week R…" at bounding box center [542, 282] width 1071 height 550
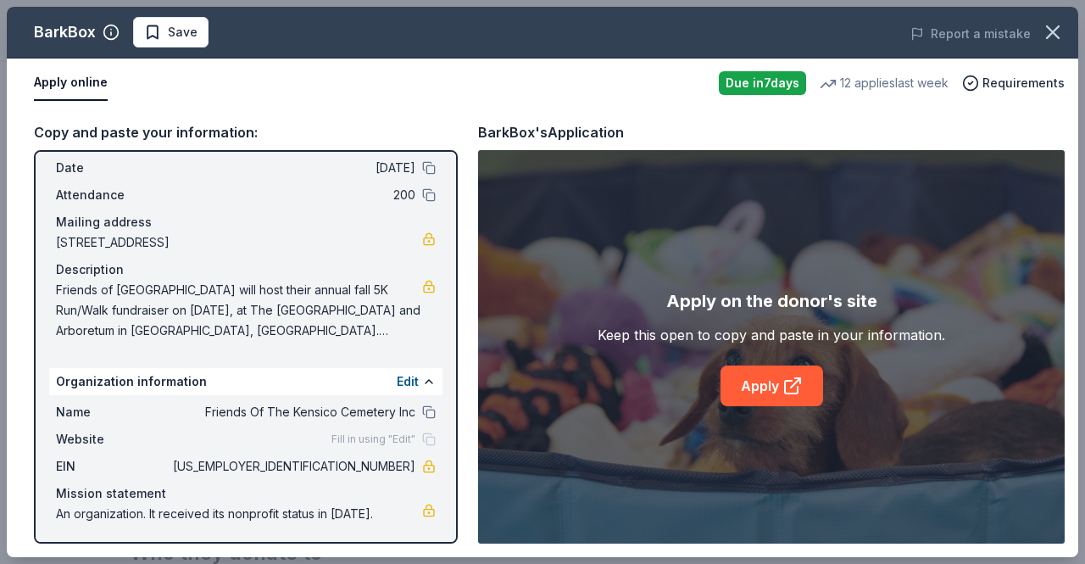
scroll to position [0, 0]
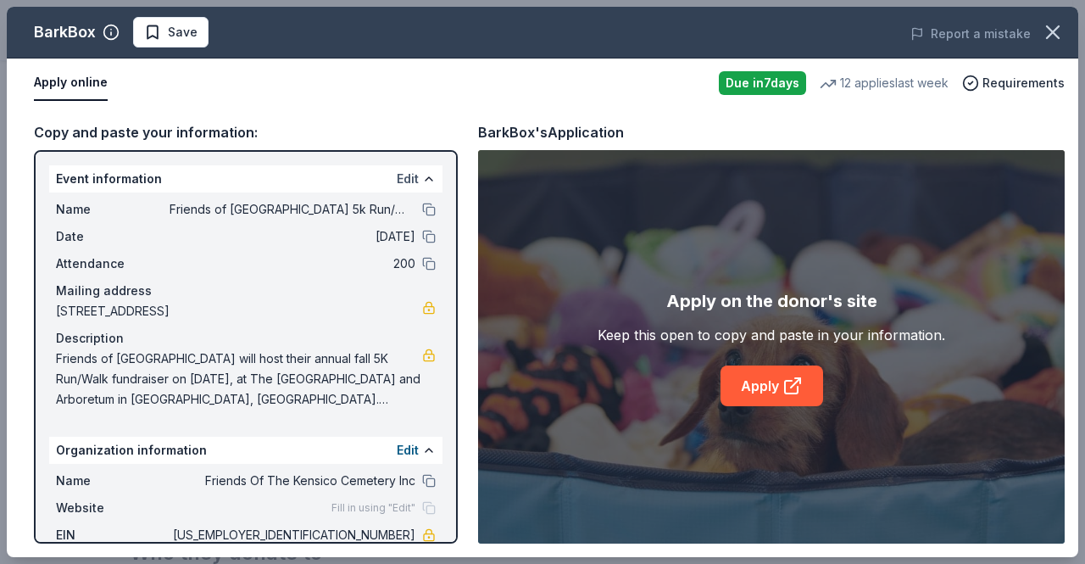
click at [398, 170] on button "Edit" at bounding box center [408, 179] width 22 height 20
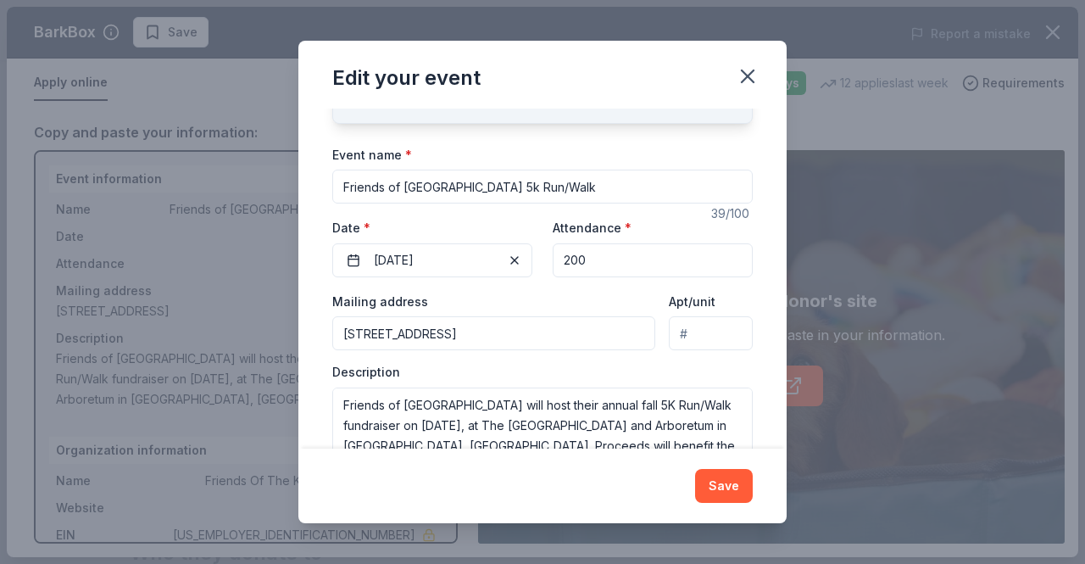
scroll to position [139, 0]
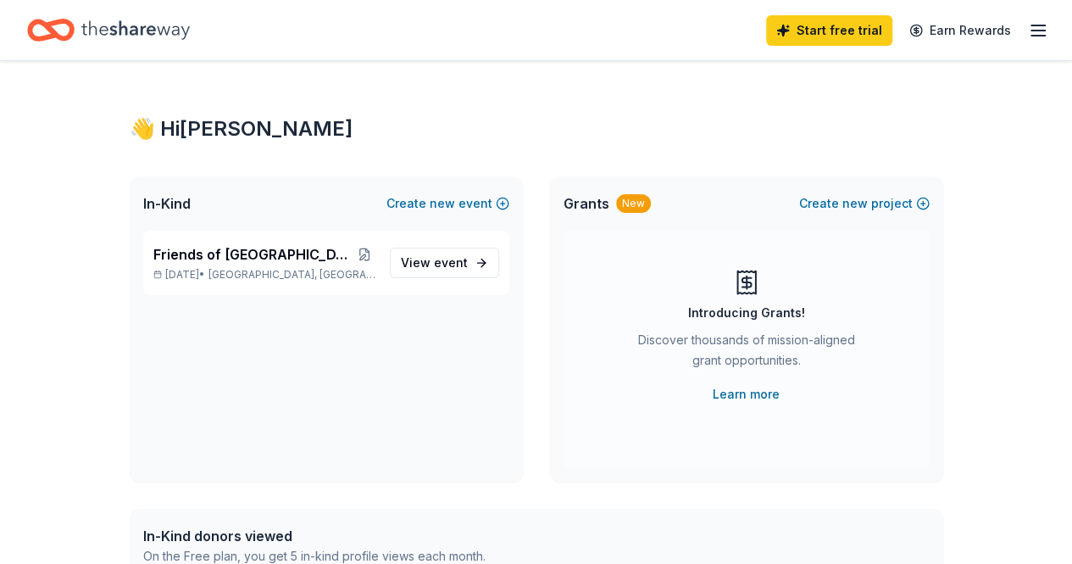
click at [420, 243] on div "Friends of [GEOGRAPHIC_DATA] 5k Run/Walk [DATE] • [GEOGRAPHIC_DATA], [GEOGRAPHI…" at bounding box center [326, 263] width 366 height 64
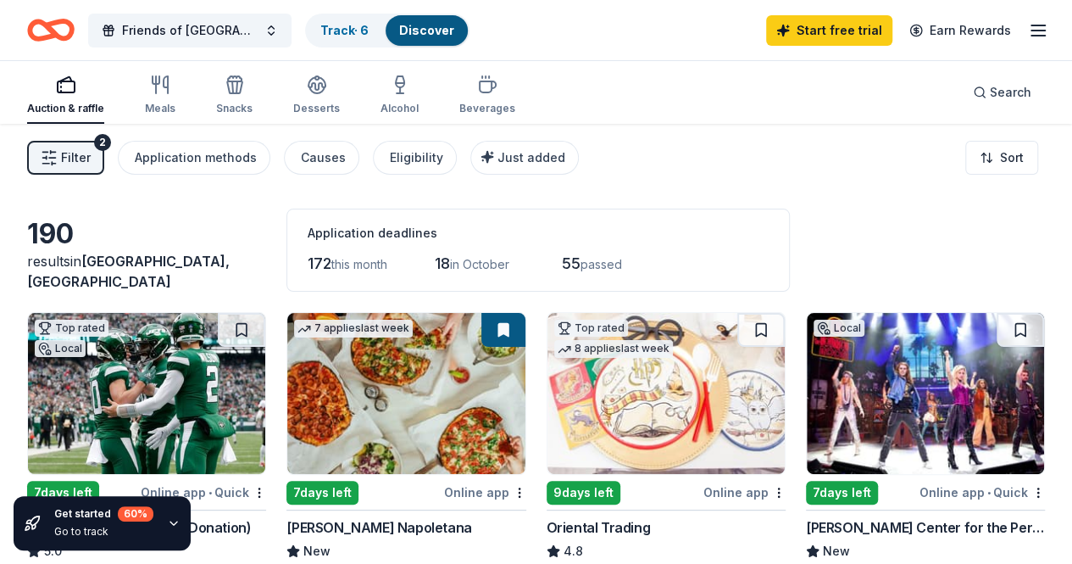
click at [697, 187] on div "Filter 2 Application methods Causes Eligibility Just added Sort" at bounding box center [536, 158] width 1072 height 68
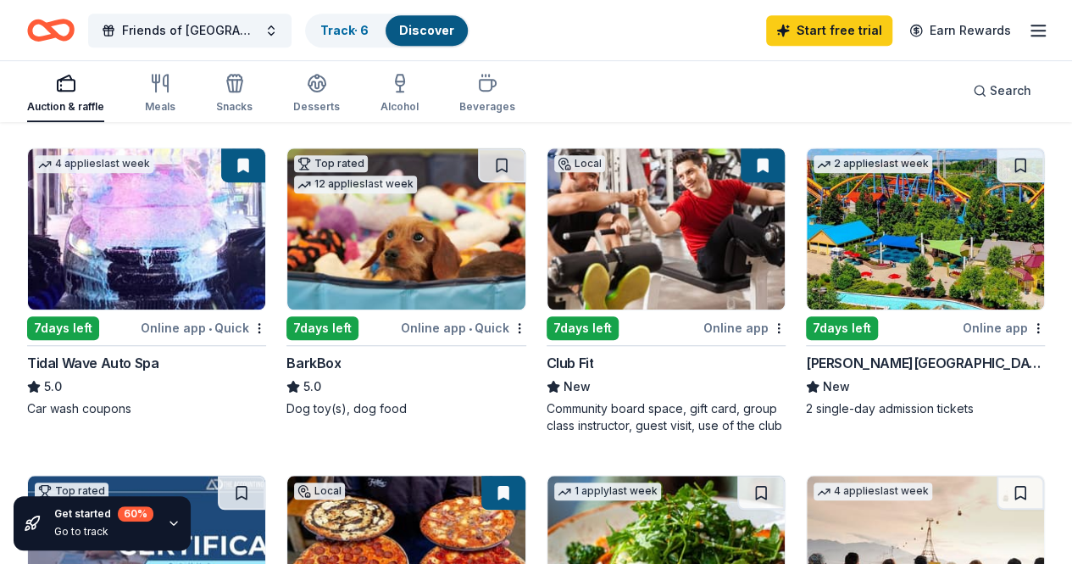
scroll to position [509, 0]
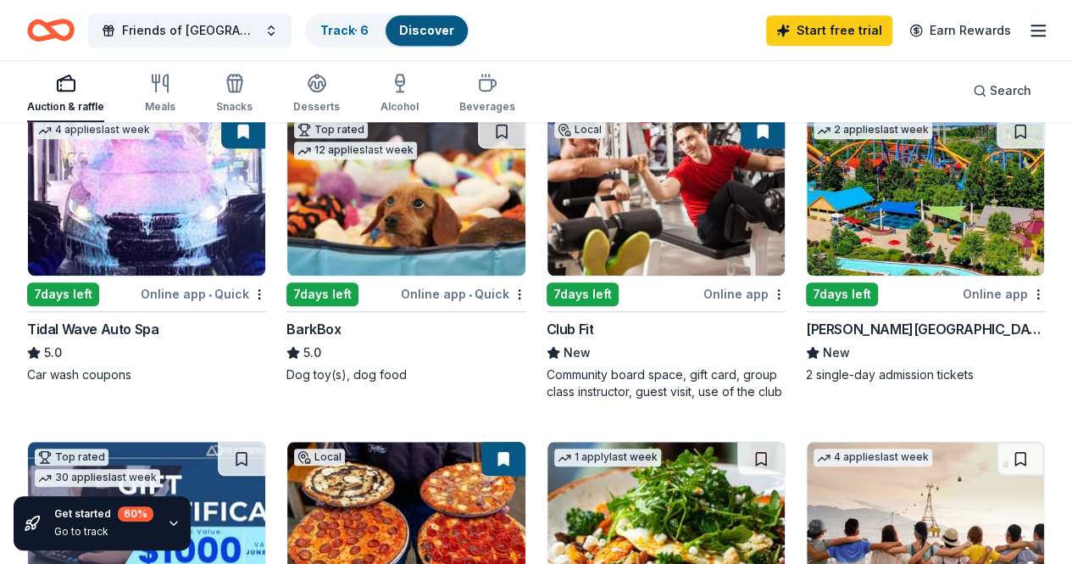
click at [265, 442] on img at bounding box center [146, 522] width 237 height 161
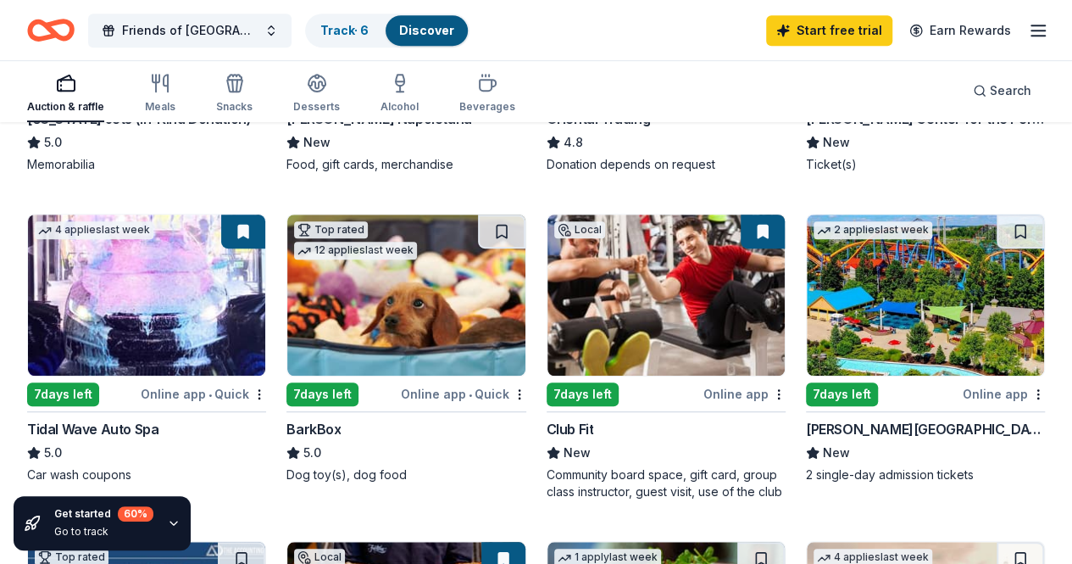
scroll to position [407, 0]
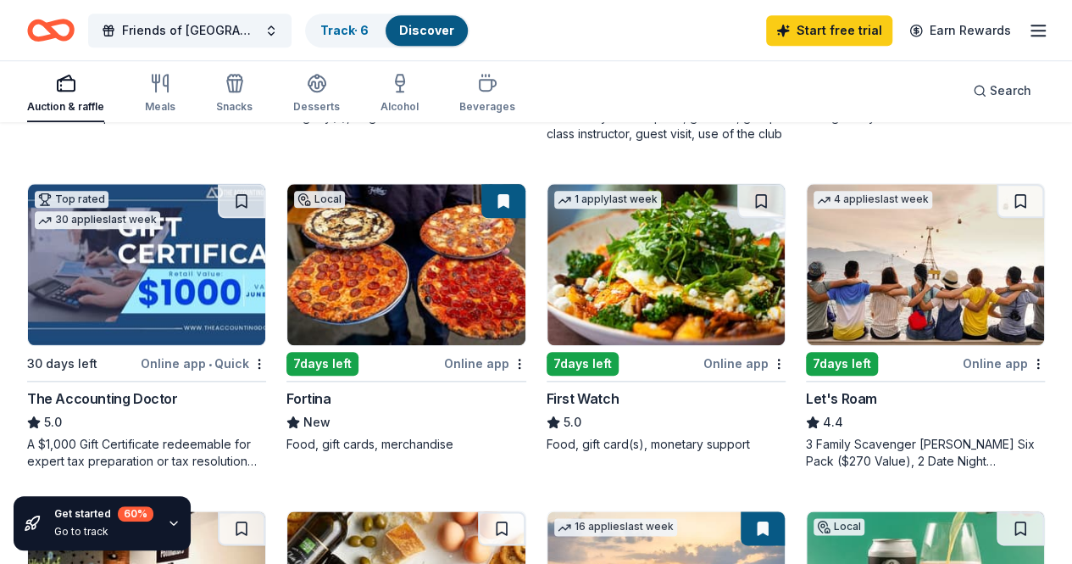
scroll to position [800, 0]
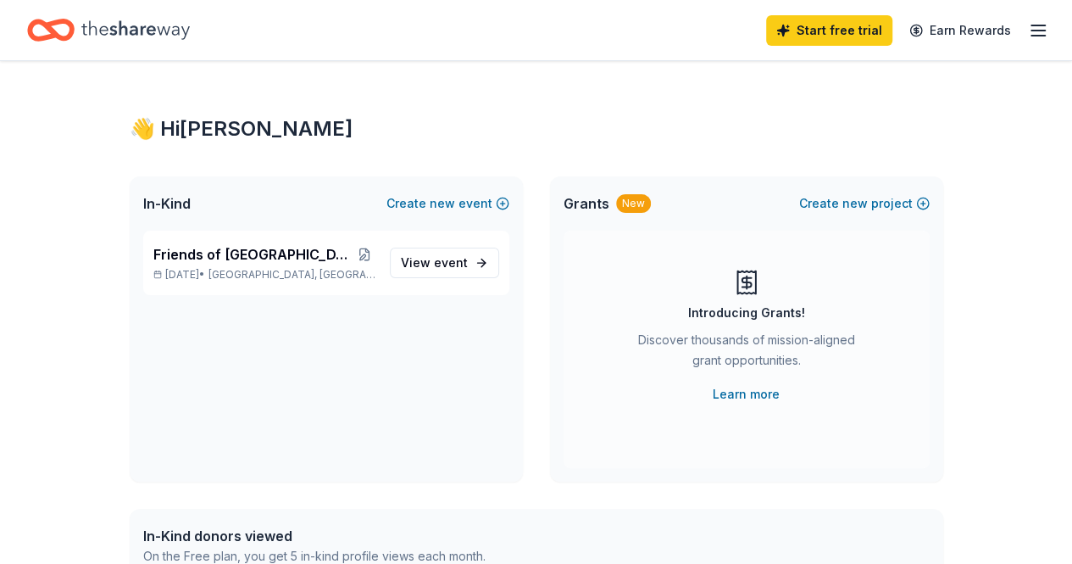
click at [478, 262] on link "View event" at bounding box center [444, 263] width 109 height 31
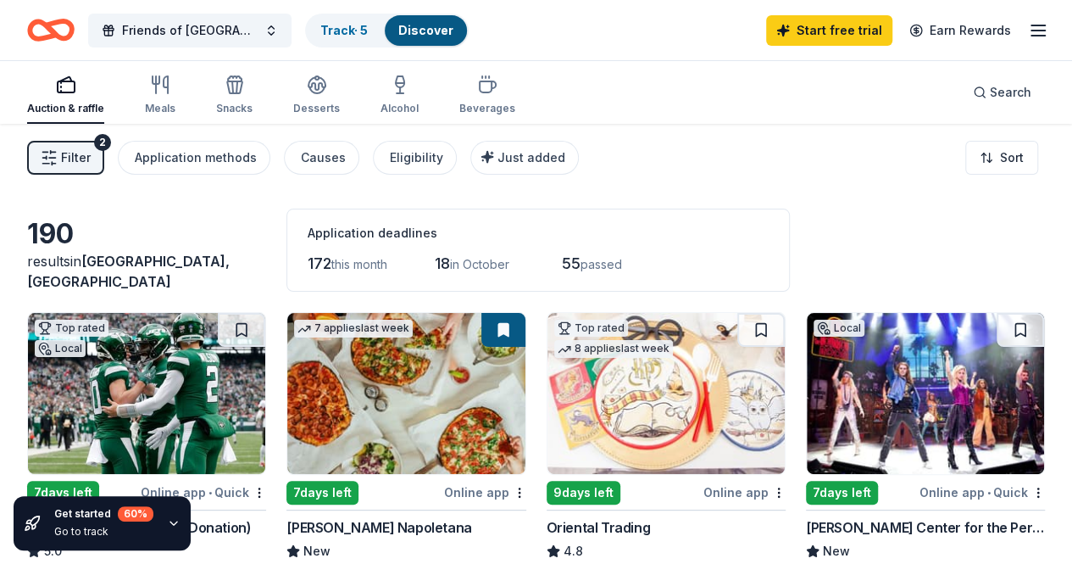
click at [1030, 38] on icon "button" at bounding box center [1038, 30] width 20 height 20
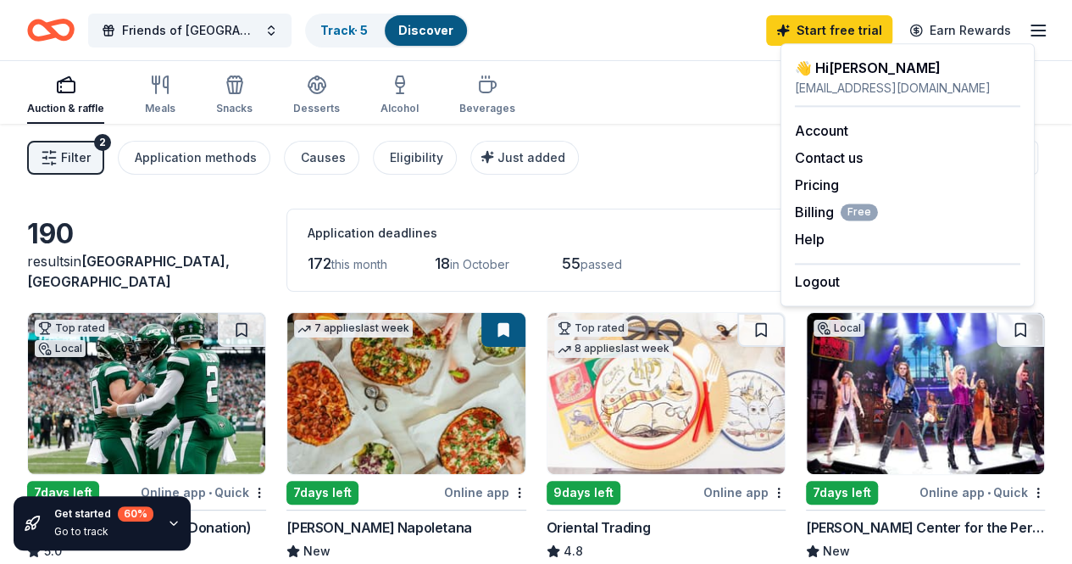
click at [1030, 38] on icon "button" at bounding box center [1038, 30] width 20 height 20
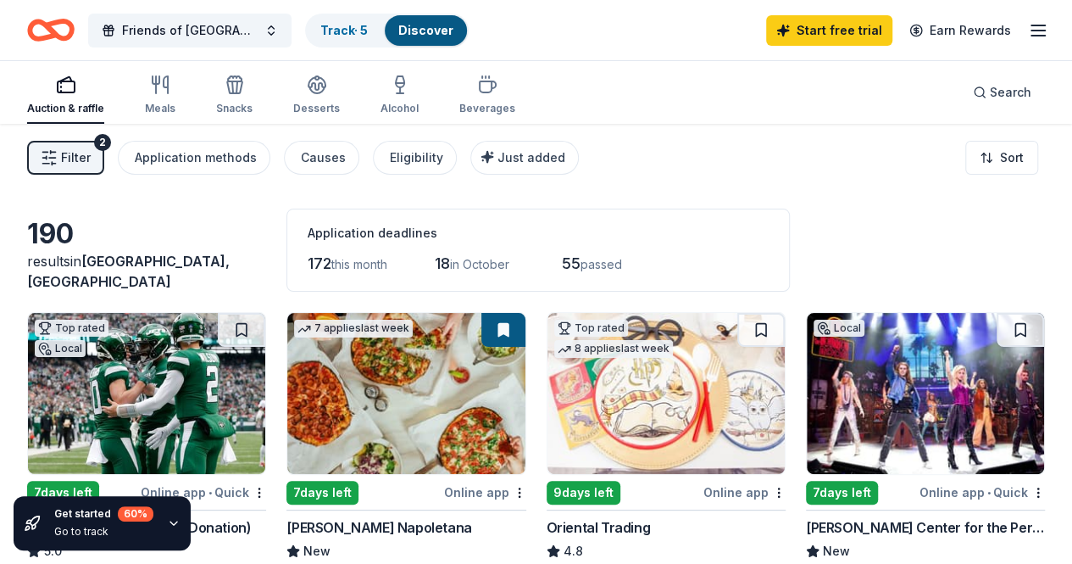
click at [1030, 38] on icon "button" at bounding box center [1038, 30] width 20 height 20
click at [258, 23] on span "Friends of [GEOGRAPHIC_DATA] 5k Run/Walk" at bounding box center [190, 30] width 136 height 20
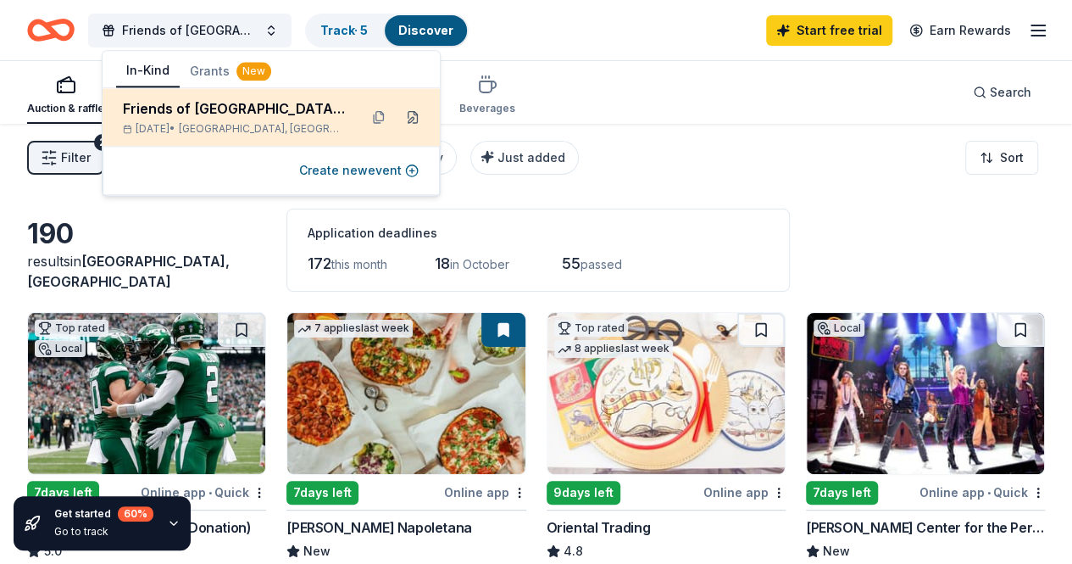
click at [411, 119] on button at bounding box center [412, 116] width 27 height 27
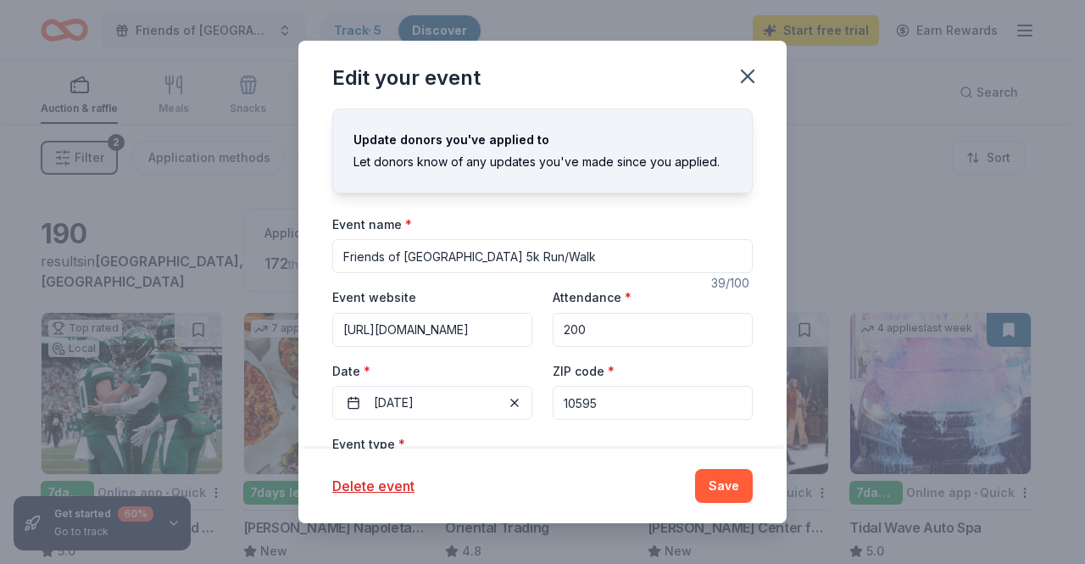
drag, startPoint x: 797, startPoint y: 319, endPoint x: 678, endPoint y: 81, distance: 266.1
click at [678, 81] on div "Edit your event" at bounding box center [542, 75] width 488 height 68
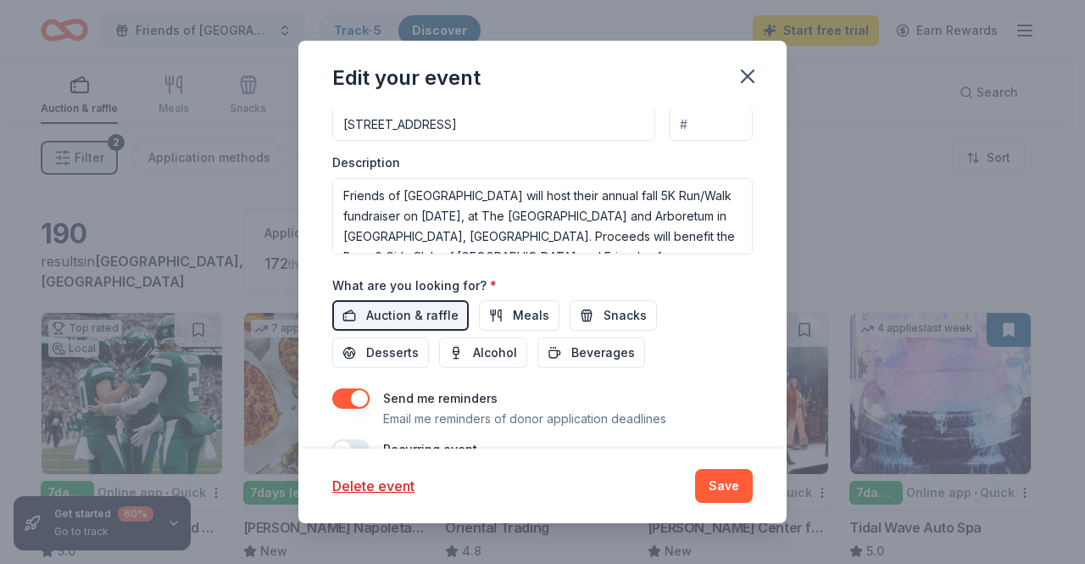
scroll to position [544, 0]
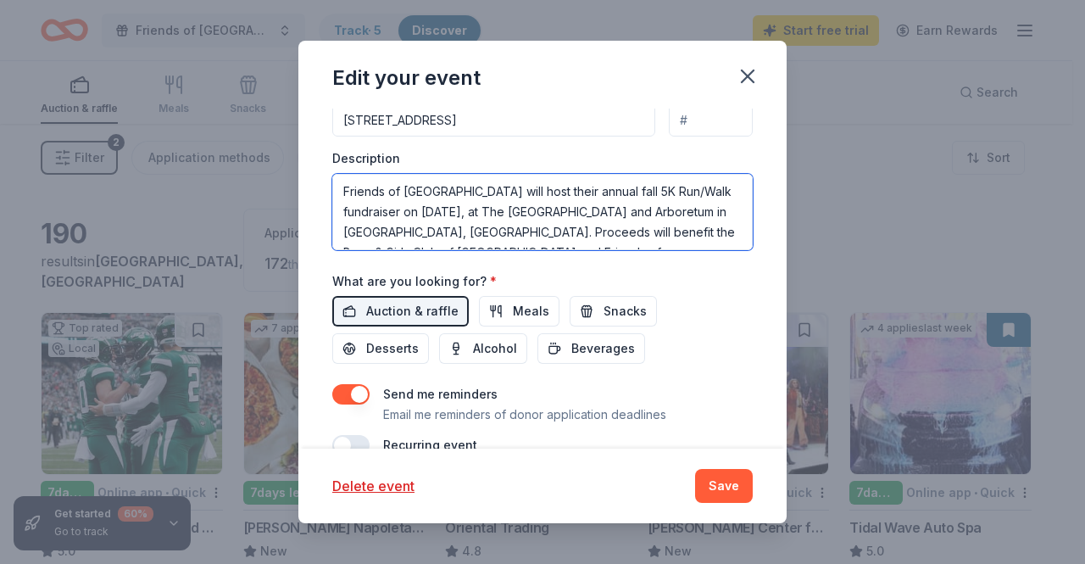
click at [627, 191] on textarea "Friends of Kensico Cemetery will host their annual fall 5K Run/Walk fundraiser …" at bounding box center [542, 212] width 420 height 76
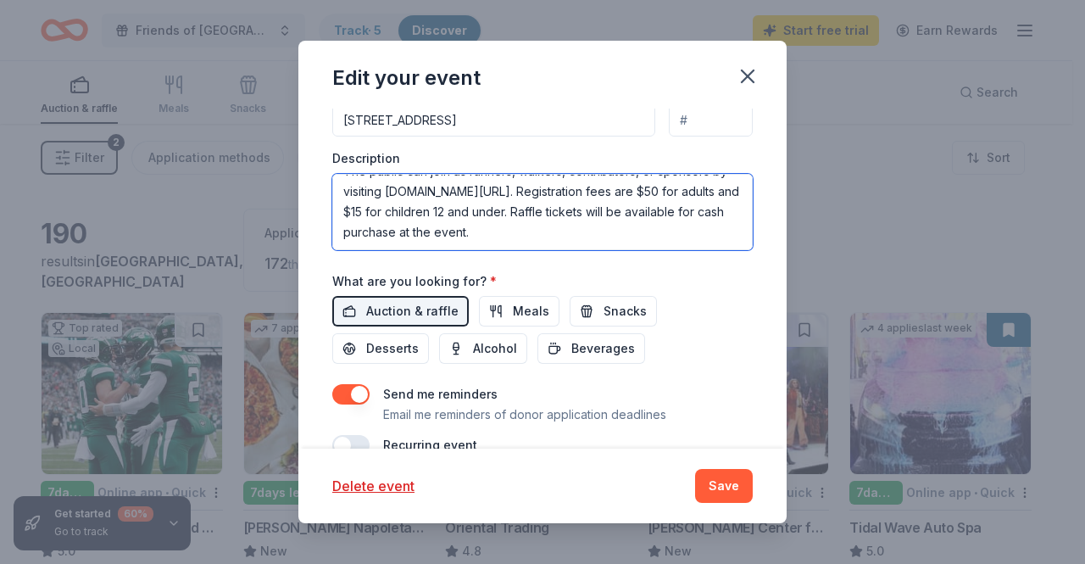
drag, startPoint x: 346, startPoint y: 186, endPoint x: 578, endPoint y: 277, distance: 249.6
click at [578, 277] on div "Event name * Friends of Kensico Cemetery 5k Run/Walk 39 /100 Event website http…" at bounding box center [542, 62] width 420 height 787
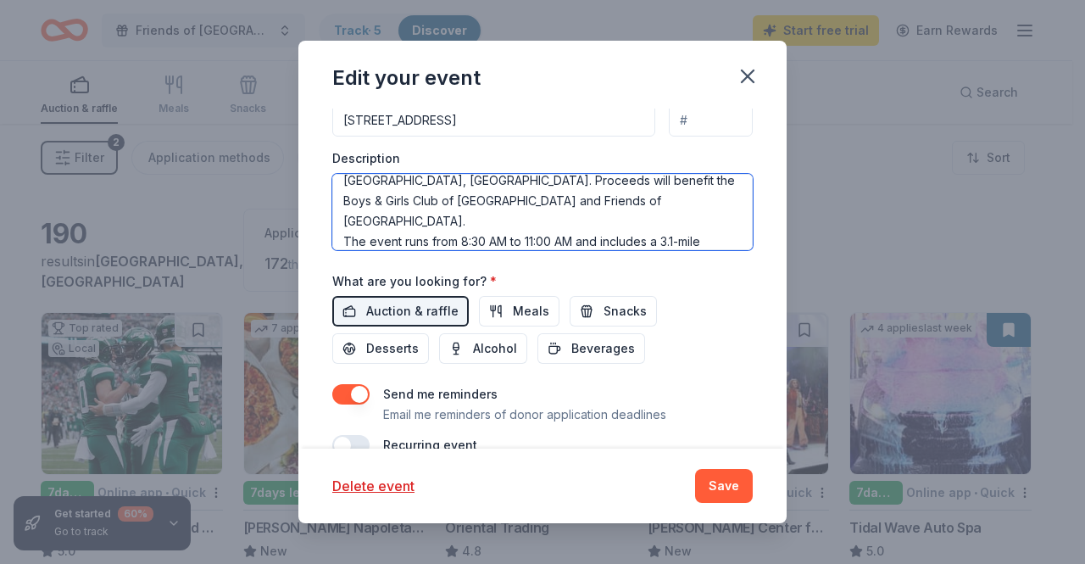
scroll to position [68, 0]
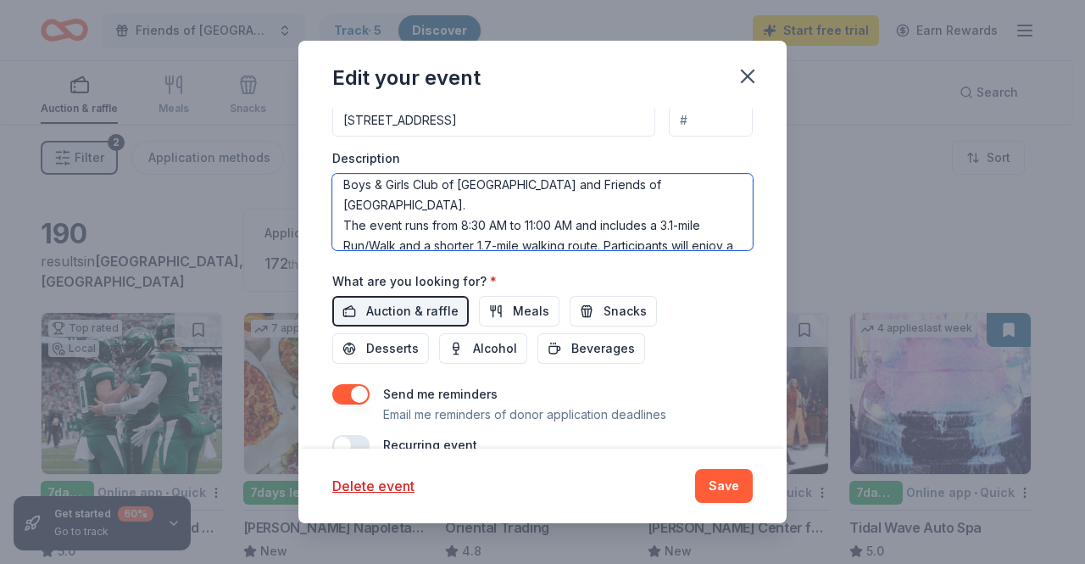
click at [514, 211] on textarea "Friends of Kensico Cemetery will host their annual fall 5K Run/Walk fundraiser …" at bounding box center [542, 212] width 420 height 76
click at [498, 202] on textarea "Friends of Kensico Cemetery will host their annual fall 5K Run/Walk fundraiser …" at bounding box center [542, 212] width 420 height 76
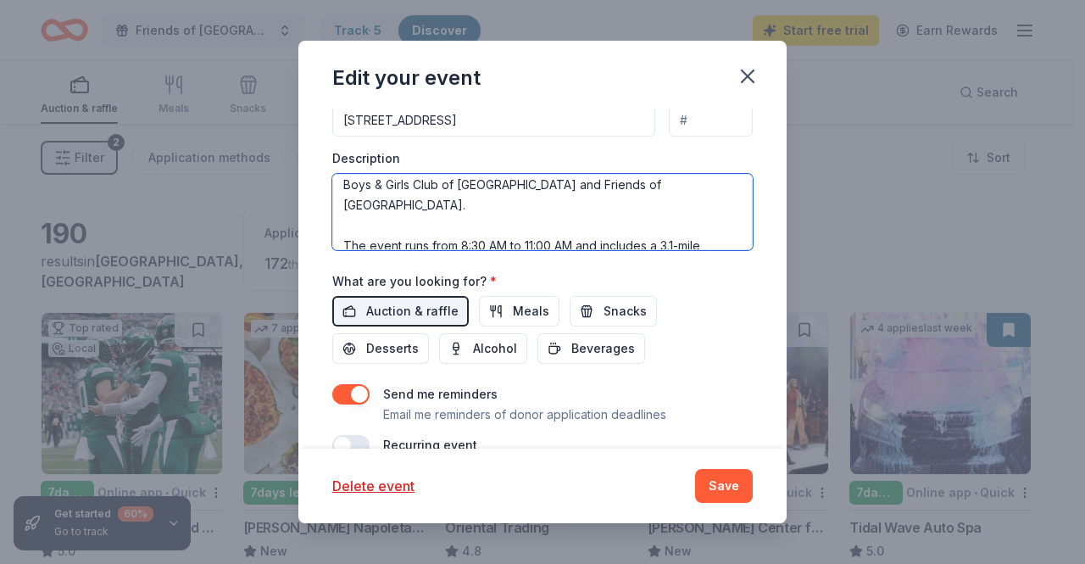
scroll to position [88, 0]
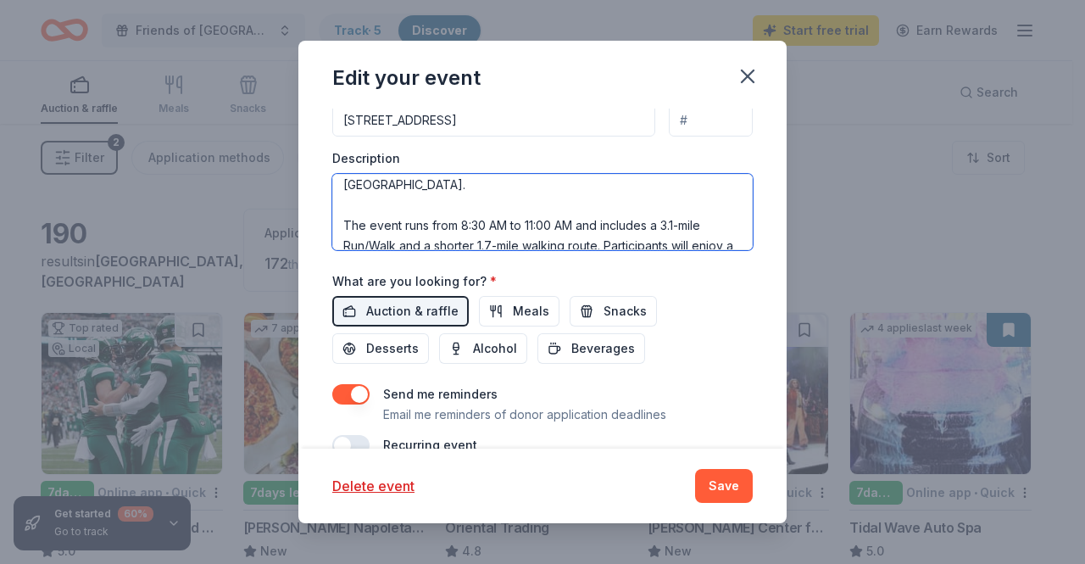
paste textarea "The Boys & Girls Club of Northern Westchester empowers local youth through educ…"
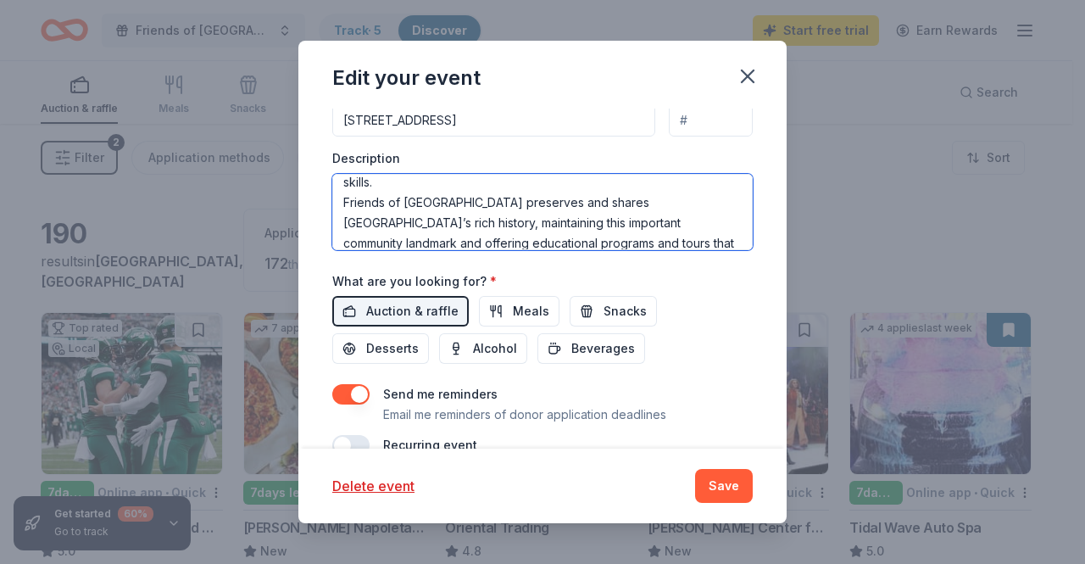
scroll to position [152, 0]
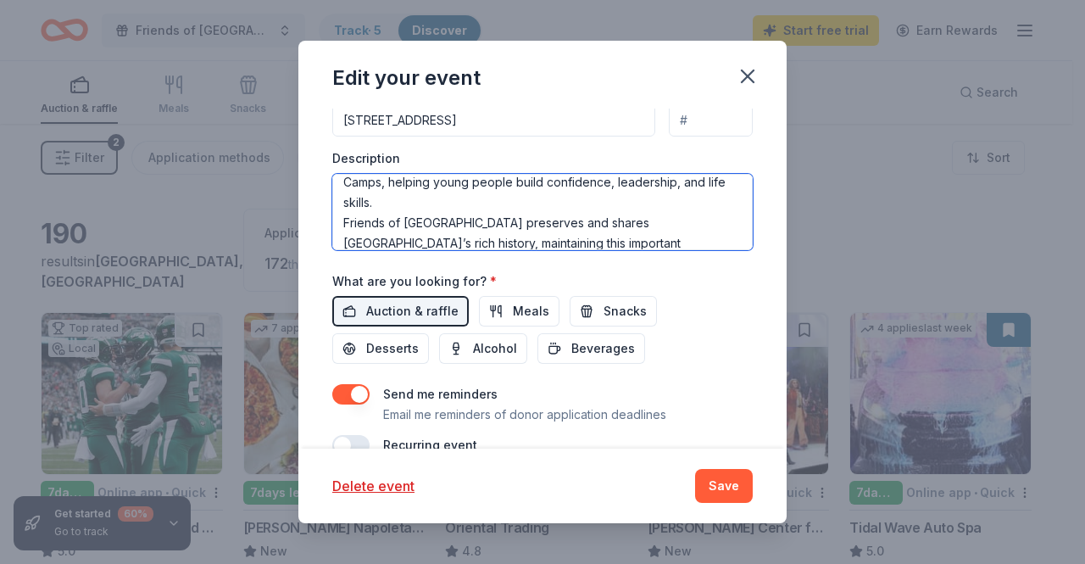
click at [498, 202] on textarea "Friends of Kensico Cemetery will host their annual fall 5K Run/Walk fundraiser …" at bounding box center [542, 212] width 420 height 76
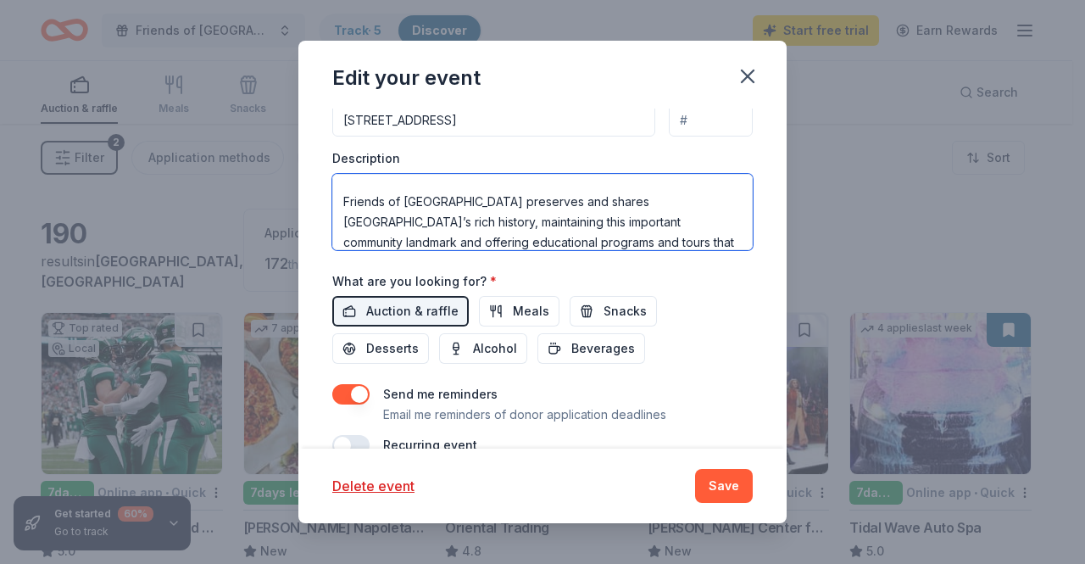
scroll to position [214, 0]
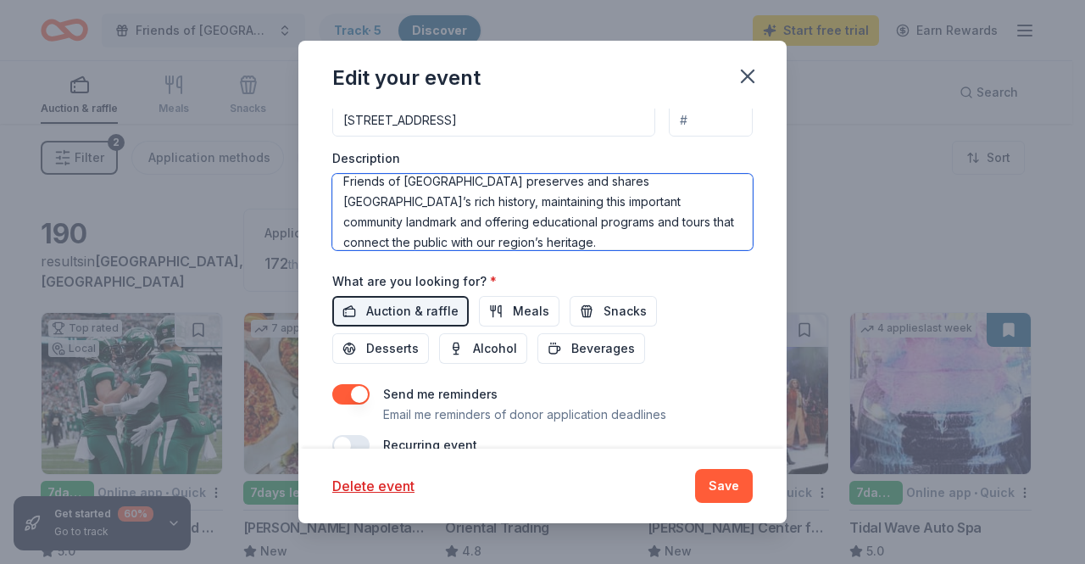
click at [615, 231] on textarea "Friends of Kensico Cemetery will host their annual fall 5K Run/Walk fundraiser …" at bounding box center [542, 212] width 420 height 76
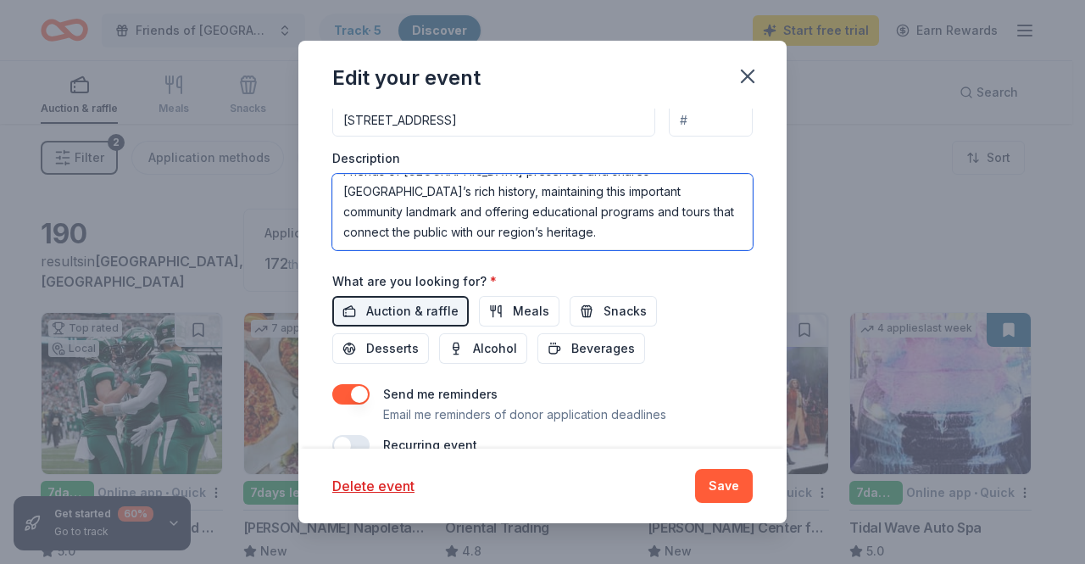
scroll to position [222, 0]
drag, startPoint x: 615, startPoint y: 231, endPoint x: 653, endPoint y: 208, distance: 44.2
click at [653, 208] on textarea "Friends of Kensico Cemetery will host their annual fall 5K Run/Walk fundraiser …" at bounding box center [542, 212] width 420 height 76
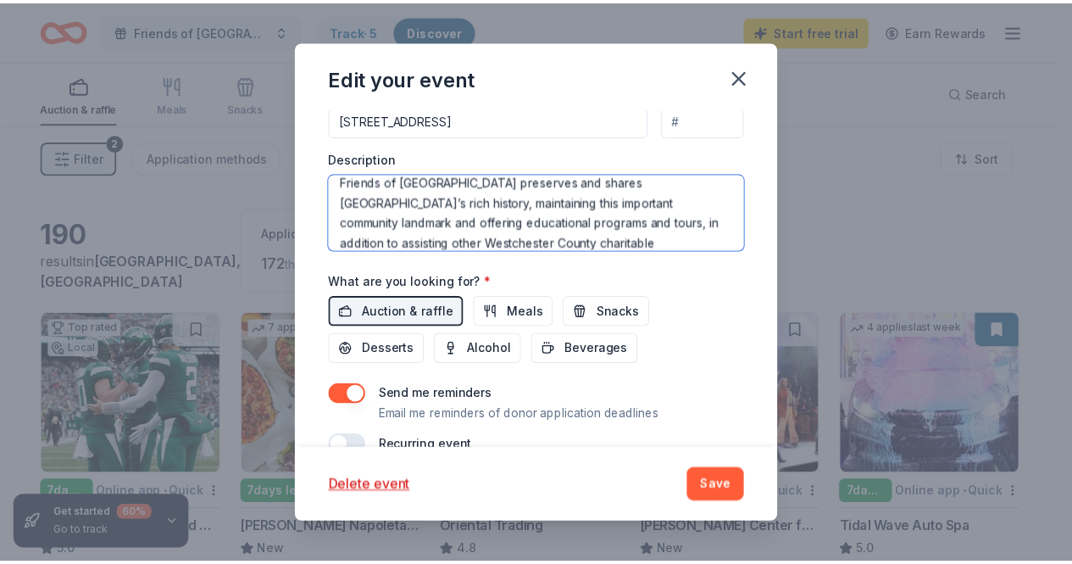
scroll to position [234, 0]
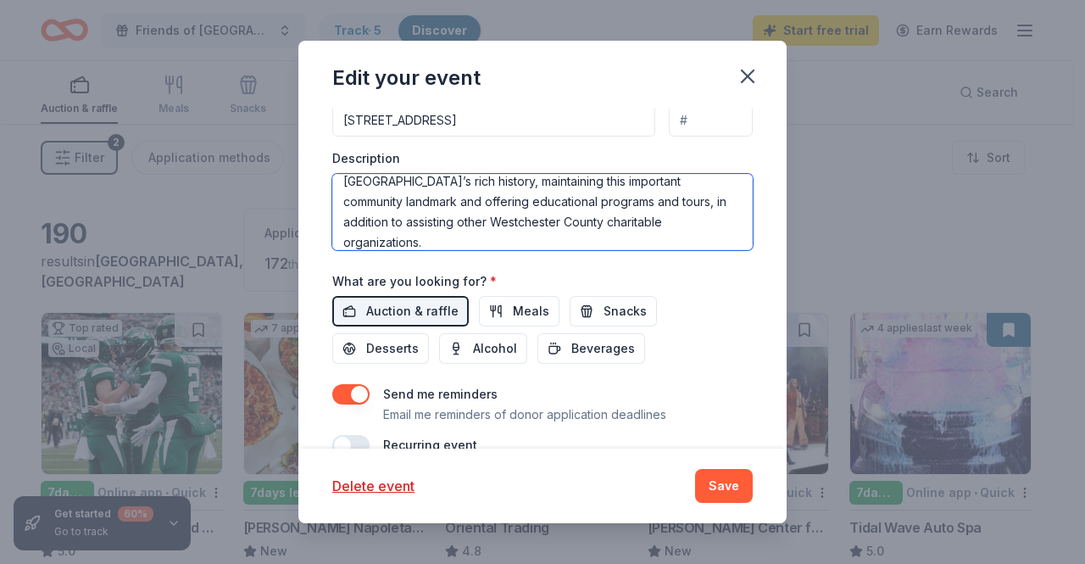
click at [392, 218] on textarea "Friends of Kensico Cemetery will host their annual fall 5K Run/Walk fundraiser …" at bounding box center [542, 212] width 420 height 76
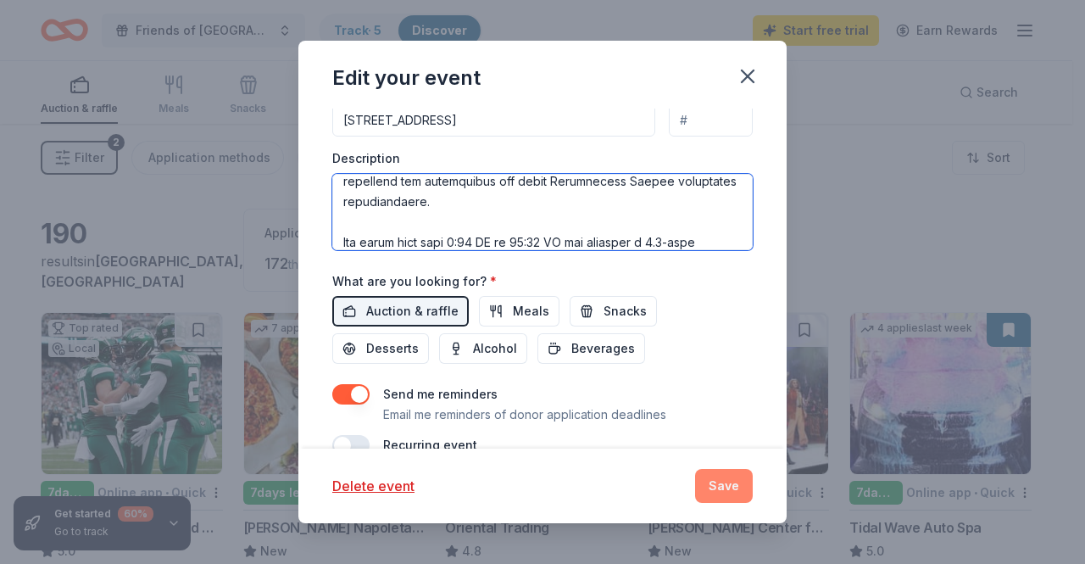
type textarea "Friends of Kensico Cemetery will host their annual fall 5K Run/Walk fundraiser …"
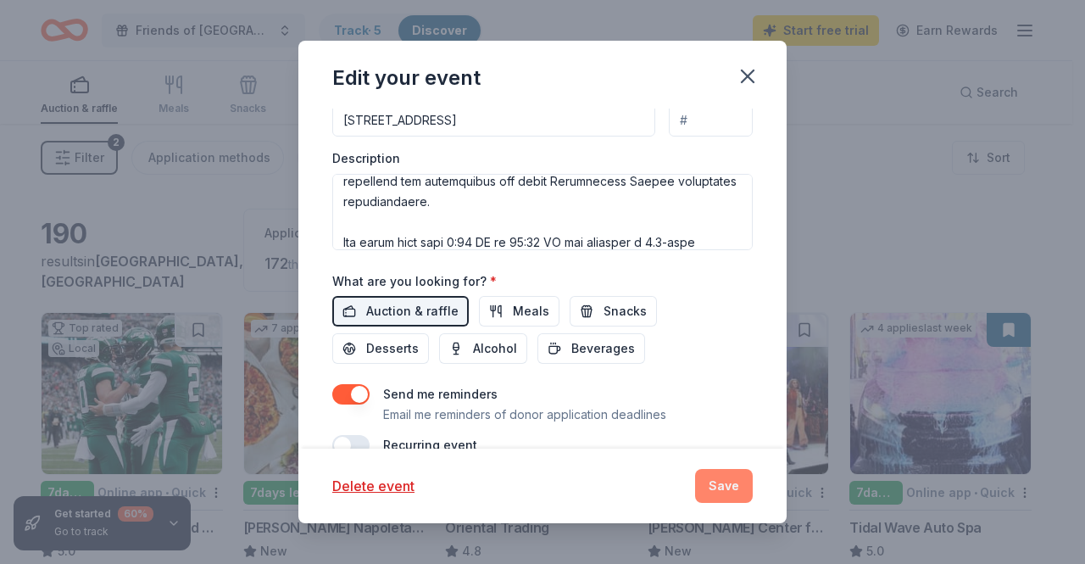
click at [721, 486] on button "Save" at bounding box center [724, 486] width 58 height 34
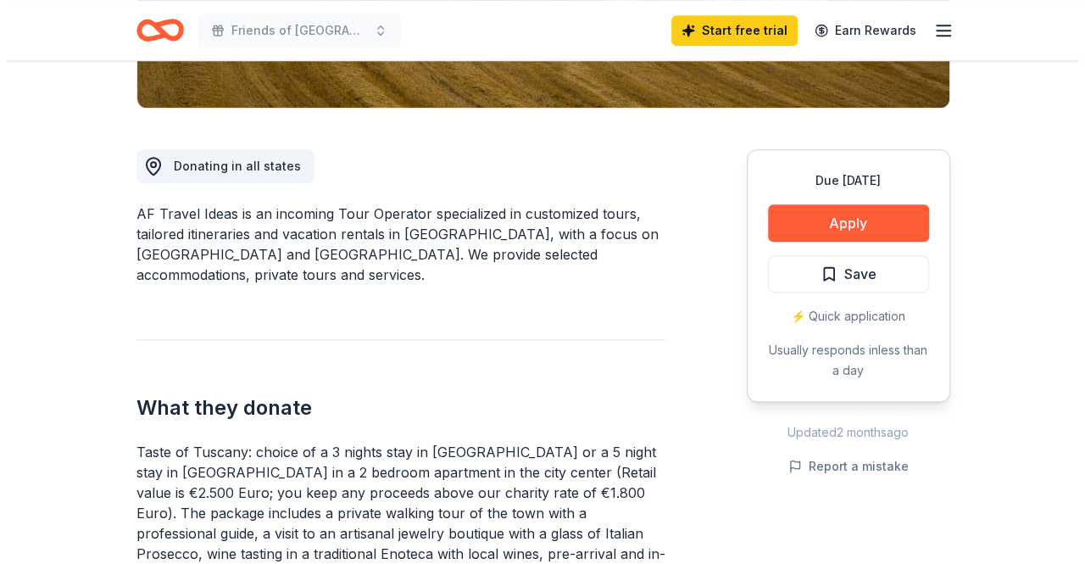
scroll to position [441, 0]
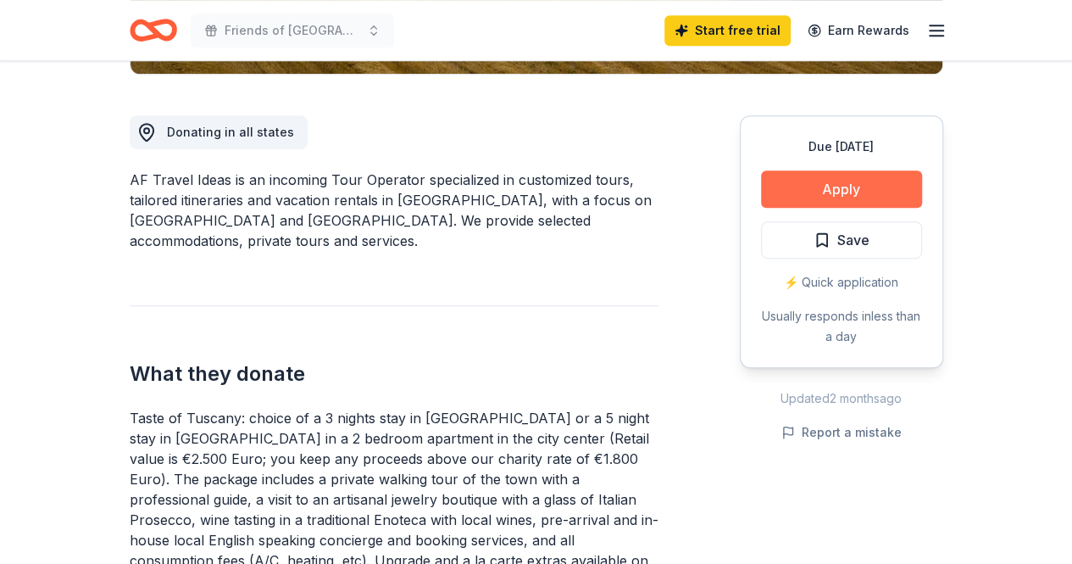
click at [852, 175] on button "Apply" at bounding box center [841, 188] width 161 height 37
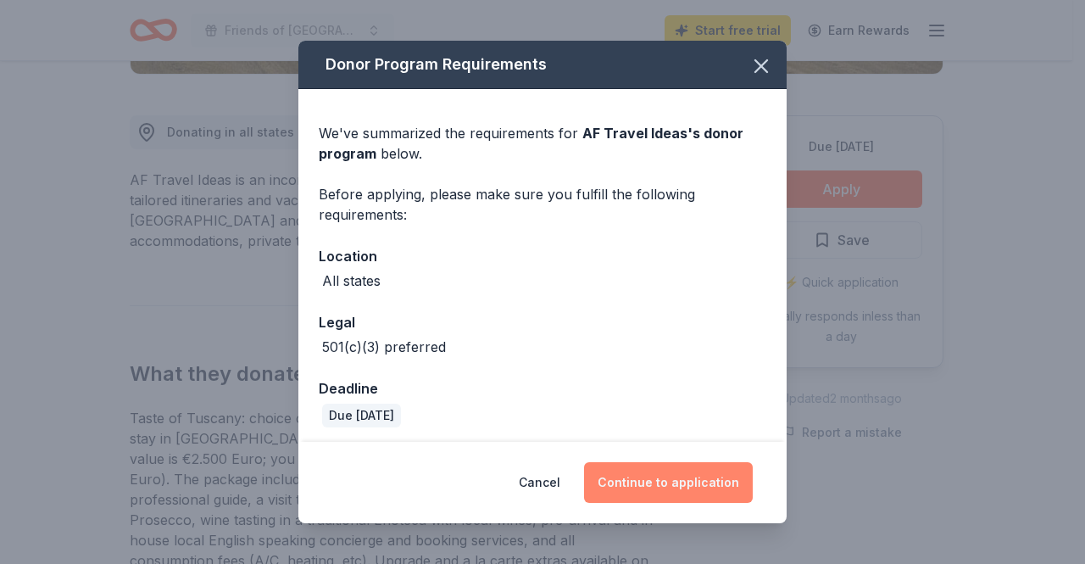
click at [668, 480] on button "Continue to application" at bounding box center [668, 482] width 169 height 41
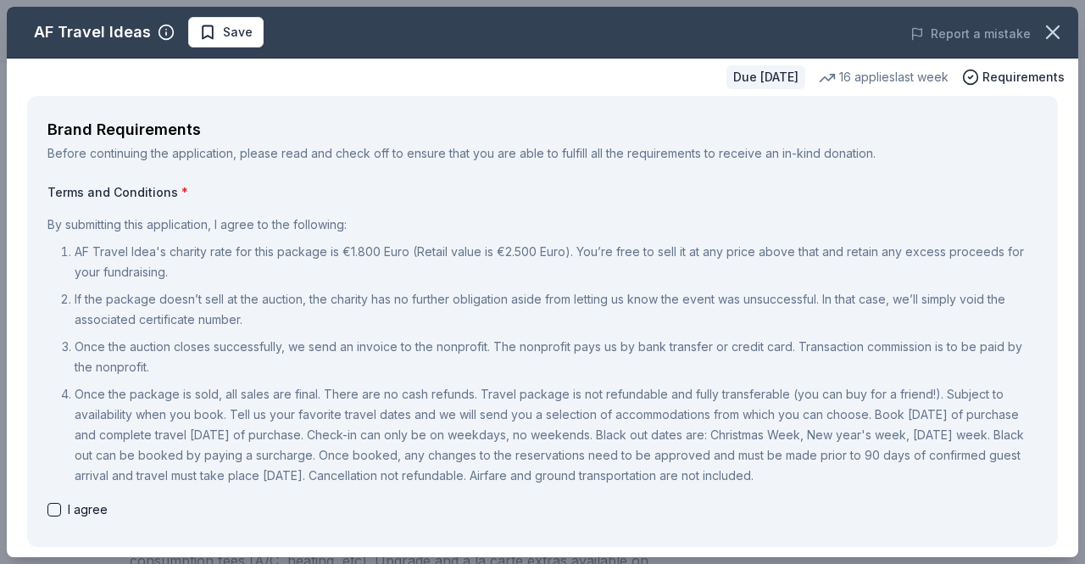
click at [341, 327] on p "If the package doesn’t sell at the auction, the charity has no further obligati…" at bounding box center [556, 309] width 963 height 41
click at [63, 508] on div "I agree" at bounding box center [542, 509] width 990 height 20
click at [53, 511] on button "button" at bounding box center [54, 510] width 14 height 14
checkbox input "true"
click at [175, 508] on div "I agree" at bounding box center [542, 509] width 990 height 20
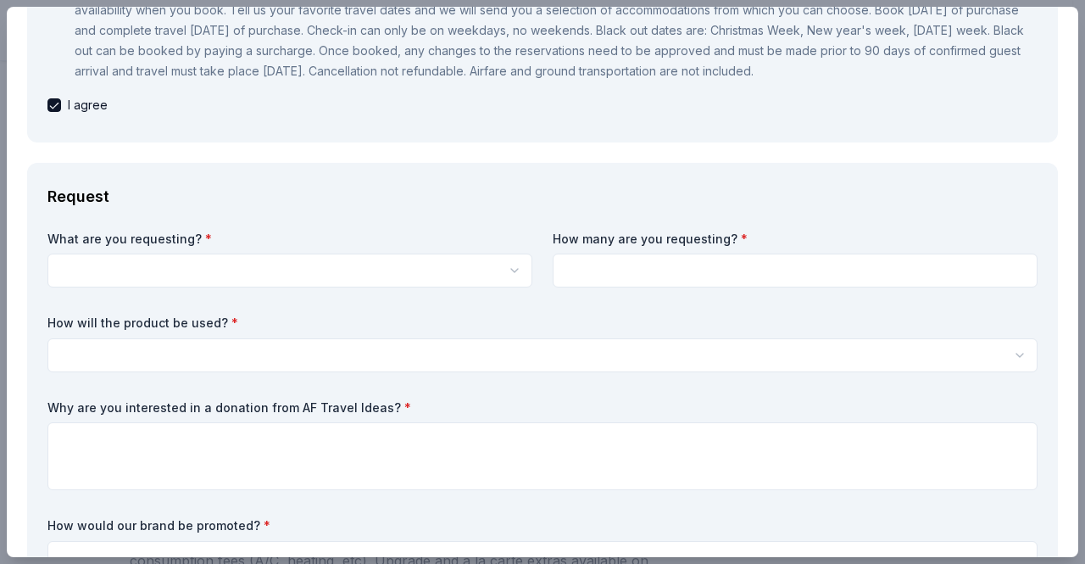
scroll to position [0, 0]
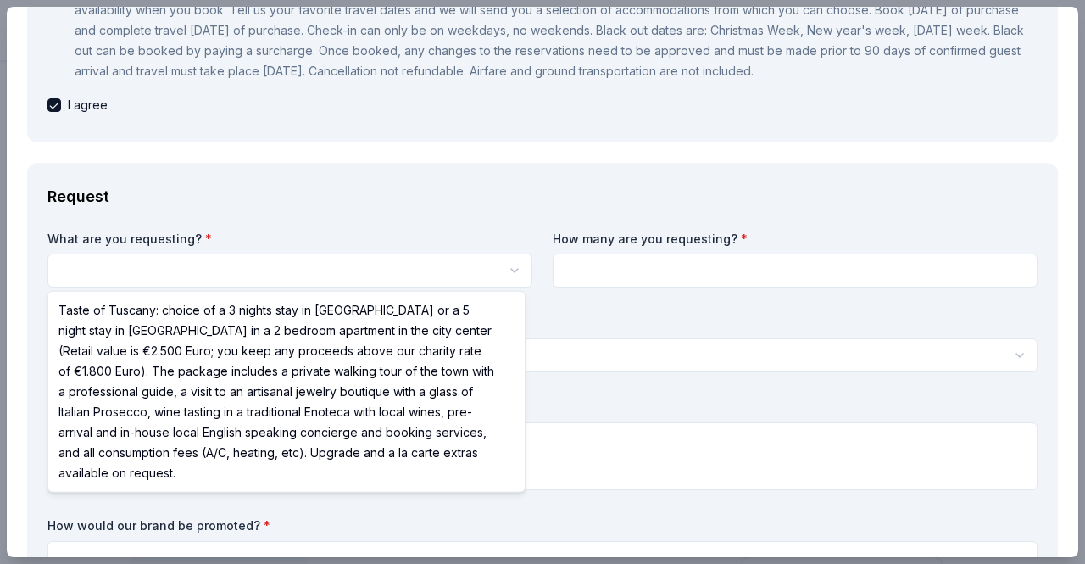
click at [324, 277] on html "Friends of Kensico Cemetery 5k Run/Walk Save Apply Due in 30 days Share AF Trav…" at bounding box center [542, 282] width 1085 height 564
select select "Taste of Tuscany: choice of a 3 nights stay in Florence or a 5 night stay in Co…"
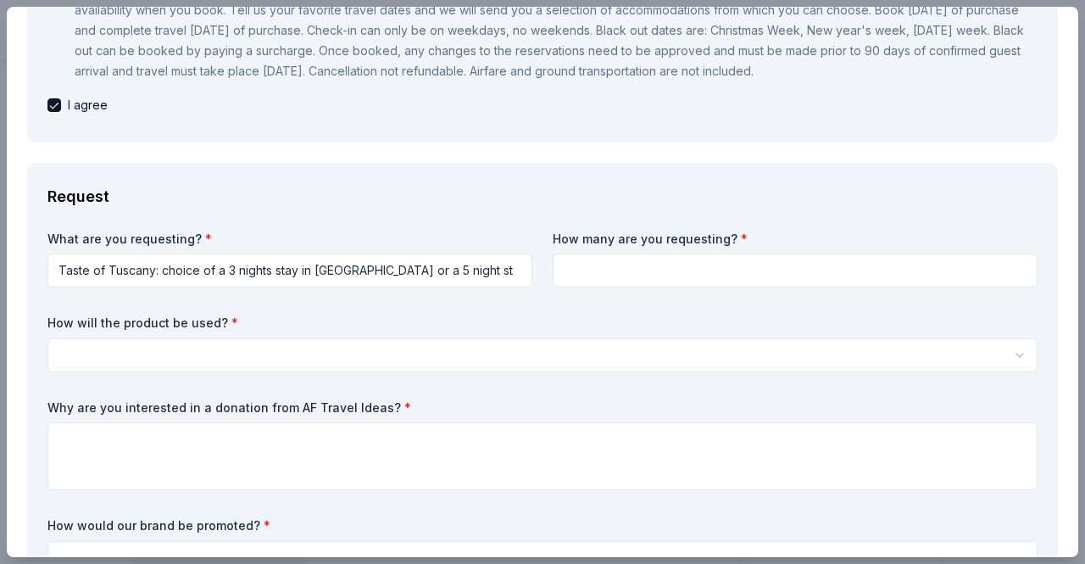
click at [553, 259] on input at bounding box center [795, 270] width 485 height 34
type input "1"
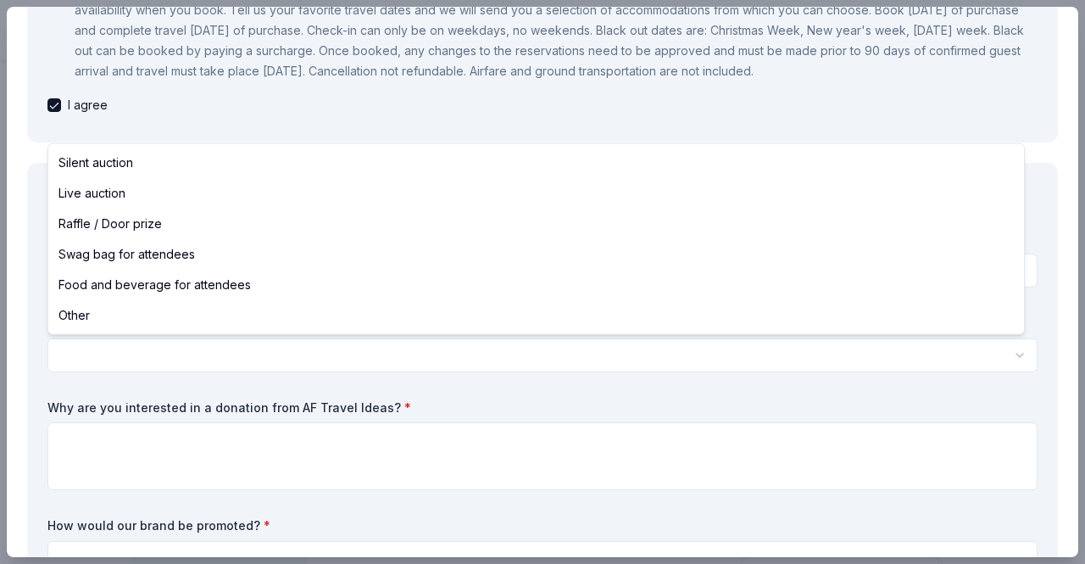
click at [497, 357] on html "Friends of Kensico Cemetery 5k Run/Walk Save Apply Due in 30 days Share AF Trav…" at bounding box center [542, 282] width 1085 height 564
select select "raffleDoorPrize"
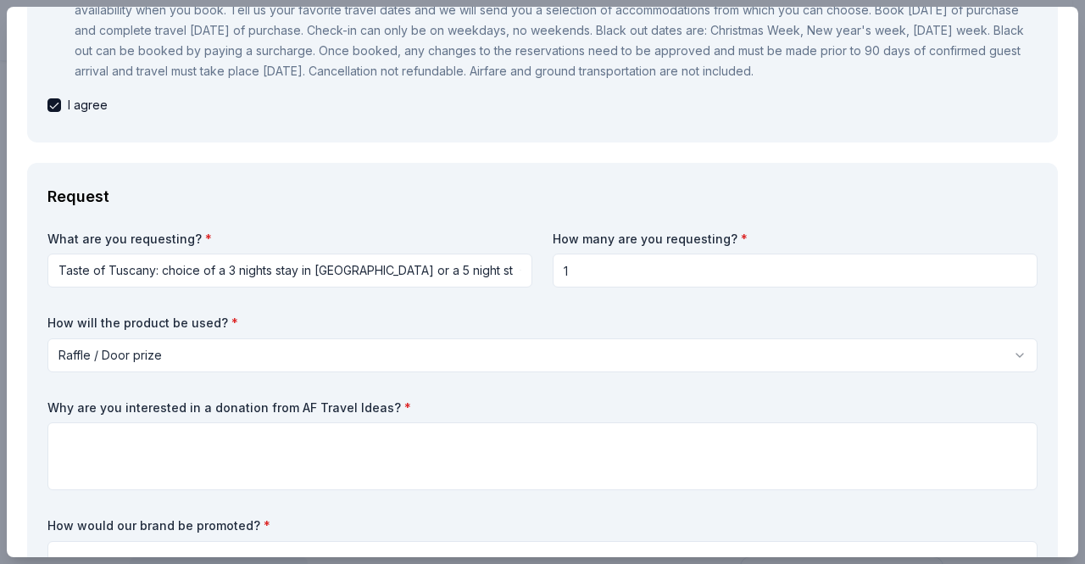
click at [0, 365] on div "AF Travel Ideas Save Report a mistake Due in 30 days 16 applies last week Requi…" at bounding box center [542, 282] width 1085 height 564
click at [36, 331] on div "Request What are you requesting? * Taste of Tuscany: choice of a 3 nights stay …" at bounding box center [542, 399] width 1031 height 473
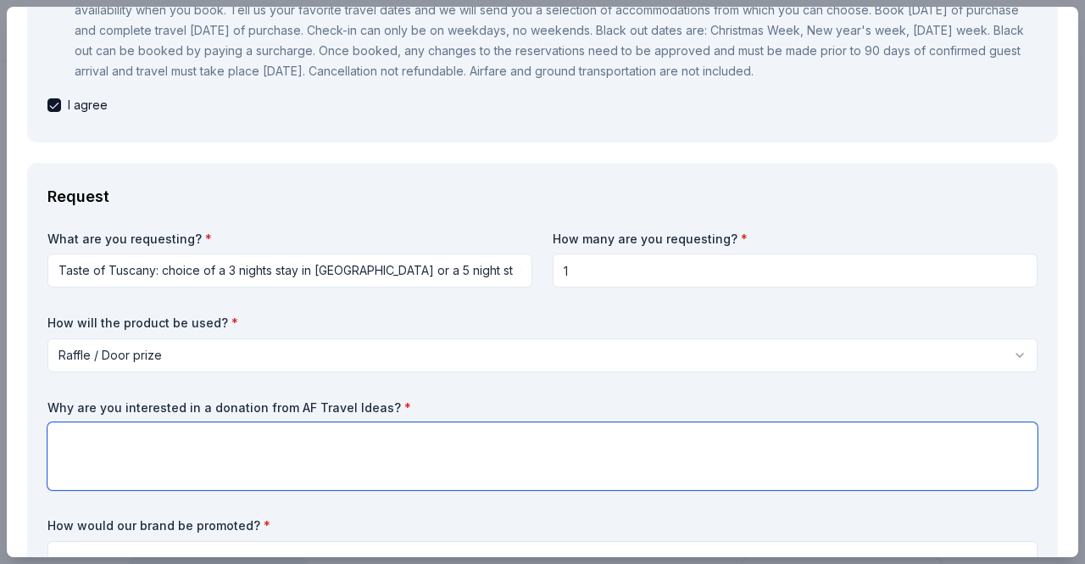
click at [117, 448] on textarea at bounding box center [542, 456] width 990 height 68
paste textarea "We would be thrilled to include a travel package in our raffle because it offer…"
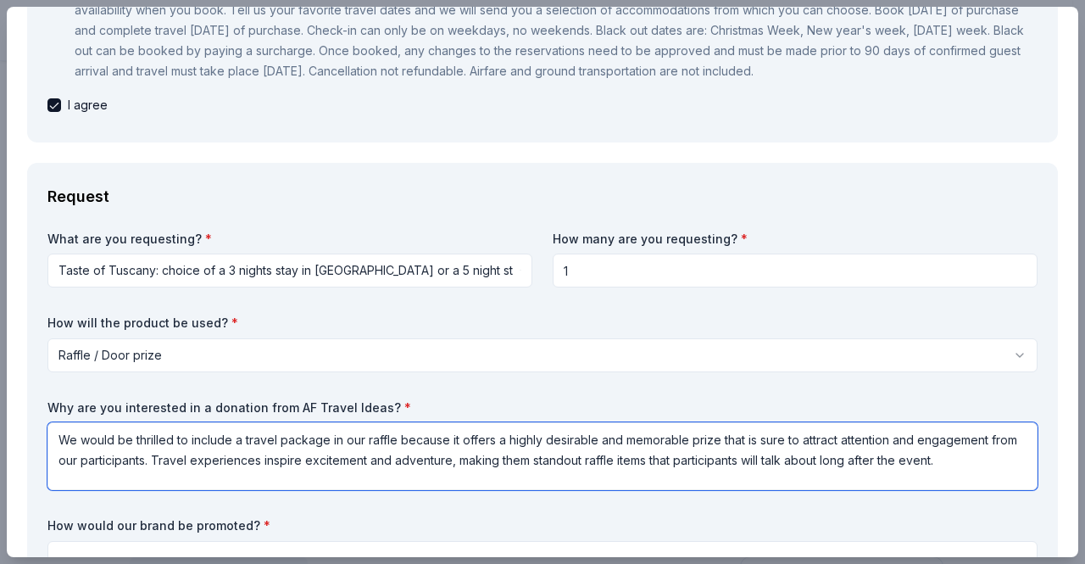
type textarea "We would be thrilled to include a travel package in our raffle because it offer…"
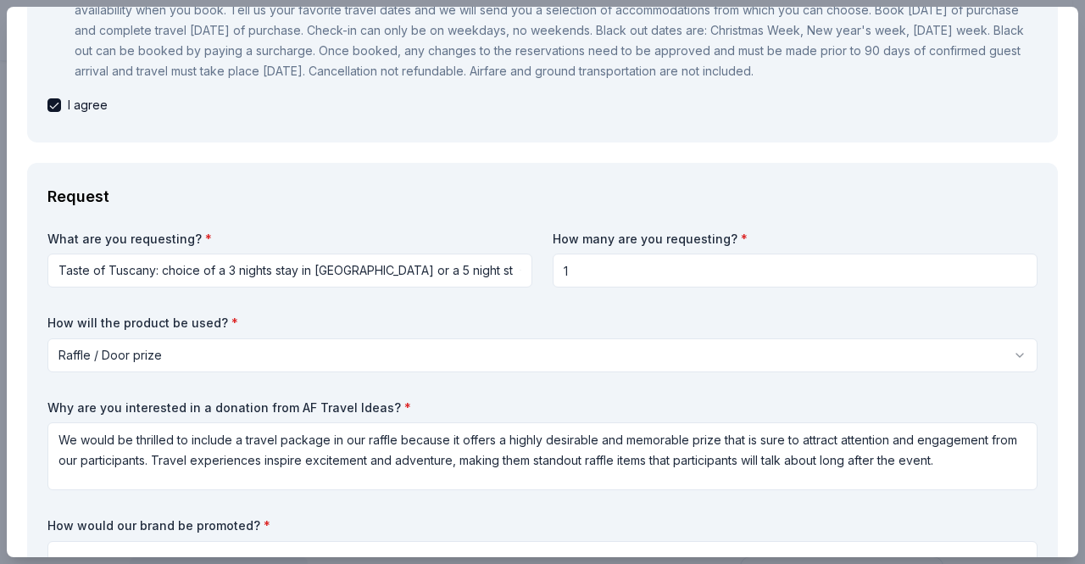
click at [821, 409] on label "Why are you interested in a donation from AF Travel Ideas? *" at bounding box center [542, 407] width 990 height 17
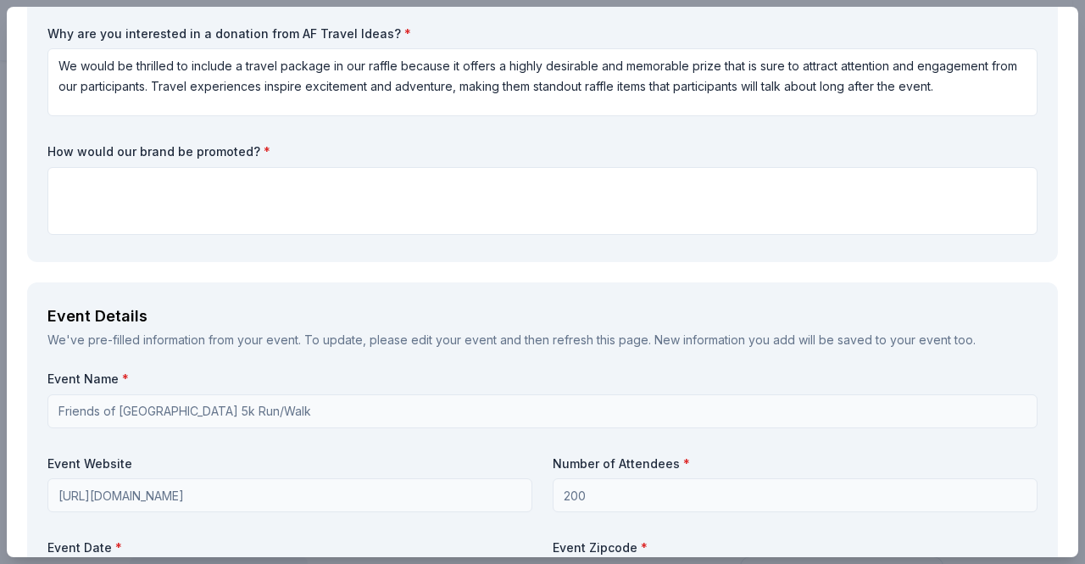
scroll to position [768, 0]
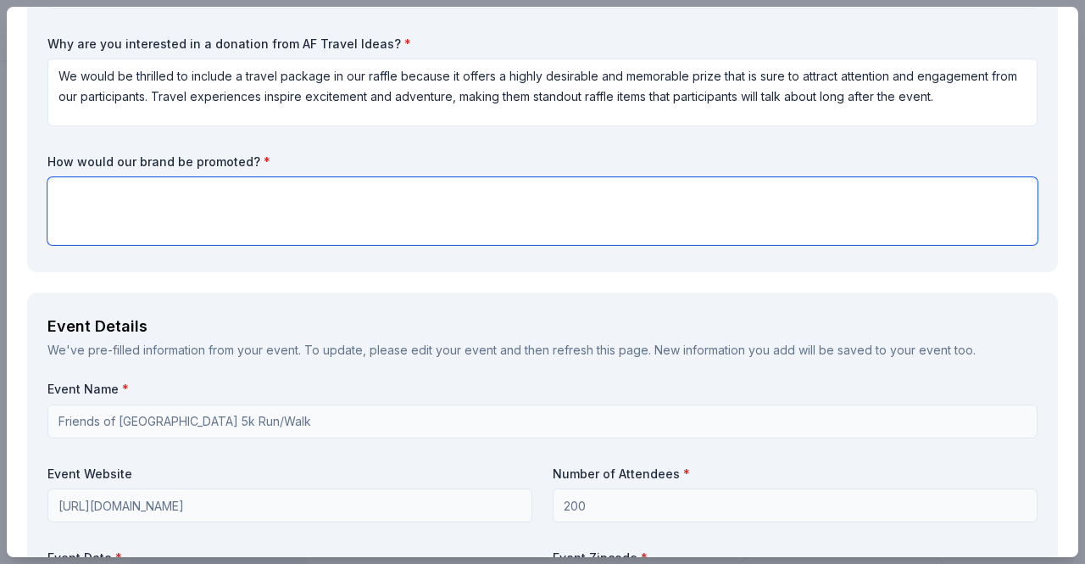
click at [359, 201] on textarea at bounding box center [542, 211] width 990 height 68
paste textarea "By contributing, your brand will be prominently recognized in our raffle materi…"
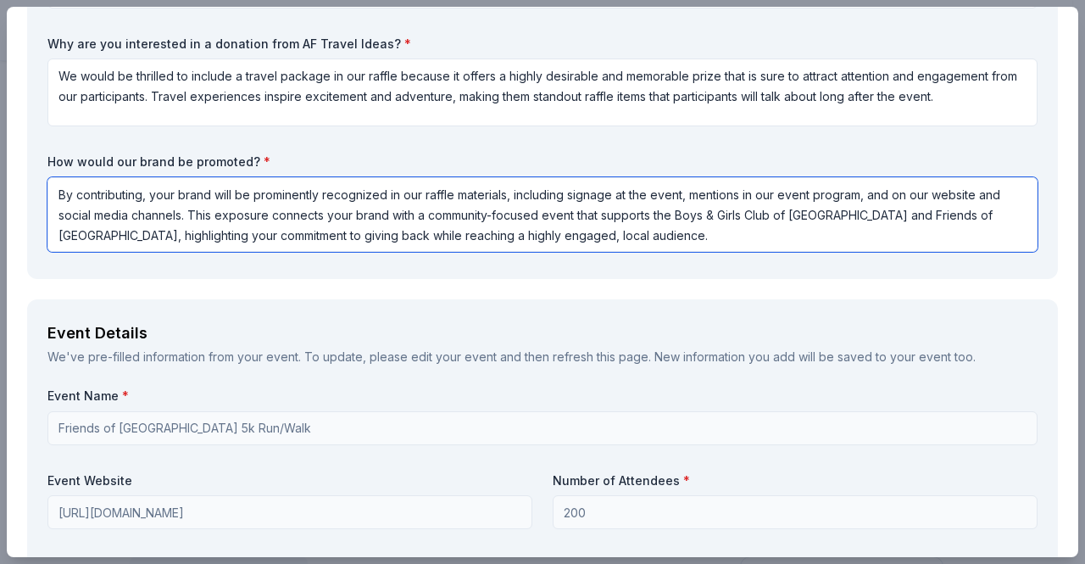
type textarea "By contributing, your brand will be prominently recognized in our raffle materi…"
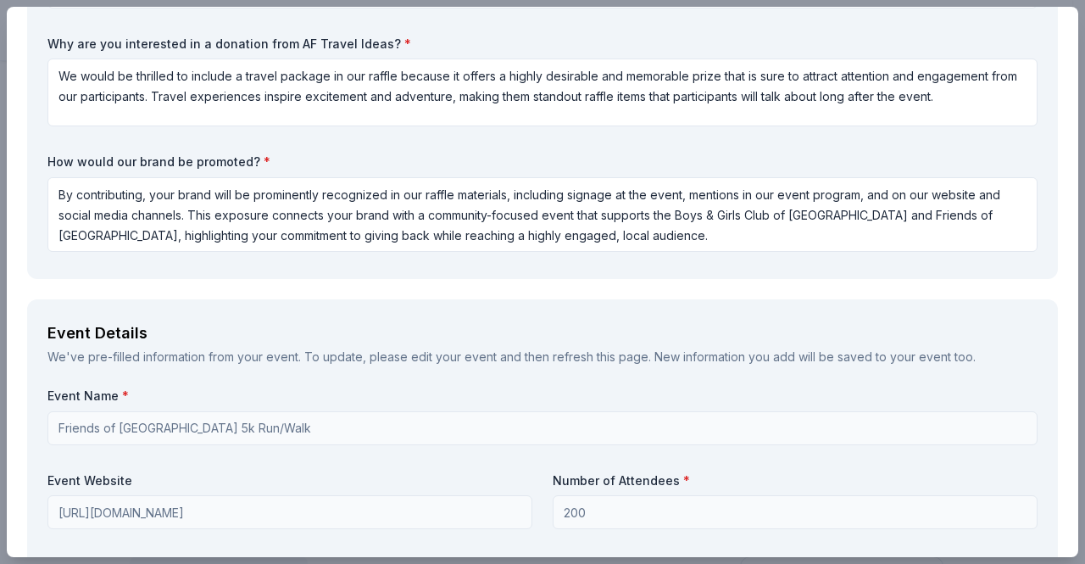
click at [424, 147] on div "What are you requesting? * Taste of Tuscany: choice of a 3 nights stay in Flore…" at bounding box center [542, 63] width 990 height 392
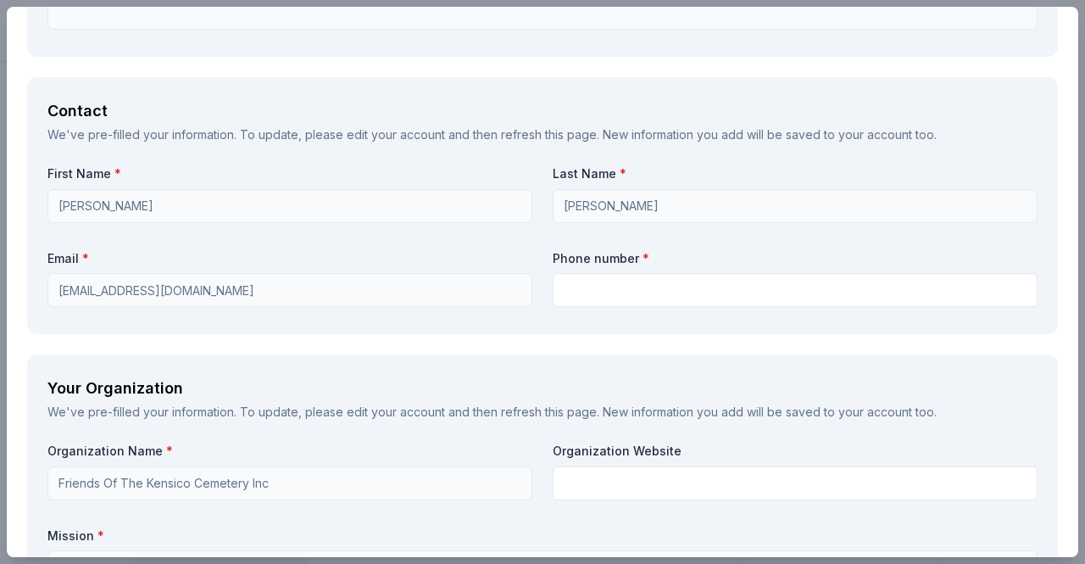
scroll to position [1758, 0]
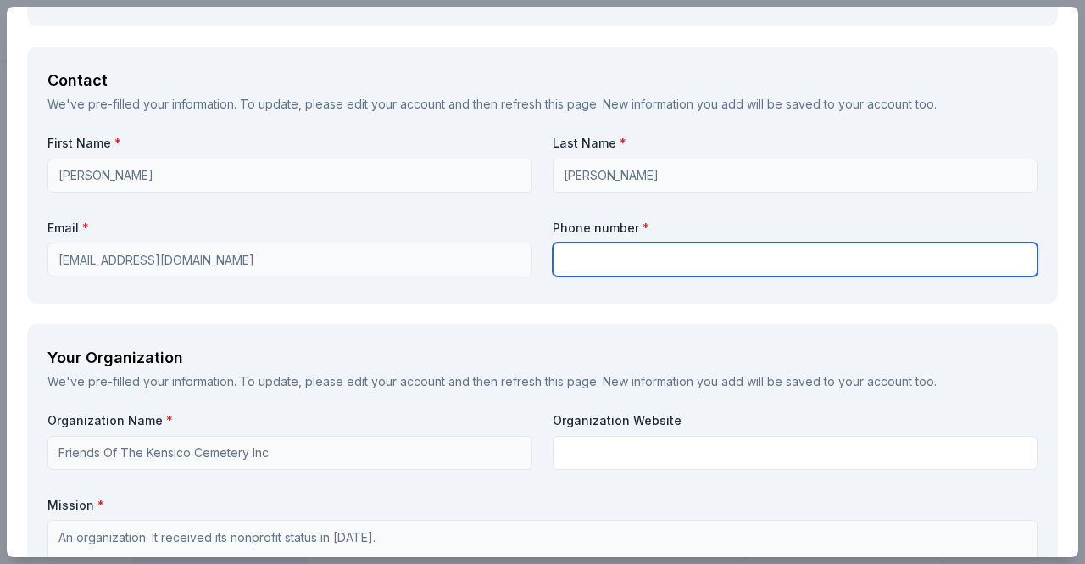
click at [665, 259] on input "text" at bounding box center [795, 259] width 485 height 34
type input "914-949-0347"
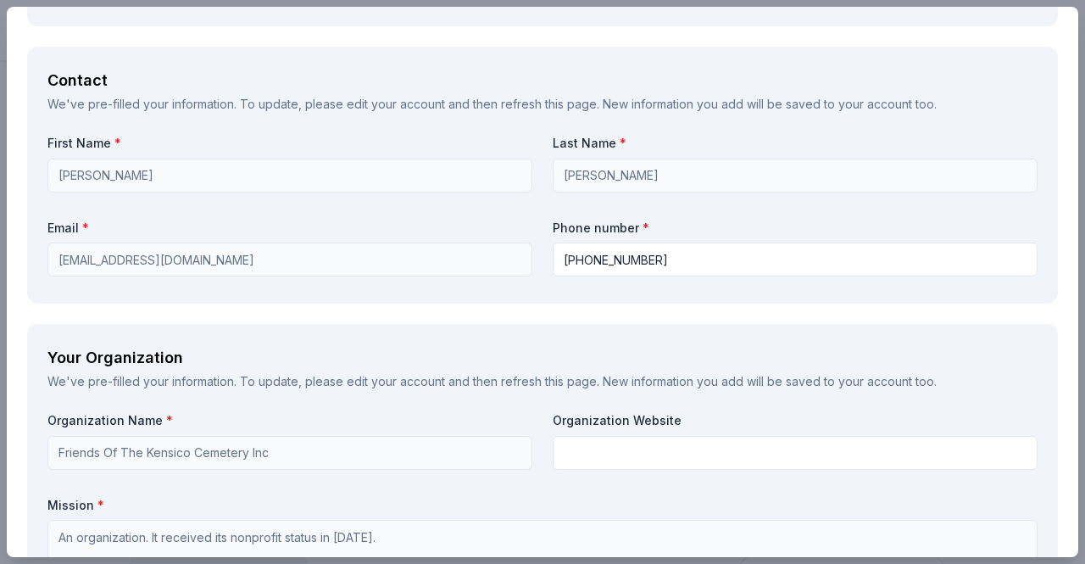
click at [473, 233] on label "Email *" at bounding box center [289, 228] width 485 height 17
click at [383, 376] on link "edit your account" at bounding box center [396, 381] width 98 height 14
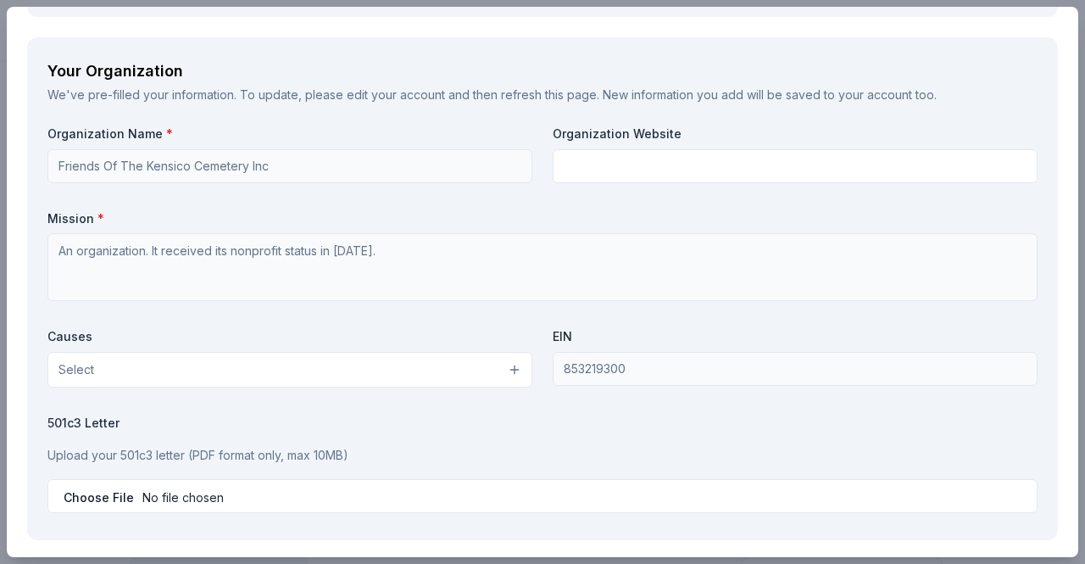
scroll to position [2036, 0]
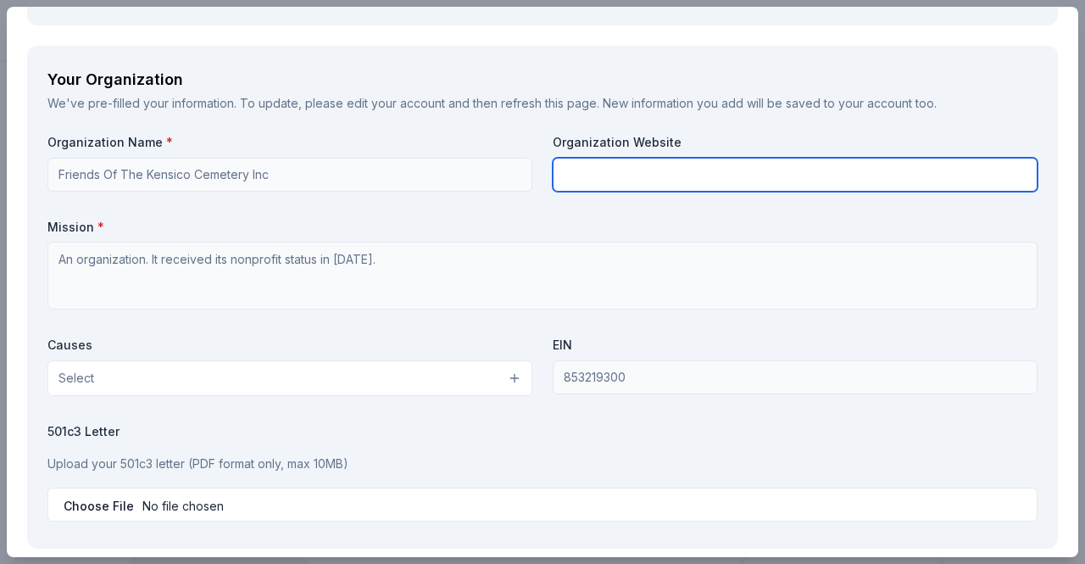
click at [591, 179] on input "text" at bounding box center [795, 175] width 485 height 34
type input "https://ww.kensico.org/5k"
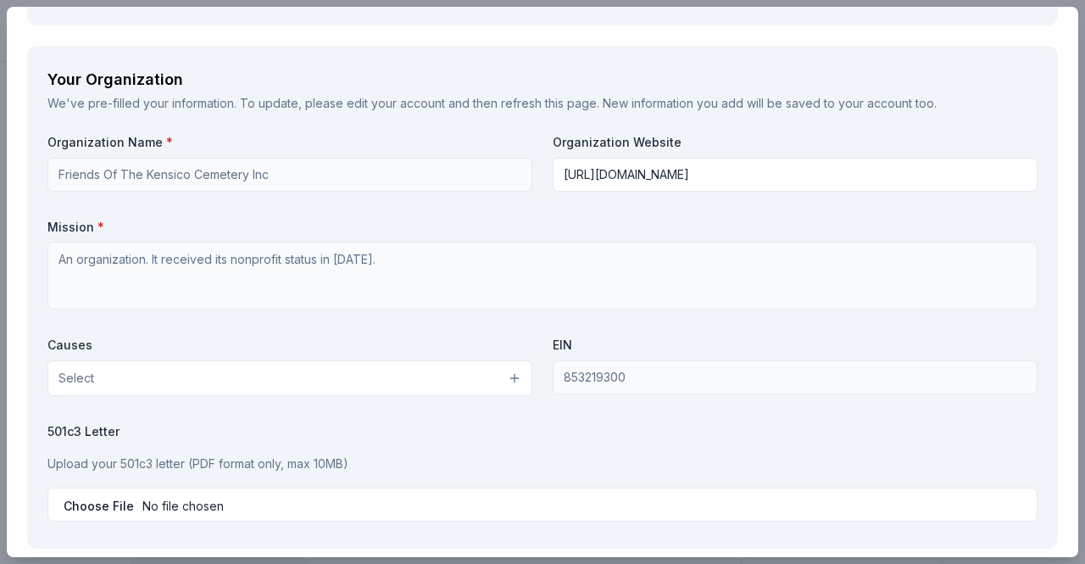
click at [462, 220] on label "Mission *" at bounding box center [542, 227] width 990 height 17
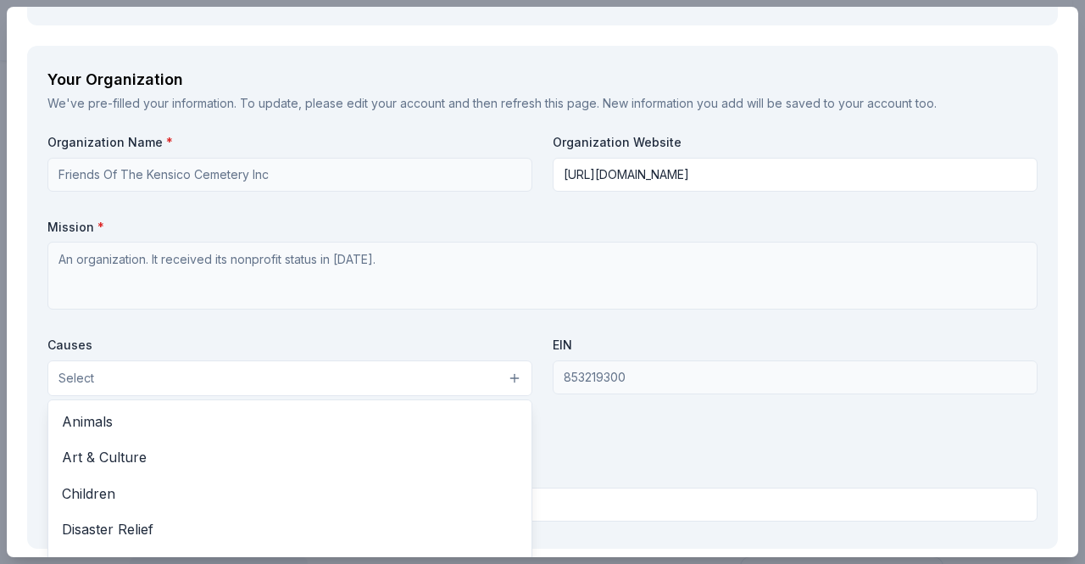
click at [299, 375] on button "Select" at bounding box center [289, 378] width 485 height 36
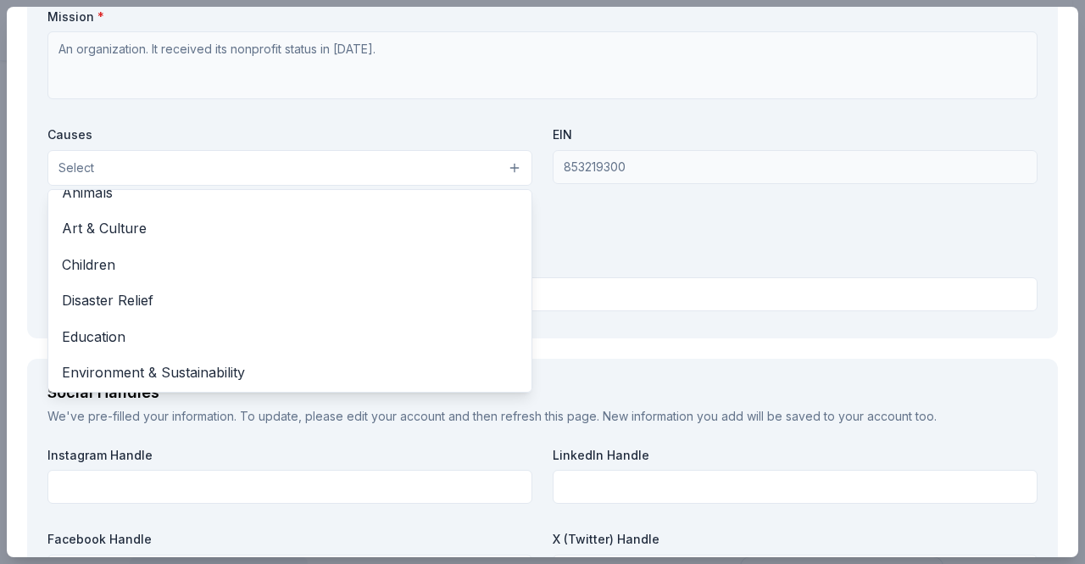
scroll to position [0, 0]
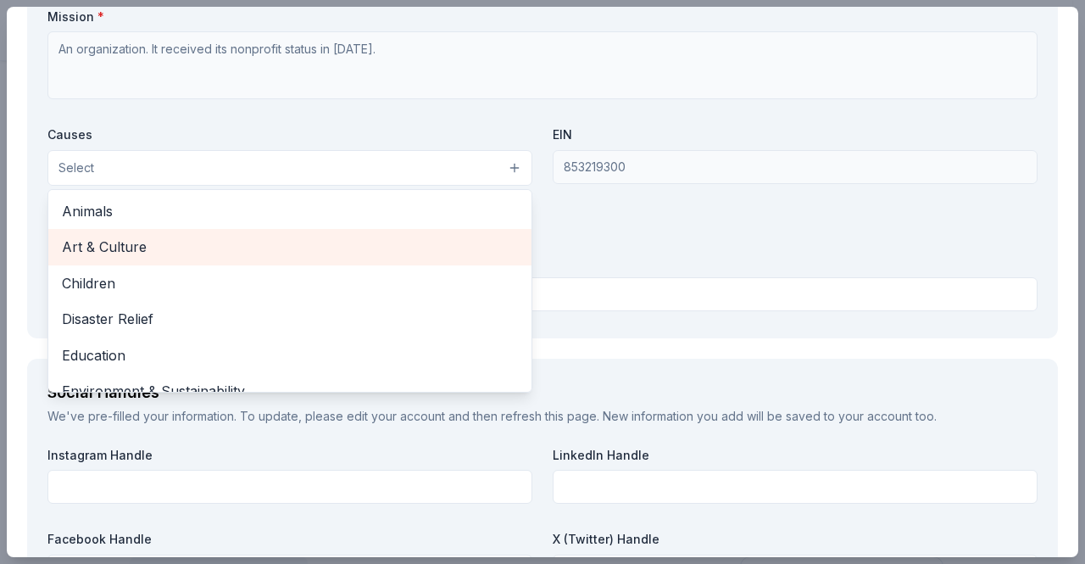
click at [332, 238] on span "Art & Culture" at bounding box center [290, 247] width 456 height 22
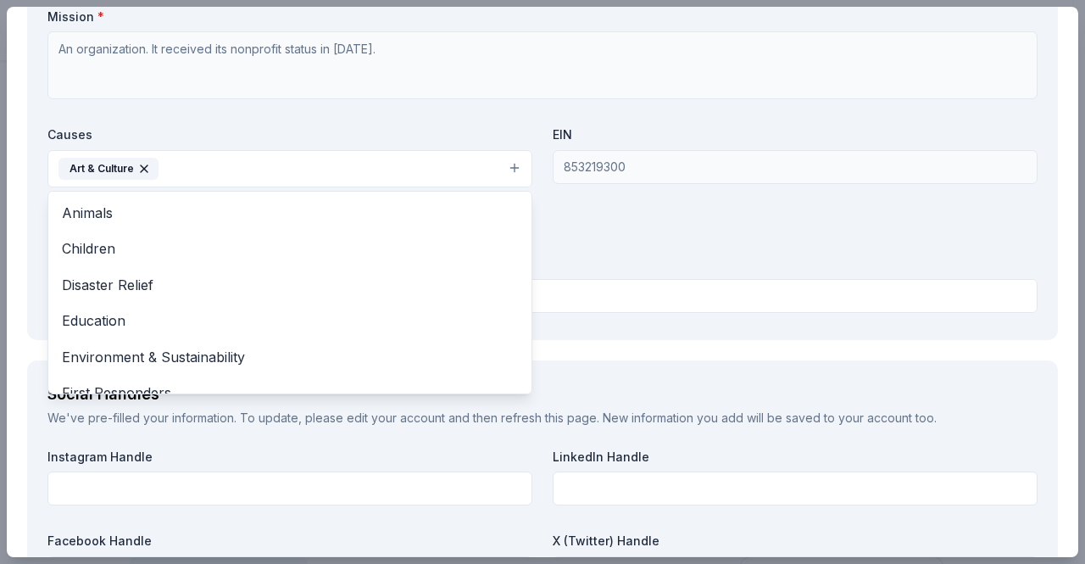
click at [760, 247] on div "Organization Name * Friends Of The Kensico Cemetery Inc Organization Website ht…" at bounding box center [542, 121] width 990 height 395
click at [509, 164] on button "Art & Culture" at bounding box center [289, 168] width 485 height 37
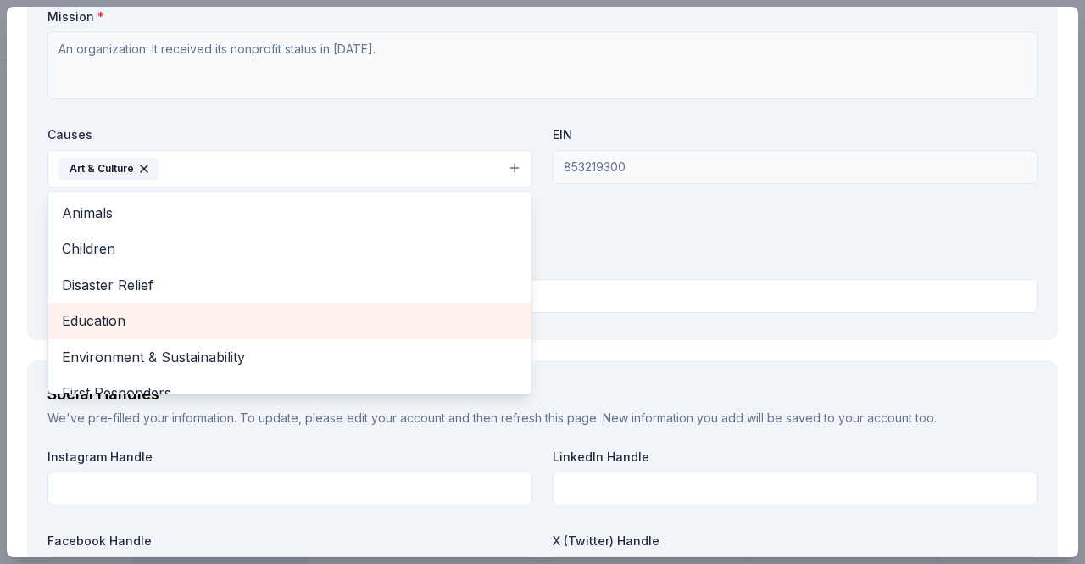
click at [207, 314] on span "Education" at bounding box center [290, 320] width 456 height 22
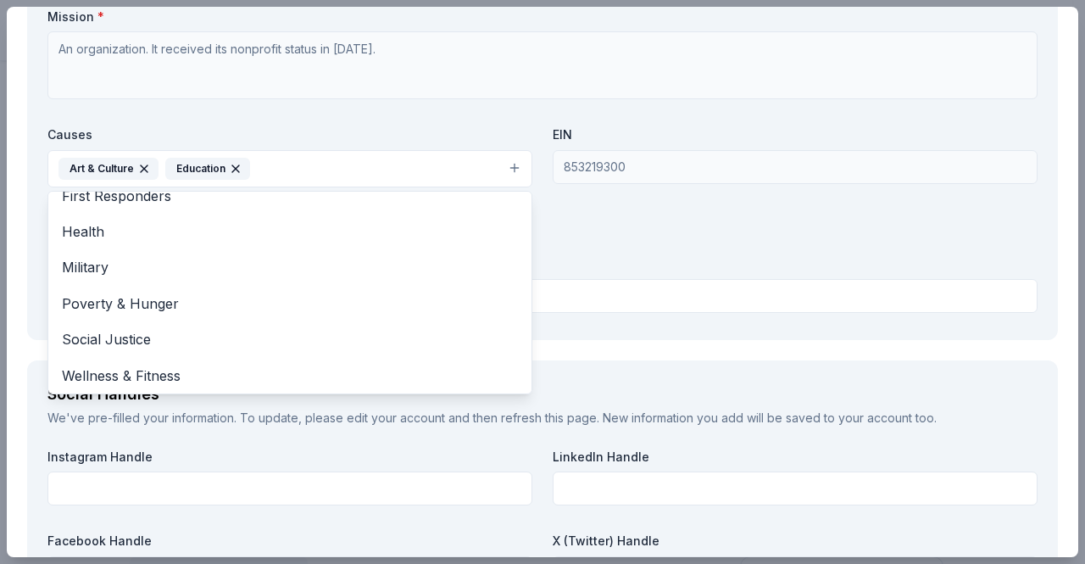
scroll to position [164, 0]
click at [706, 246] on div "Organization Name * Friends Of The Kensico Cemetery Inc Organization Website ht…" at bounding box center [542, 121] width 990 height 395
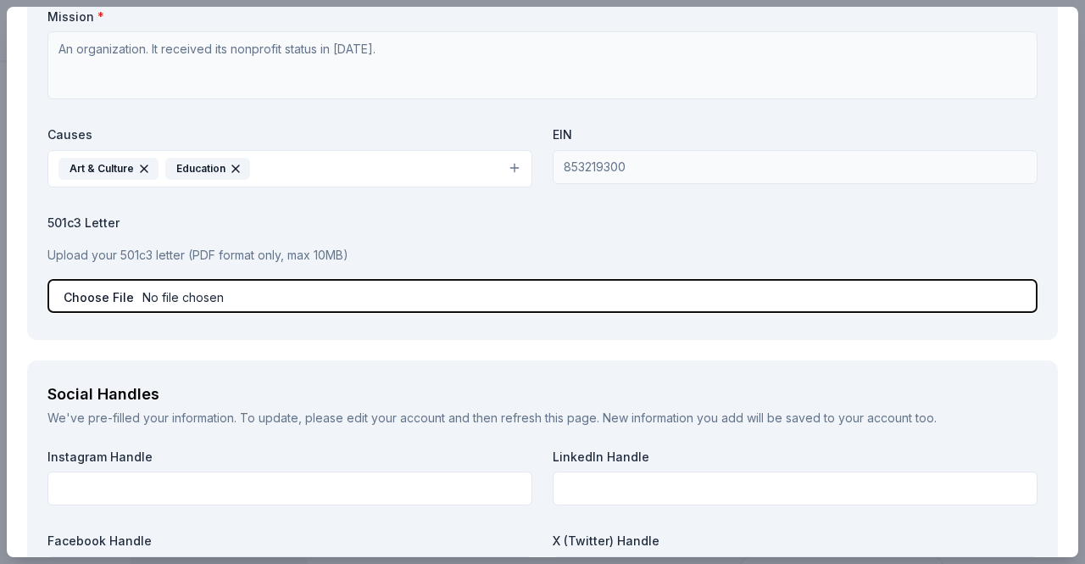
click at [192, 294] on input "file" at bounding box center [542, 296] width 990 height 34
type input "C:\fakepath\IRS Tax Exempt Letter.pdf"
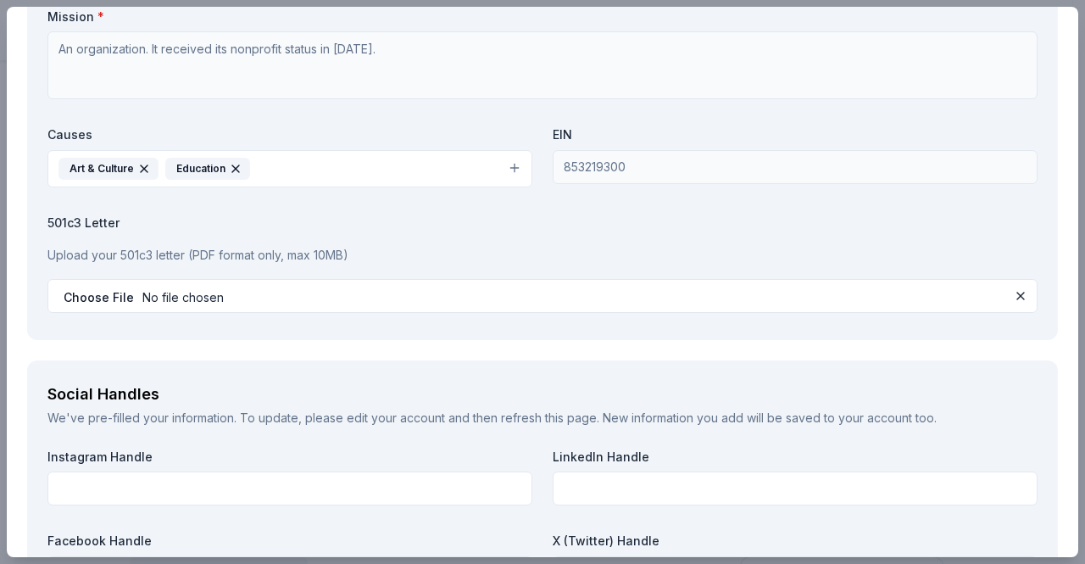
click at [315, 216] on label "501c3 Letter" at bounding box center [542, 222] width 990 height 17
click at [175, 381] on div "Social Handles" at bounding box center [542, 394] width 990 height 27
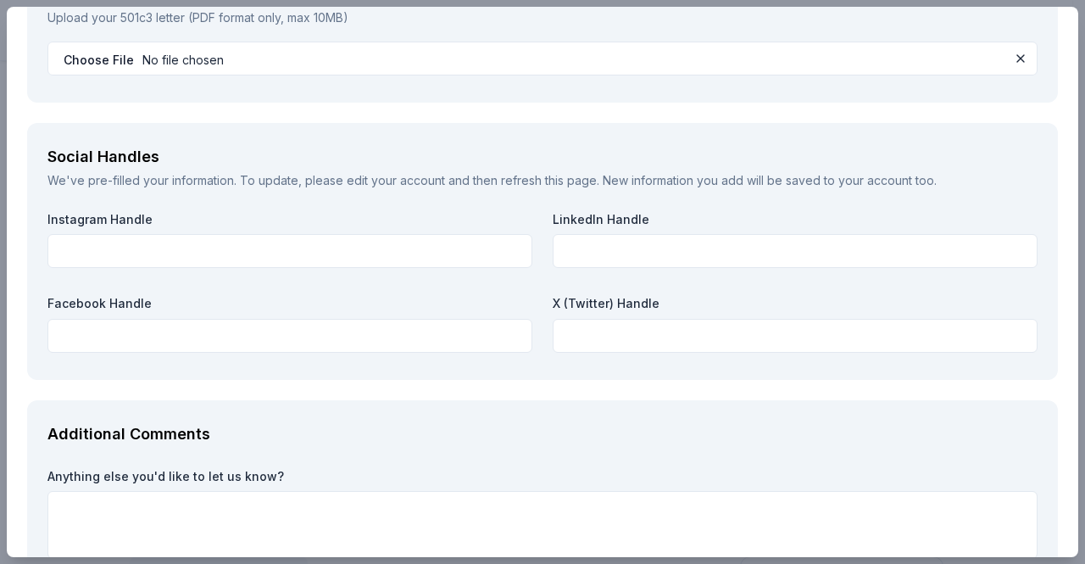
scroll to position [2488, 0]
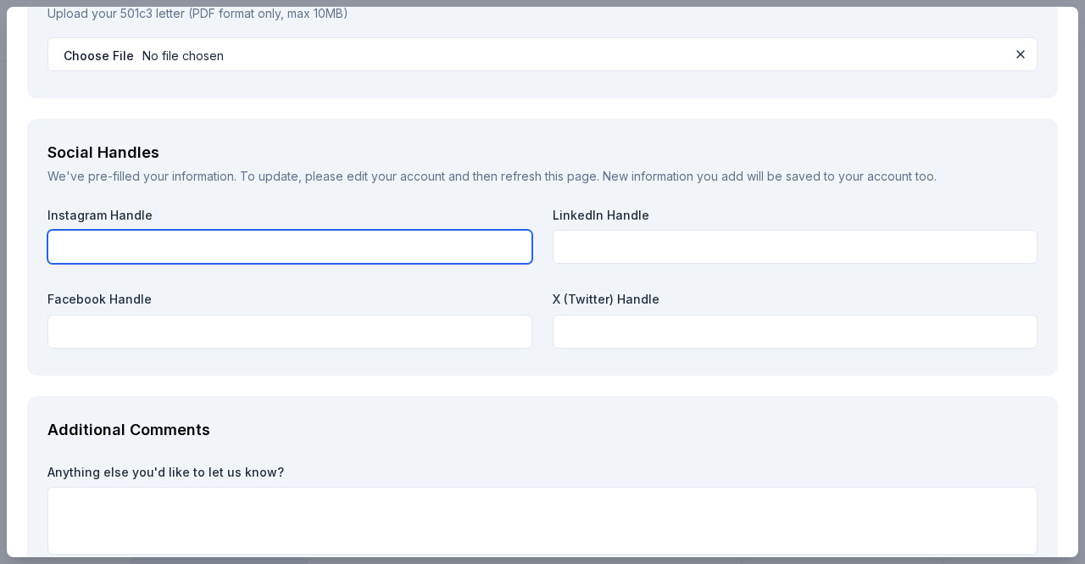
click at [280, 241] on input "text" at bounding box center [289, 247] width 485 height 34
type input "@kensicocemetery"
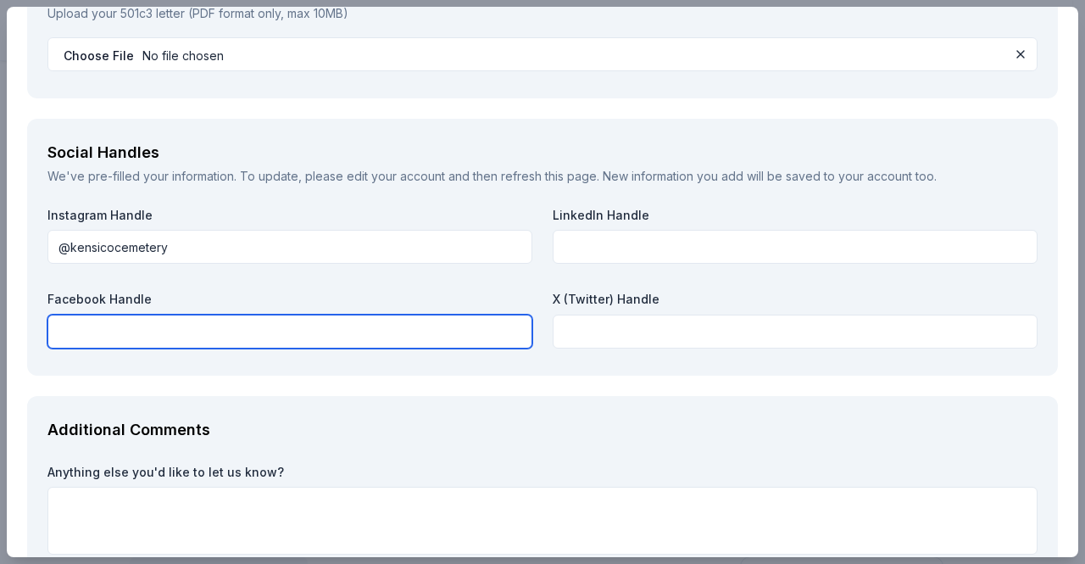
click at [172, 334] on input "text" at bounding box center [289, 331] width 485 height 34
type input "kensicocemetery"
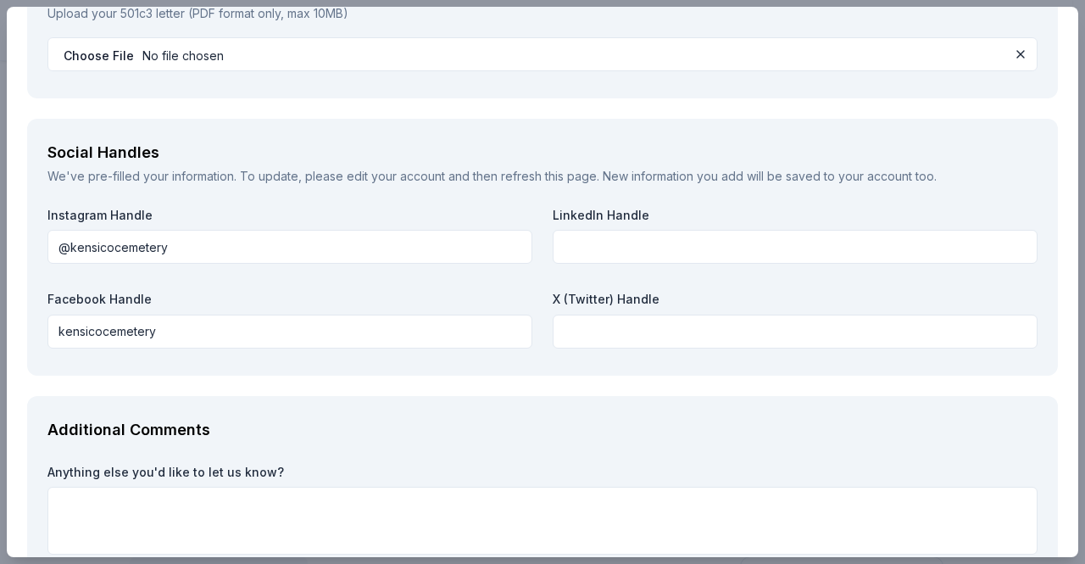
click at [173, 418] on div "Additional Comments" at bounding box center [542, 429] width 990 height 27
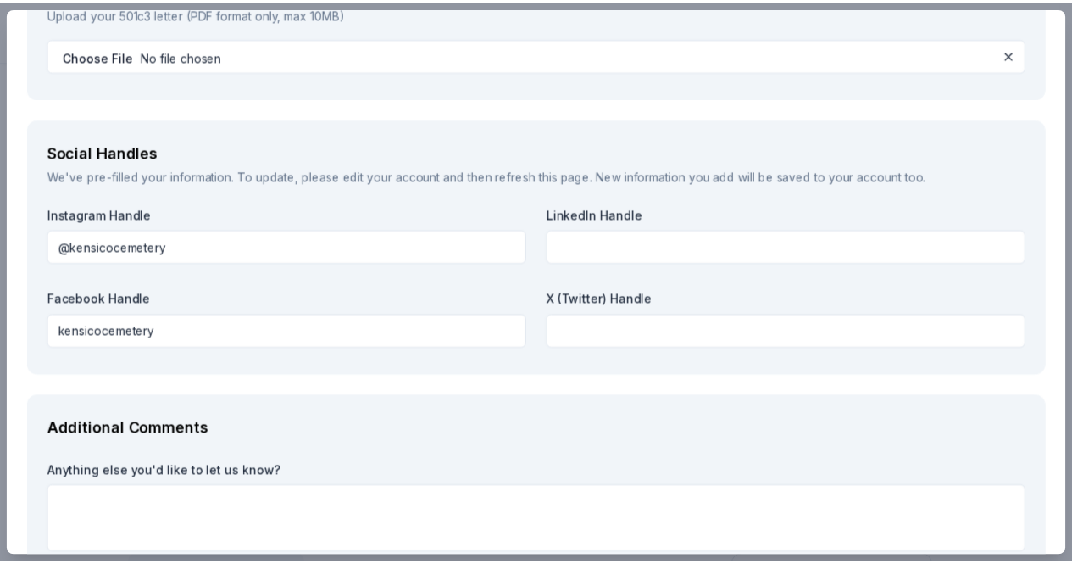
scroll to position [2597, 0]
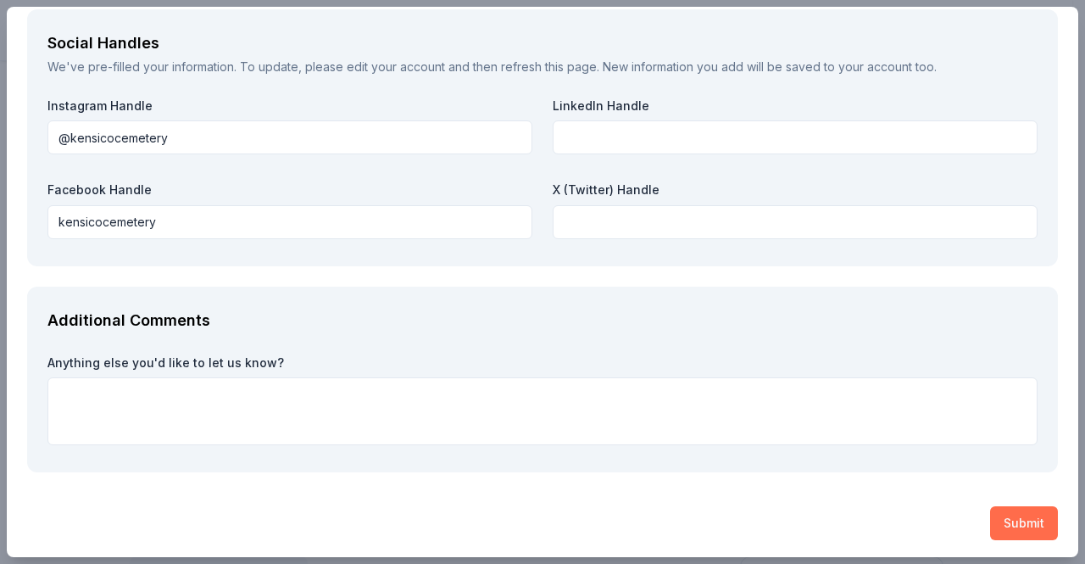
click at [1004, 511] on button "Submit" at bounding box center [1024, 523] width 68 height 34
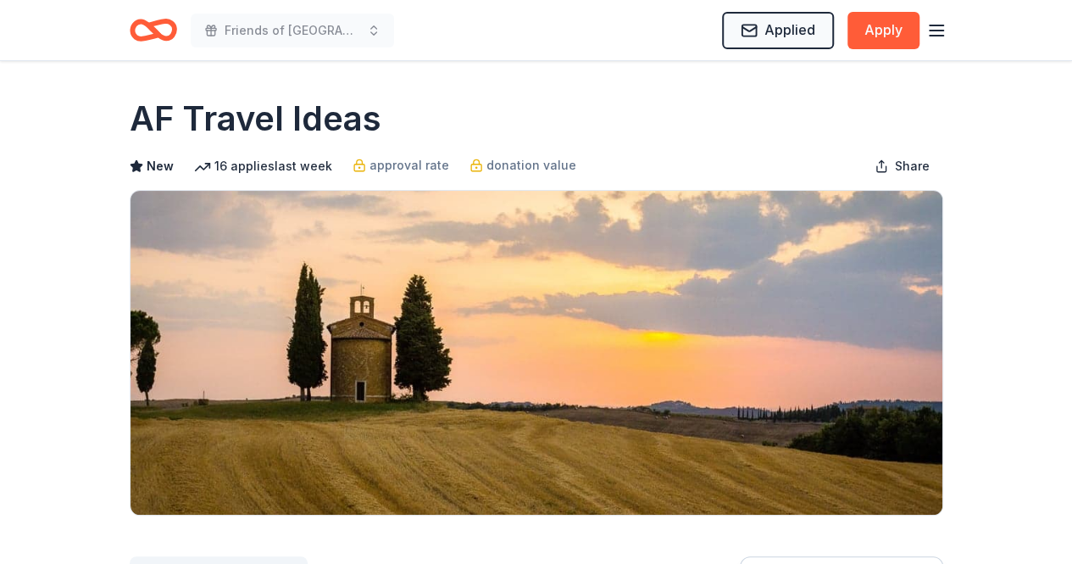
click at [142, 43] on icon "Home" at bounding box center [153, 30] width 47 height 40
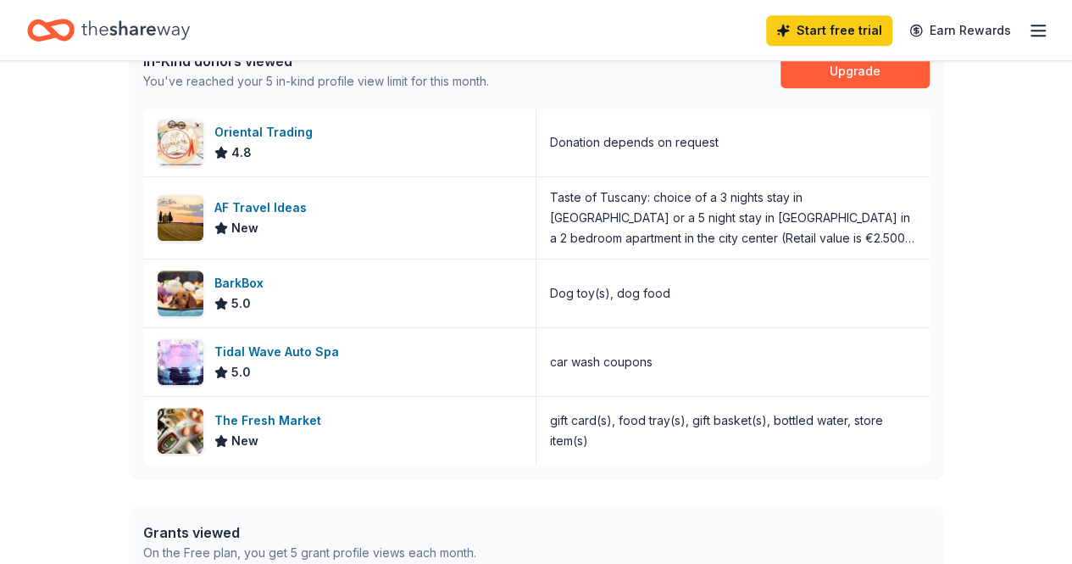
scroll to position [441, 0]
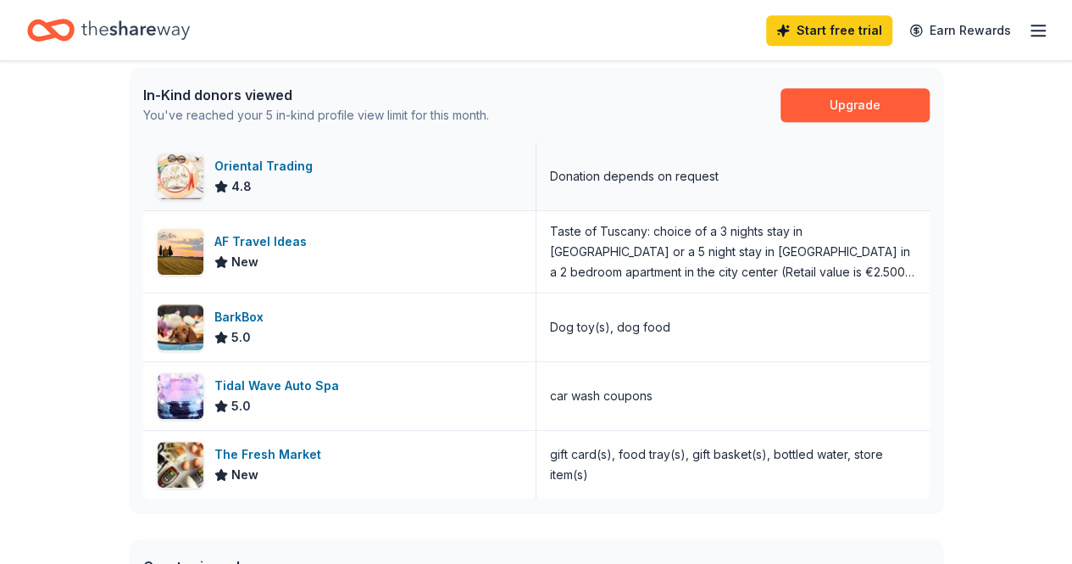
click at [252, 157] on div "Oriental Trading" at bounding box center [266, 166] width 105 height 20
click at [295, 450] on div "The Fresh Market" at bounding box center [271, 454] width 114 height 20
click at [955, 265] on div "👋 Hi Natalie In-Kind Create new event Friends of Kensico Cemetery 5k Run/Walk O…" at bounding box center [537, 222] width 868 height 1204
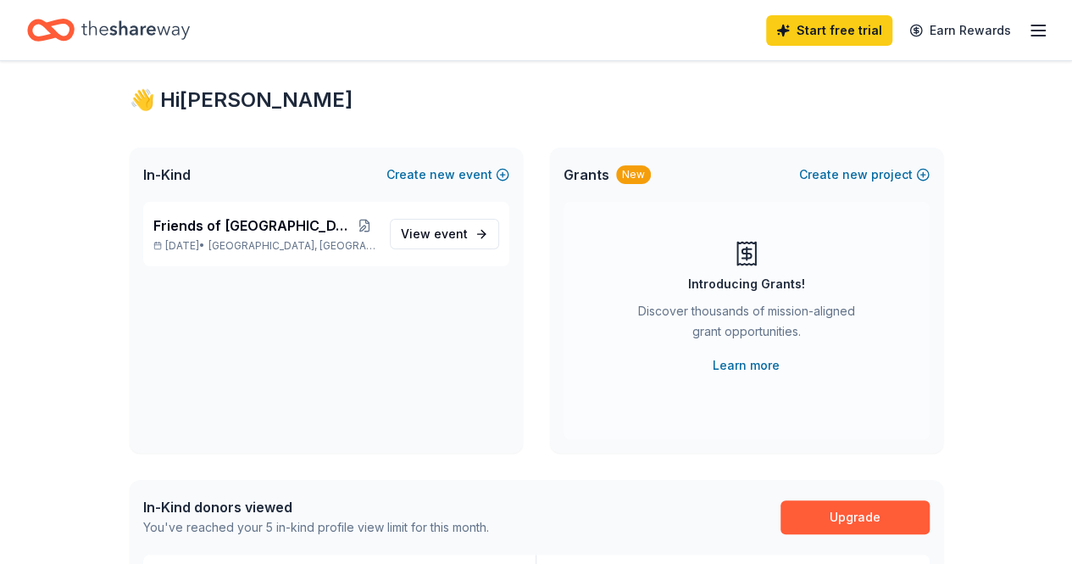
scroll to position [0, 0]
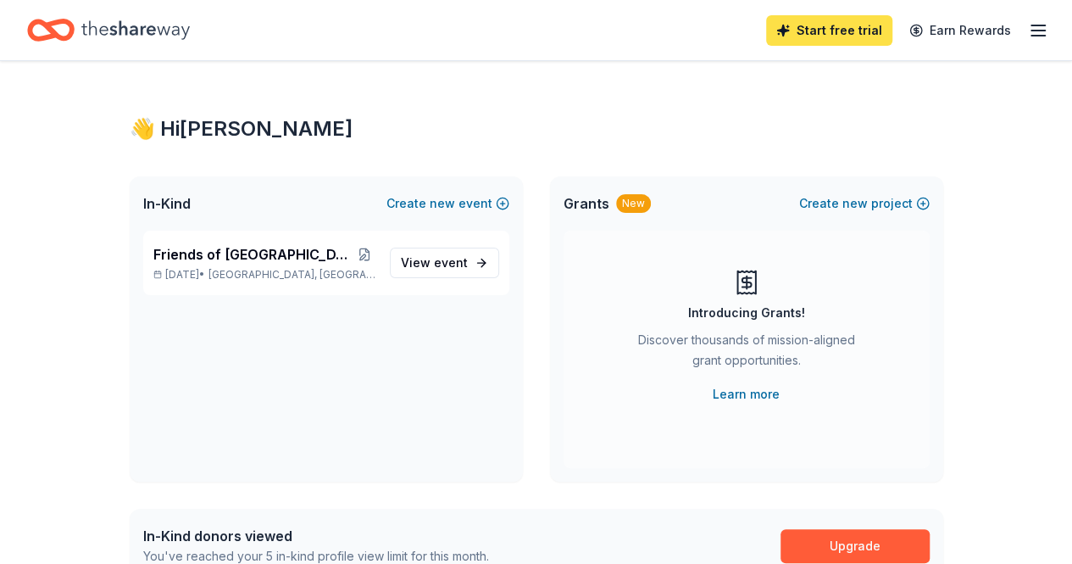
click at [827, 23] on link "Start free trial" at bounding box center [829, 30] width 126 height 31
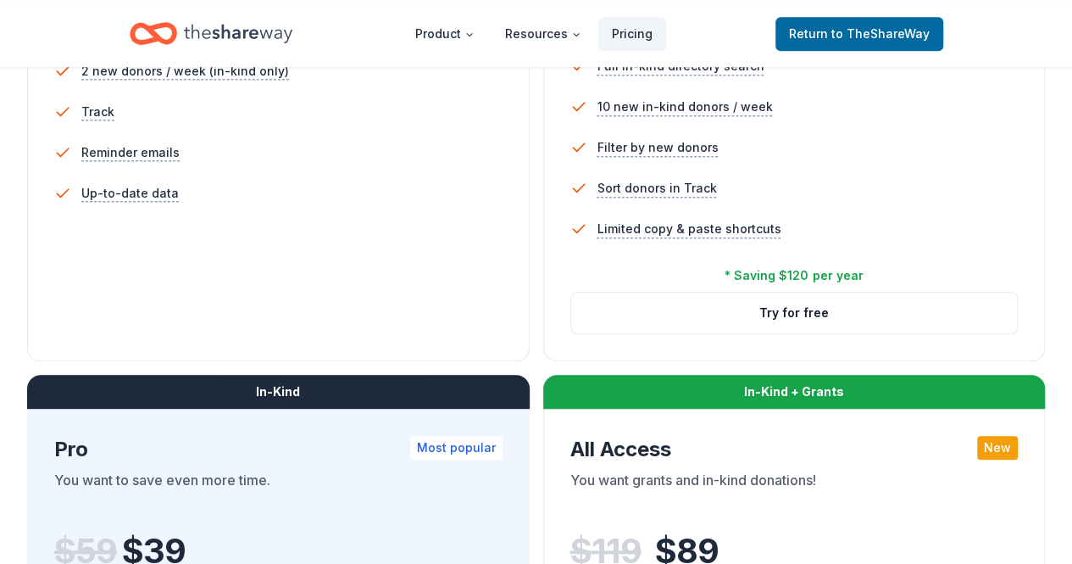
scroll to position [610, 0]
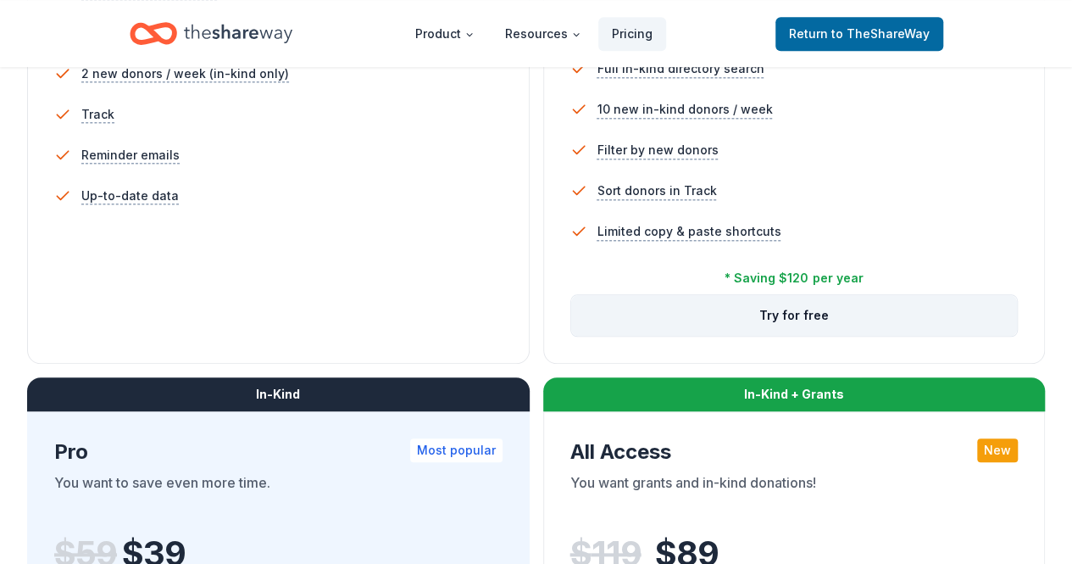
click at [571, 336] on button "Try for free" at bounding box center [794, 315] width 447 height 41
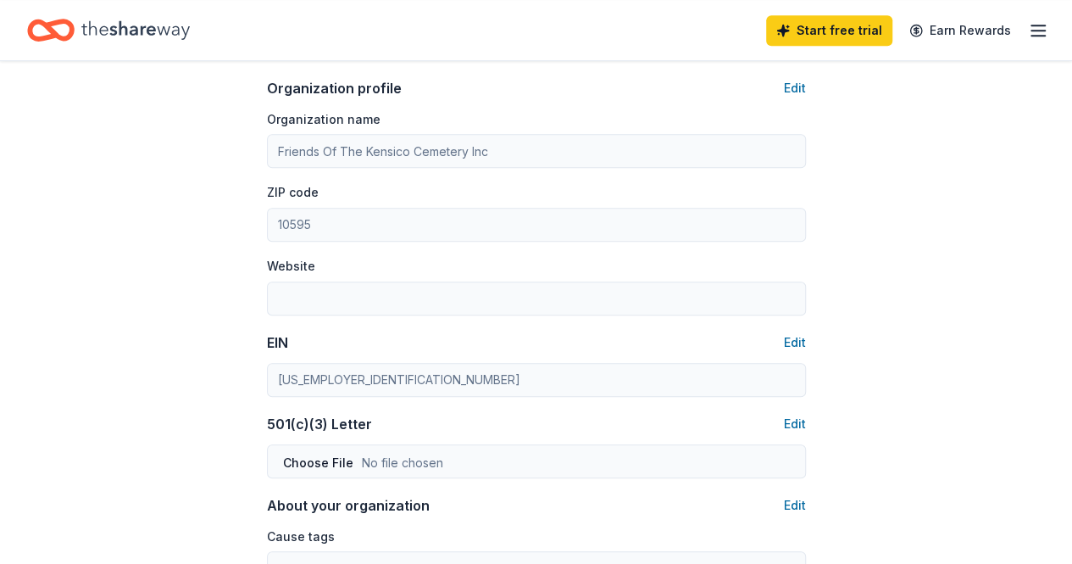
scroll to position [610, 0]
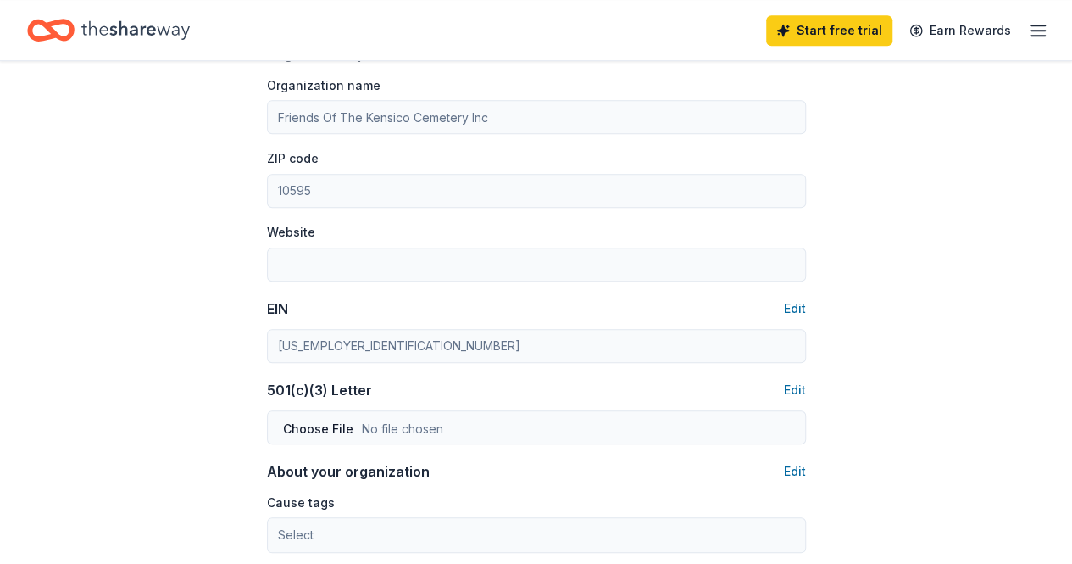
type input "[PHONE_NUMBER]"
click at [817, 20] on link "Start free trial" at bounding box center [829, 30] width 126 height 31
click at [943, 203] on div "Account About me Profile Edit First name [PERSON_NAME] Last name [PERSON_NAME] …" at bounding box center [536, 207] width 1072 height 1513
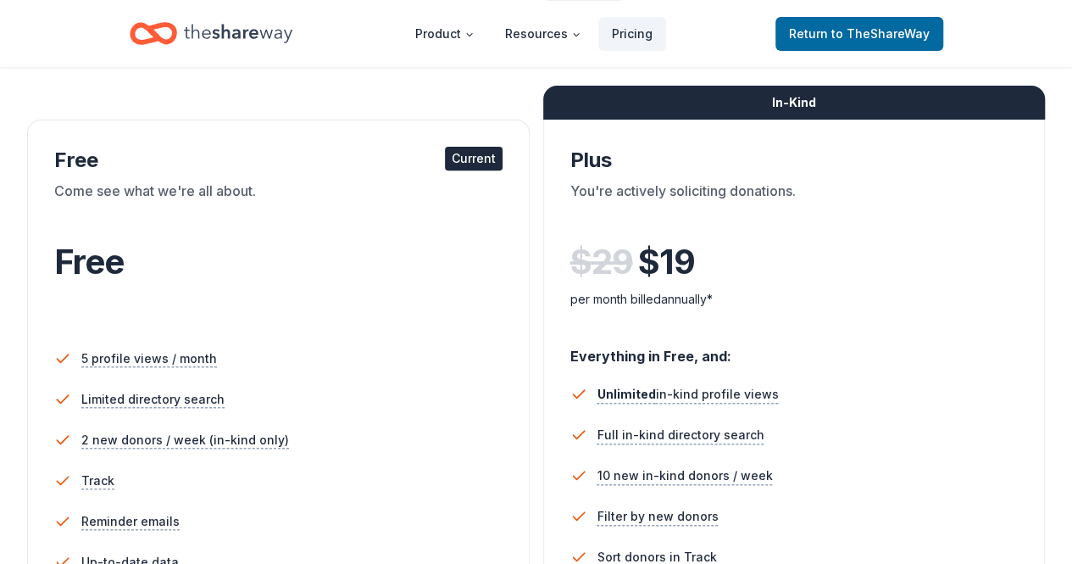
scroll to position [203, 0]
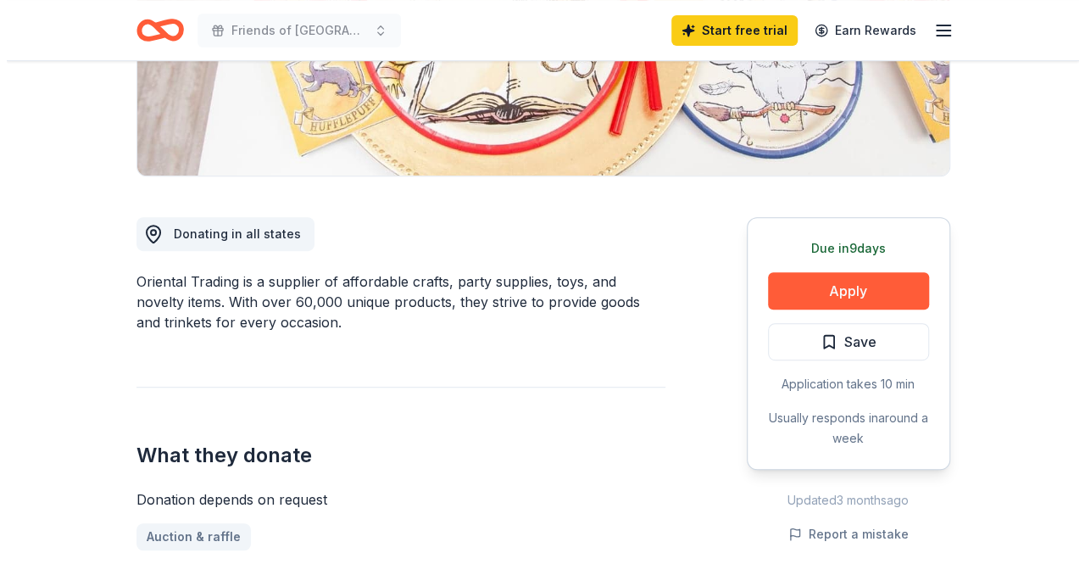
scroll to position [373, 0]
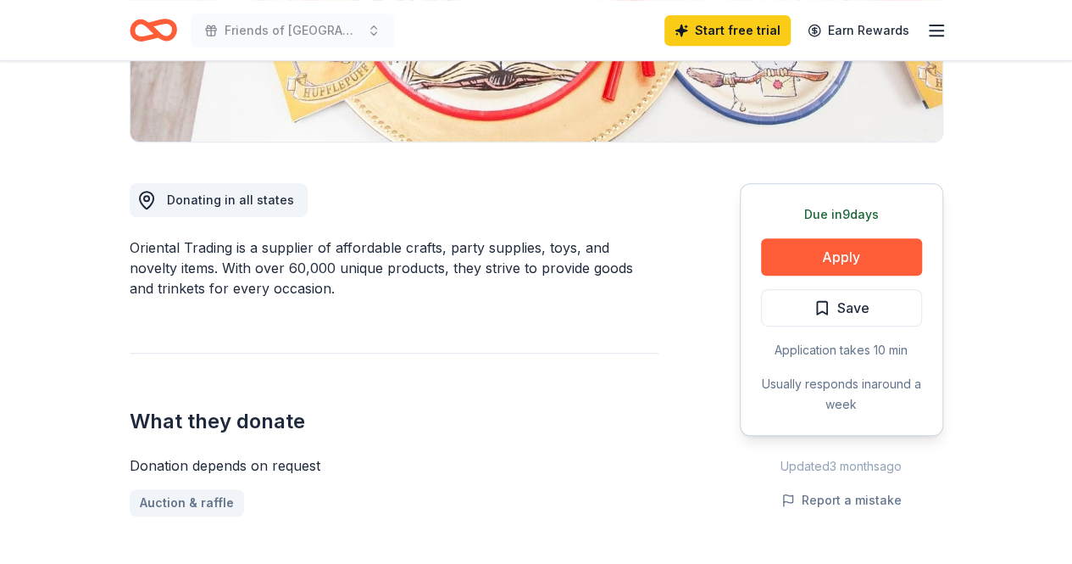
click at [800, 250] on button "Apply" at bounding box center [841, 256] width 161 height 37
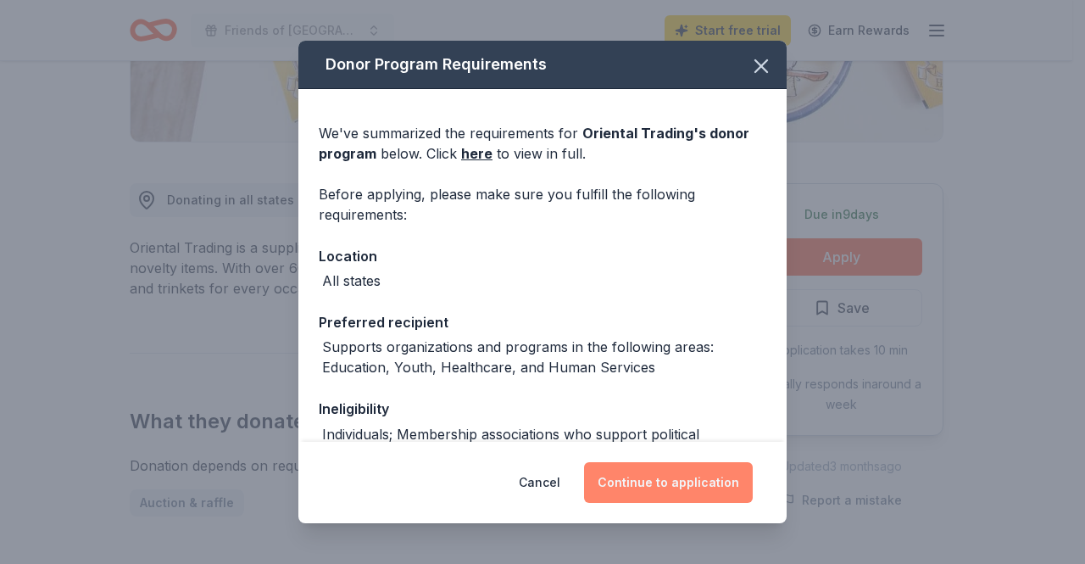
click at [631, 469] on button "Continue to application" at bounding box center [668, 482] width 169 height 41
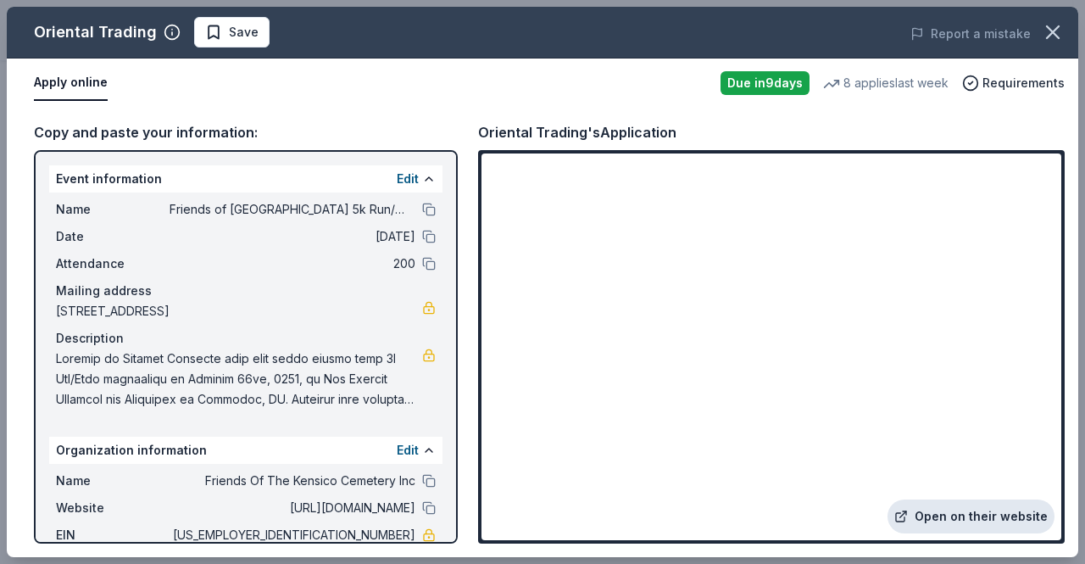
click at [954, 511] on link "Open on their website" at bounding box center [970, 516] width 167 height 34
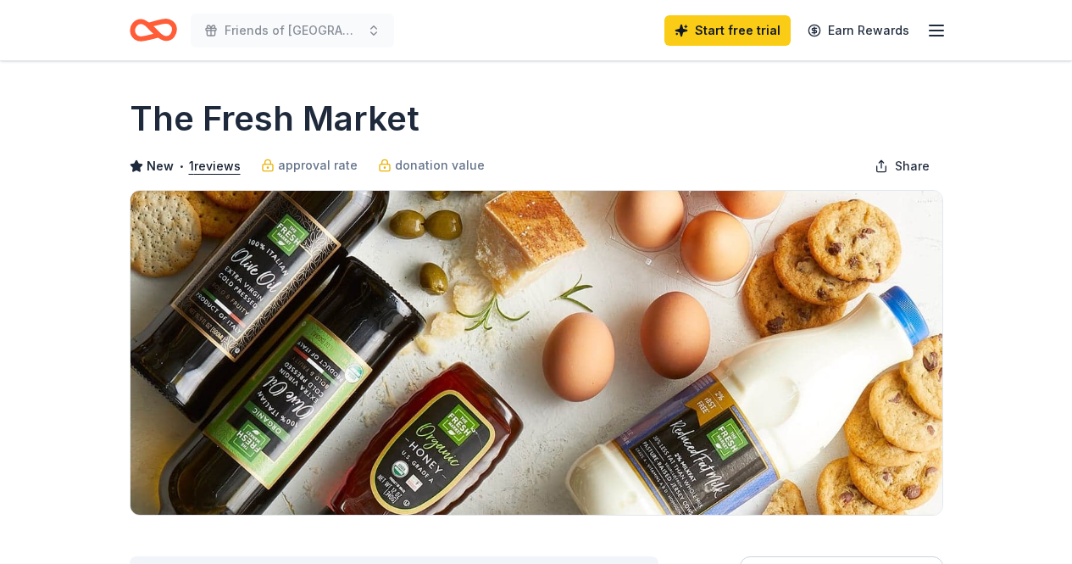
scroll to position [339, 0]
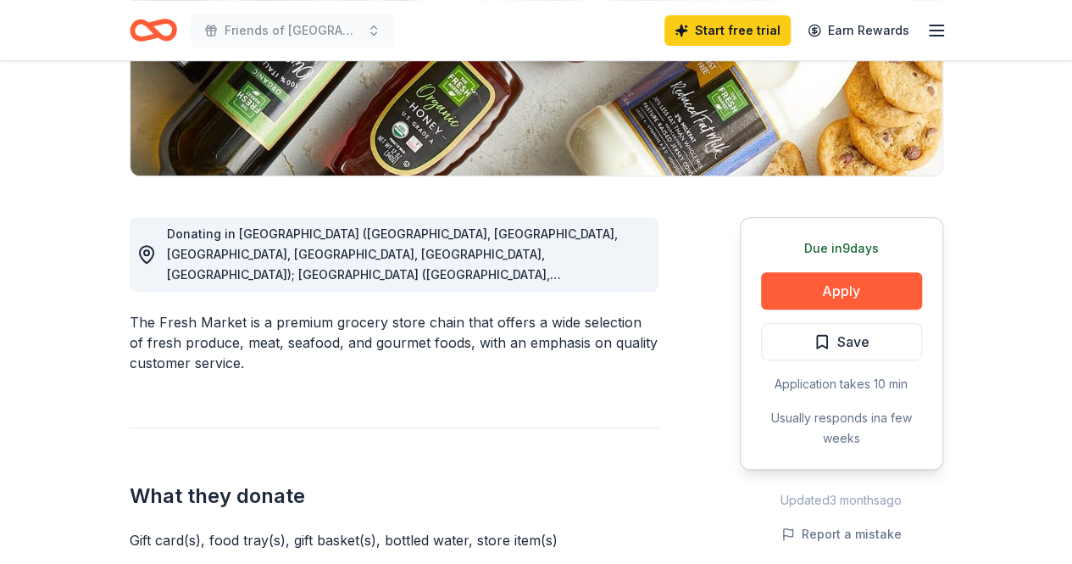
click at [556, 266] on div "Donating in AL (Daphne, Homewood, Huntsville, Mobile, Montgomery, Tuscaloosa); …" at bounding box center [406, 254] width 478 height 61
click at [589, 267] on span "Donating in AL (Daphne, Homewood, Huntsville, Mobile, Montgomery, Tuscaloosa); …" at bounding box center [405, 508] width 476 height 564
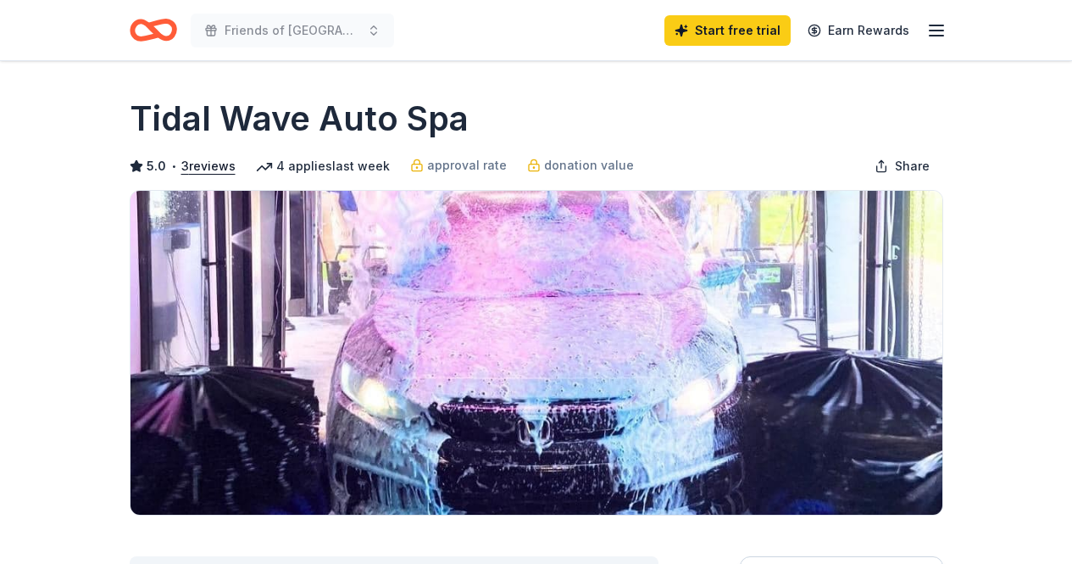
scroll to position [324, 0]
